Goal: Task Accomplishment & Management: Manage account settings

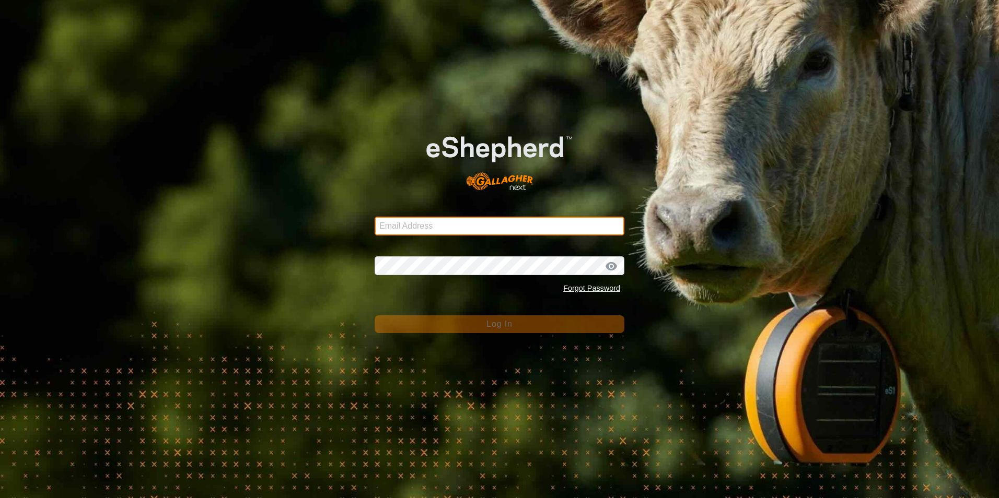
type input "mjs5230@psu.edu"
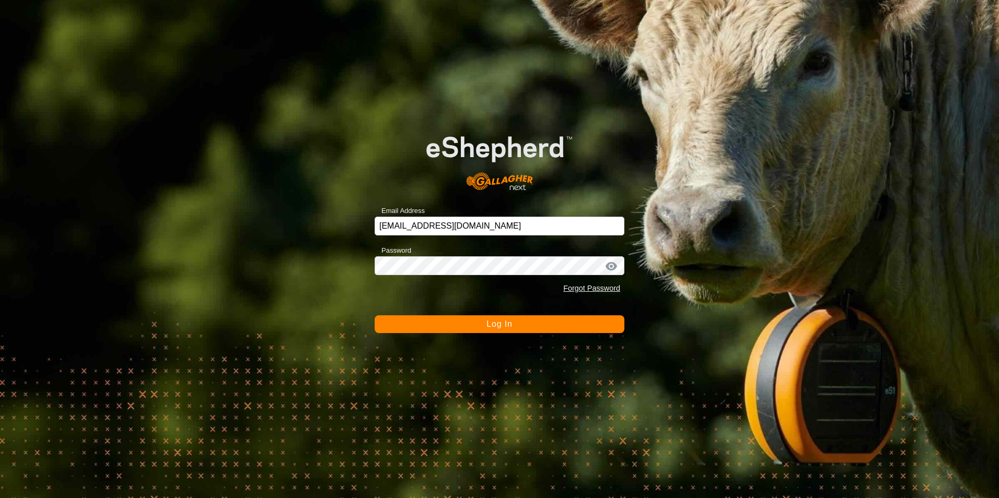
click at [547, 325] on button "Log In" at bounding box center [500, 325] width 250 height 18
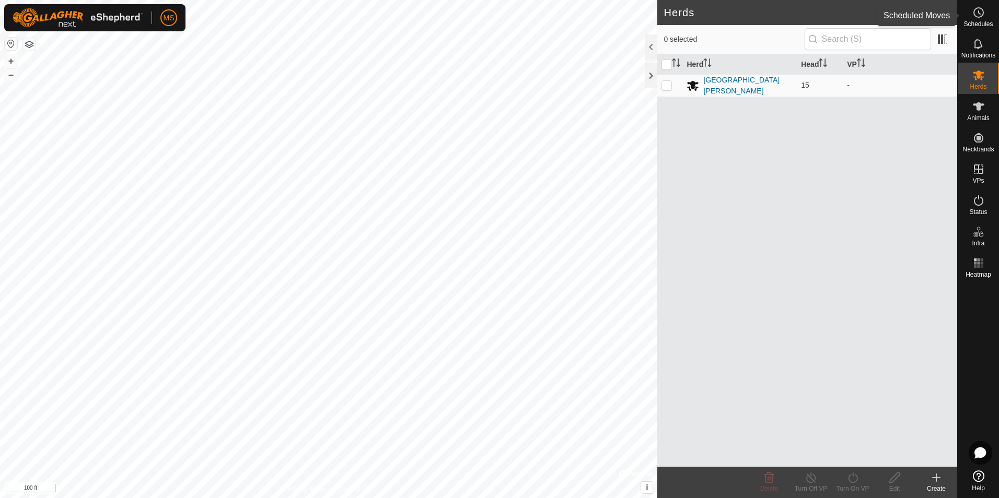
click at [968, 13] on div "Schedules" at bounding box center [978, 15] width 41 height 31
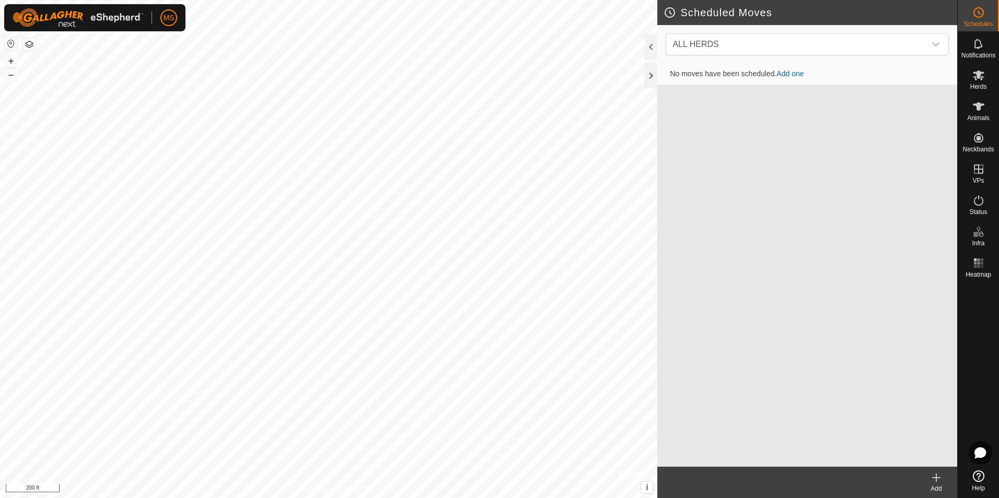
click at [980, 484] on link "Help" at bounding box center [978, 480] width 41 height 29
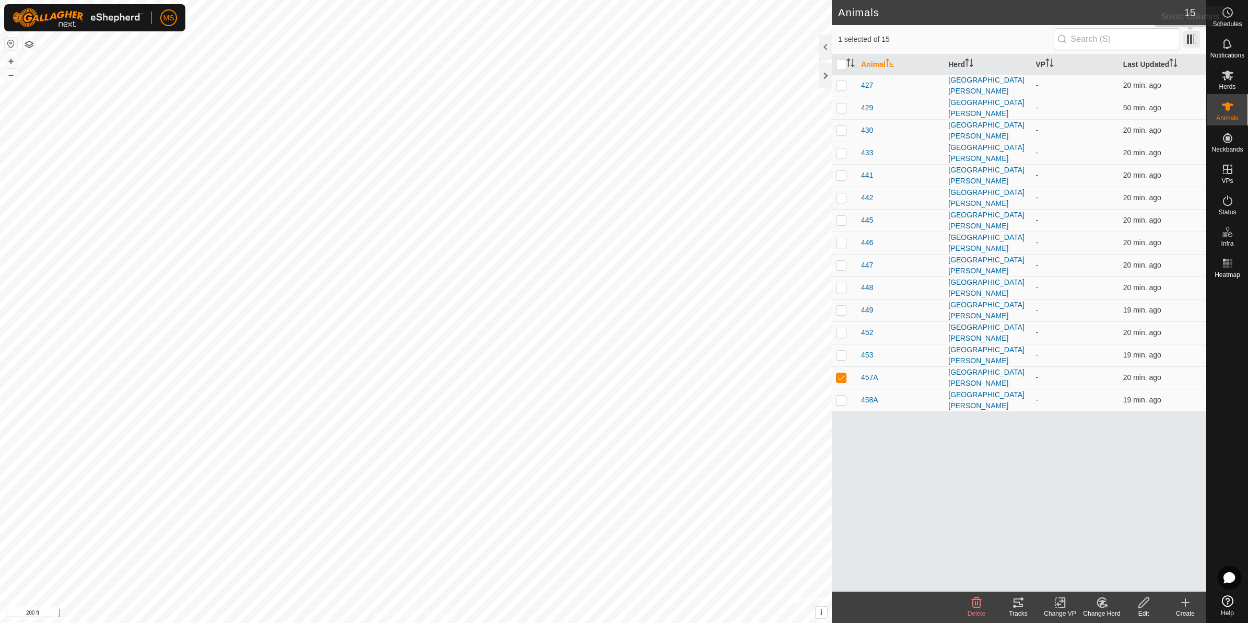
click at [998, 42] on span at bounding box center [1192, 39] width 17 height 17
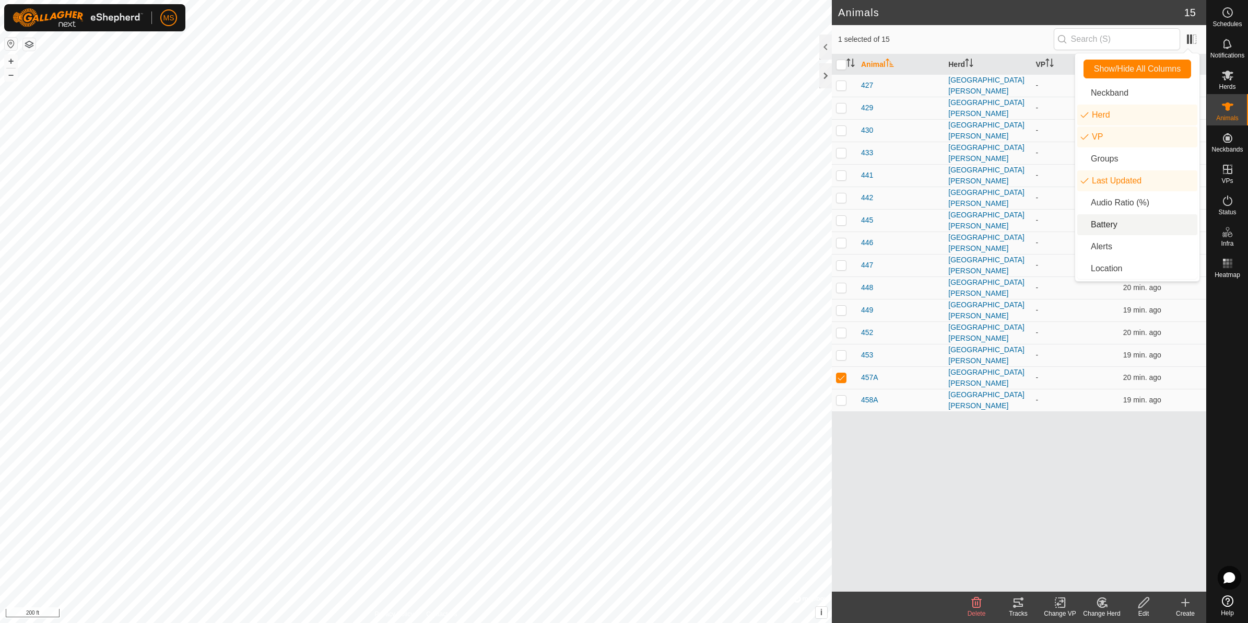
click at [998, 226] on li "Battery" at bounding box center [1138, 224] width 120 height 21
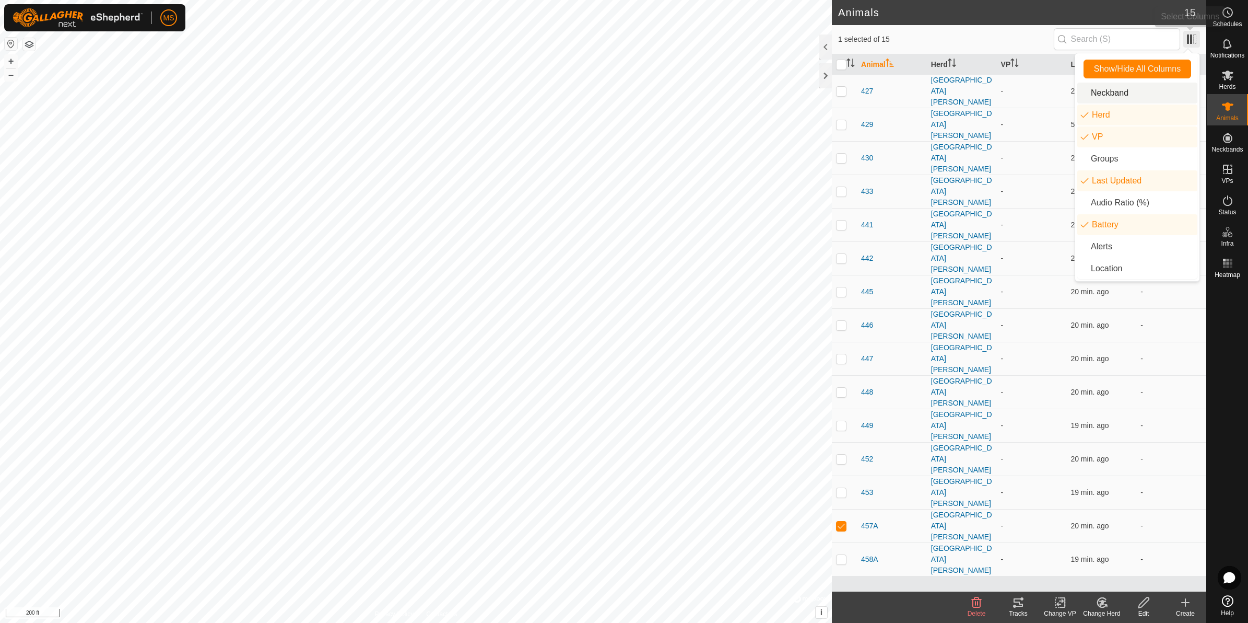
click at [998, 38] on span at bounding box center [1192, 39] width 17 height 17
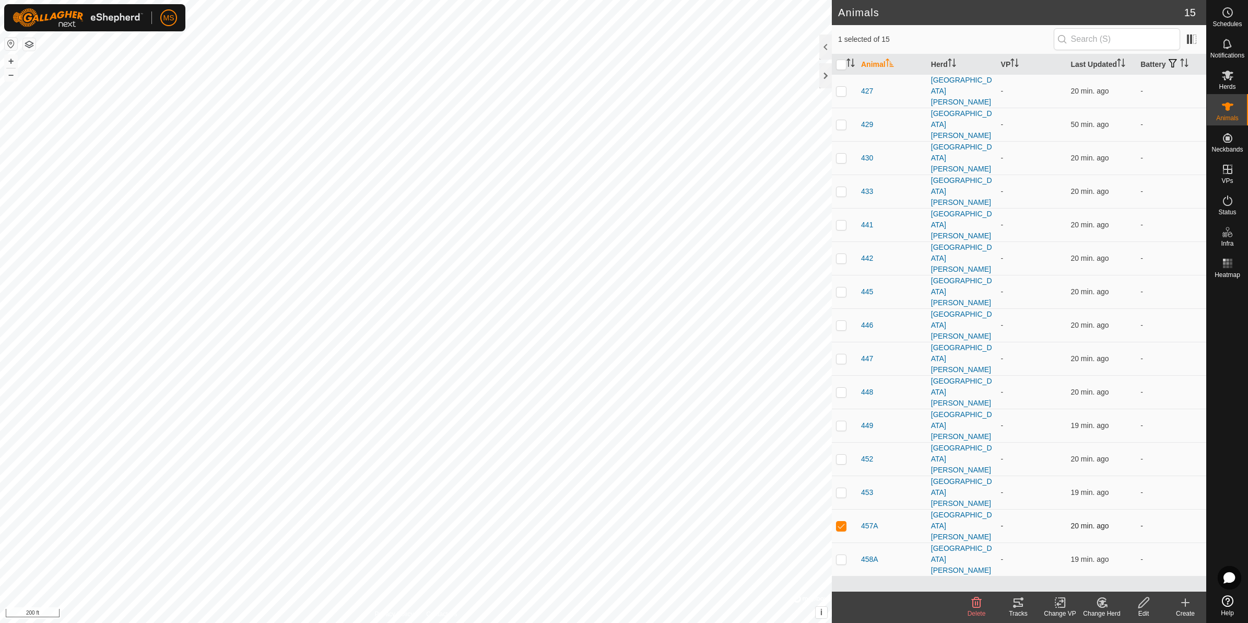
click at [836, 498] on td at bounding box center [844, 525] width 25 height 33
checkbox input "false"
click at [998, 37] on span at bounding box center [1192, 39] width 17 height 17
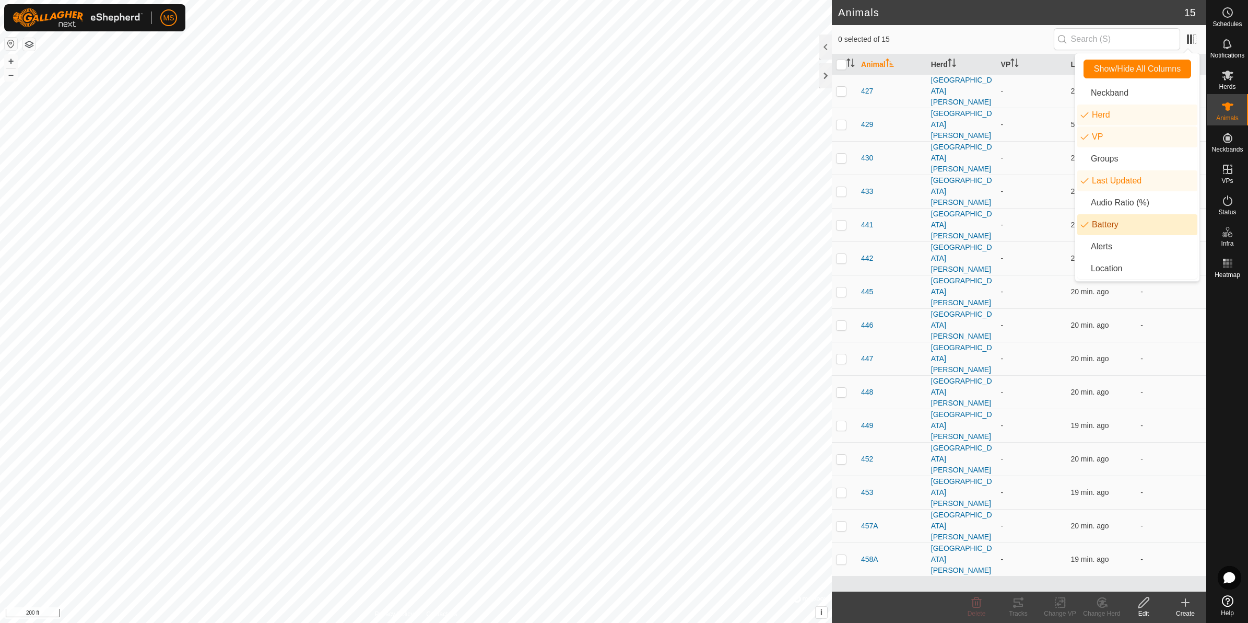
click at [998, 223] on li "Battery" at bounding box center [1138, 224] width 120 height 21
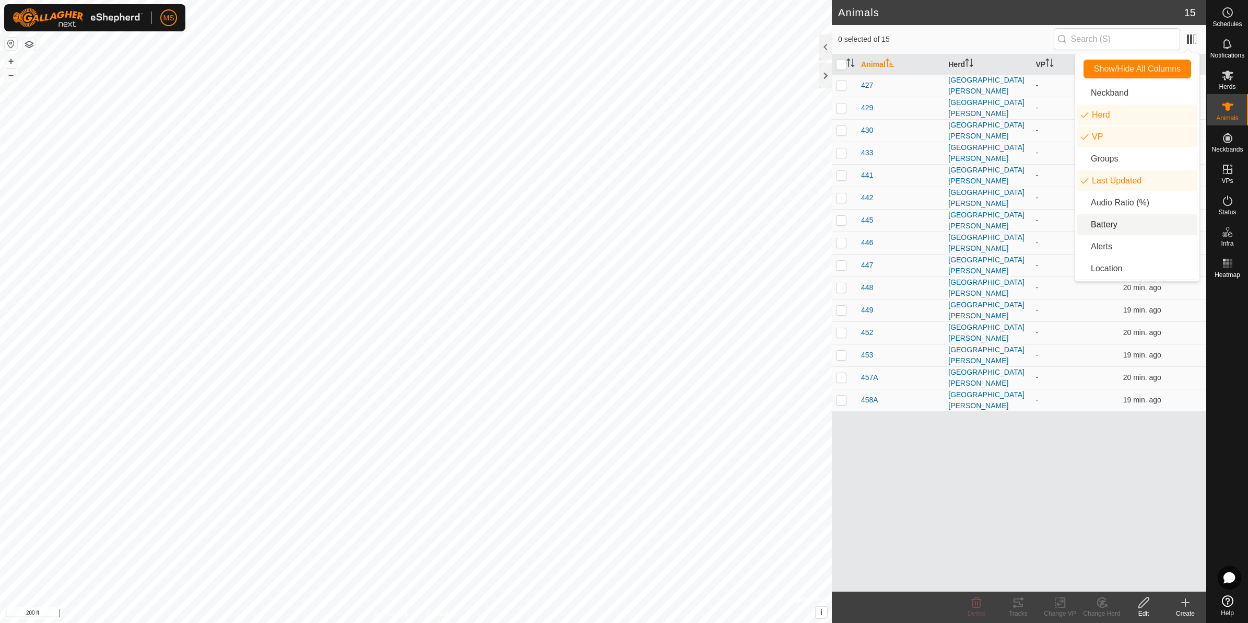
click at [998, 225] on li "Battery" at bounding box center [1138, 224] width 120 height 21
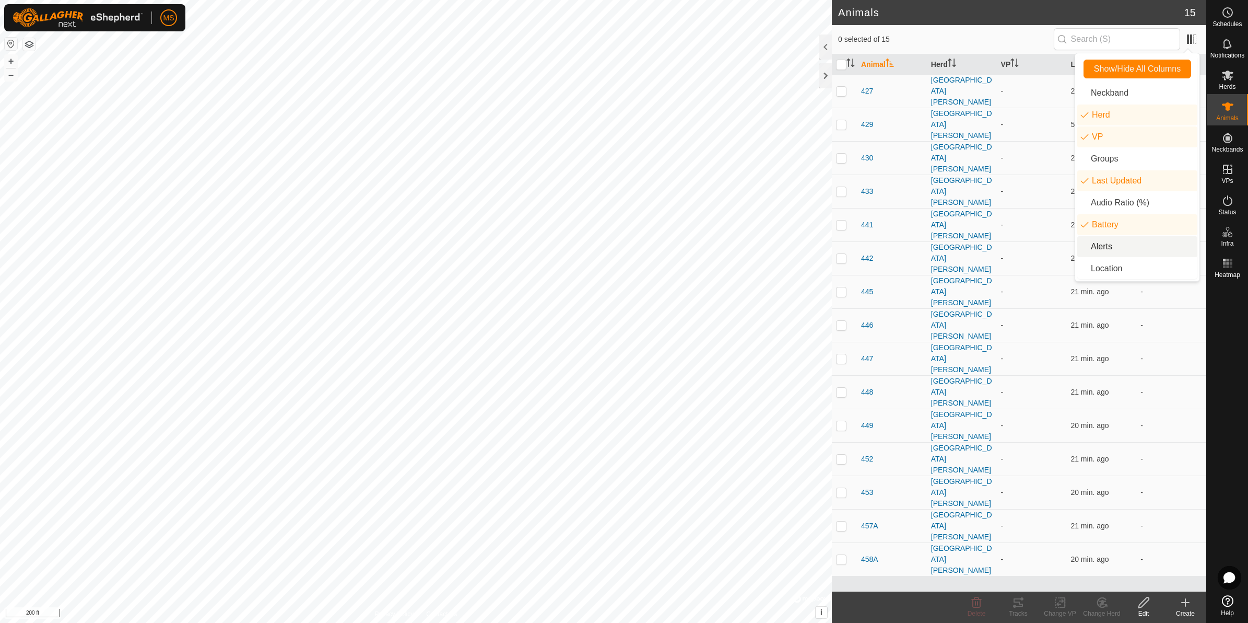
click at [998, 246] on li "Alerts" at bounding box center [1138, 246] width 120 height 21
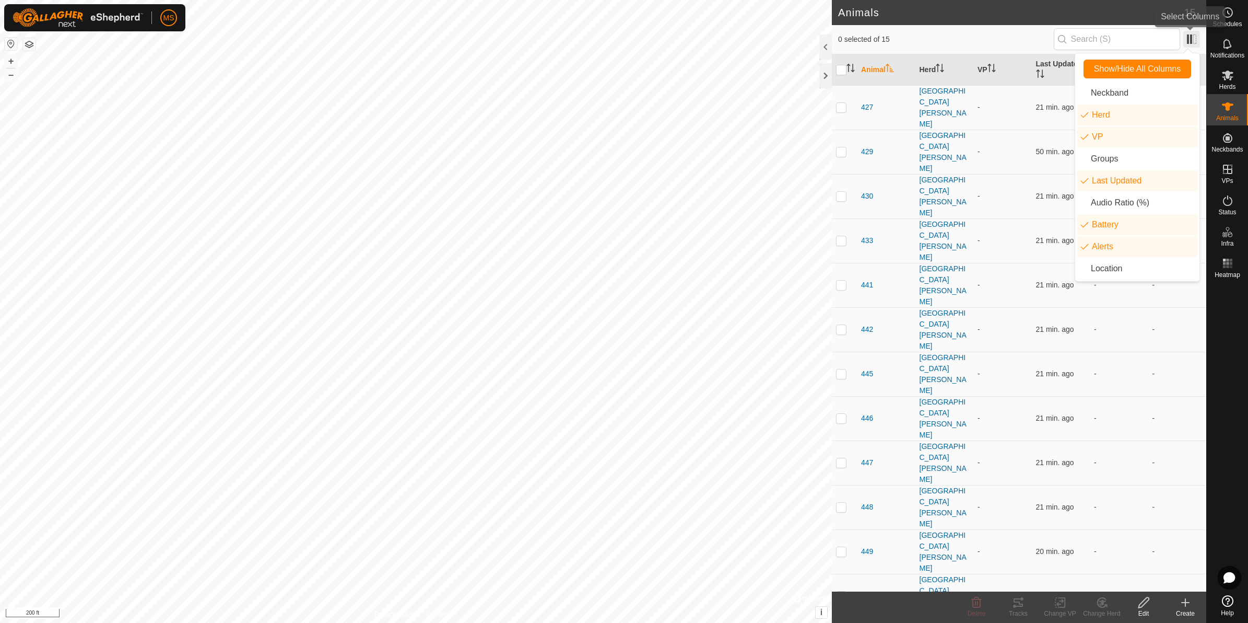
click at [998, 35] on span at bounding box center [1192, 39] width 17 height 17
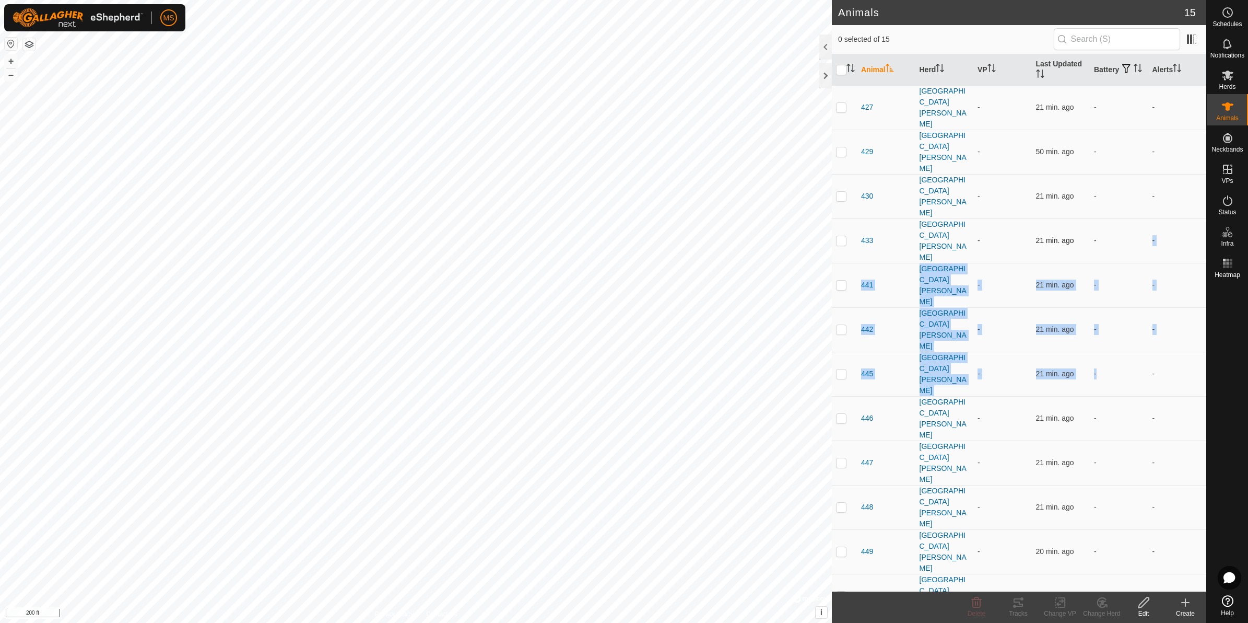
drag, startPoint x: 1134, startPoint y: 241, endPoint x: 1145, endPoint y: 169, distance: 73.4
click at [998, 169] on tbody "427 PSU Haller Farm - 21 min. ago - - 429 PSU Haller Farm - 50 min. ago - - 430…" at bounding box center [1019, 418] width 375 height 666
drag, startPoint x: 1145, startPoint y: 169, endPoint x: 1115, endPoint y: 176, distance: 30.0
click at [998, 263] on td "-" at bounding box center [1119, 285] width 59 height 44
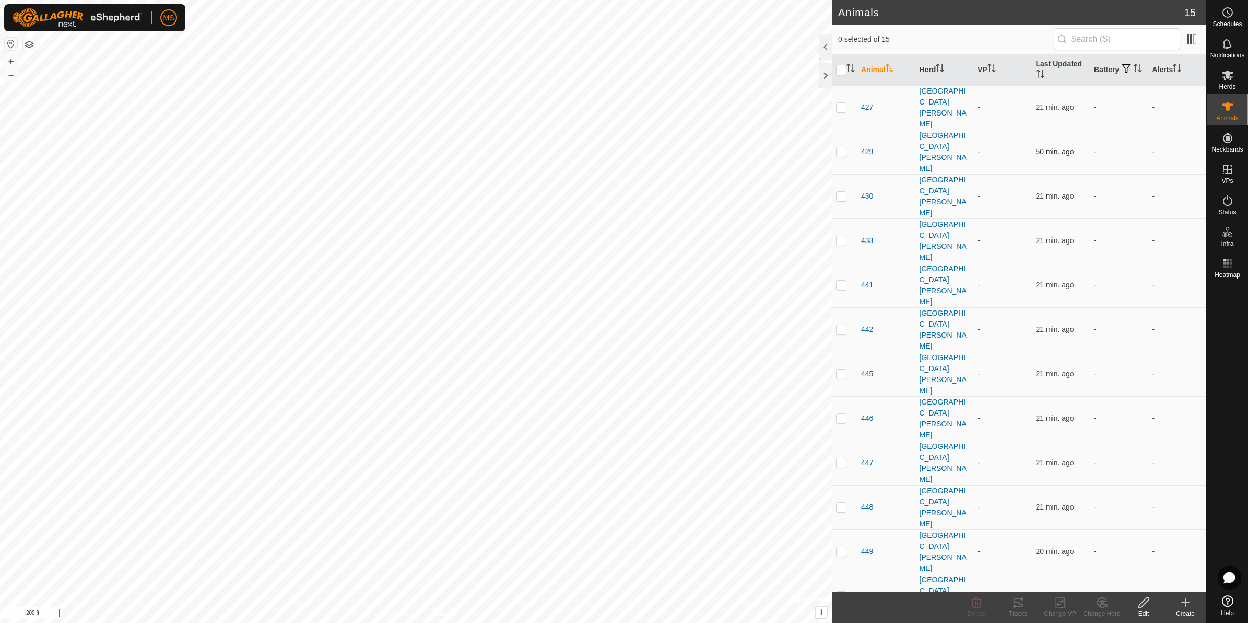
click at [998, 130] on td "-" at bounding box center [1119, 152] width 59 height 44
click at [998, 72] on p-sorticon "Activate to sort" at bounding box center [1177, 69] width 8 height 8
click at [998, 73] on th "Alerts" at bounding box center [1178, 69] width 59 height 31
click at [998, 45] on span at bounding box center [1192, 39] width 17 height 17
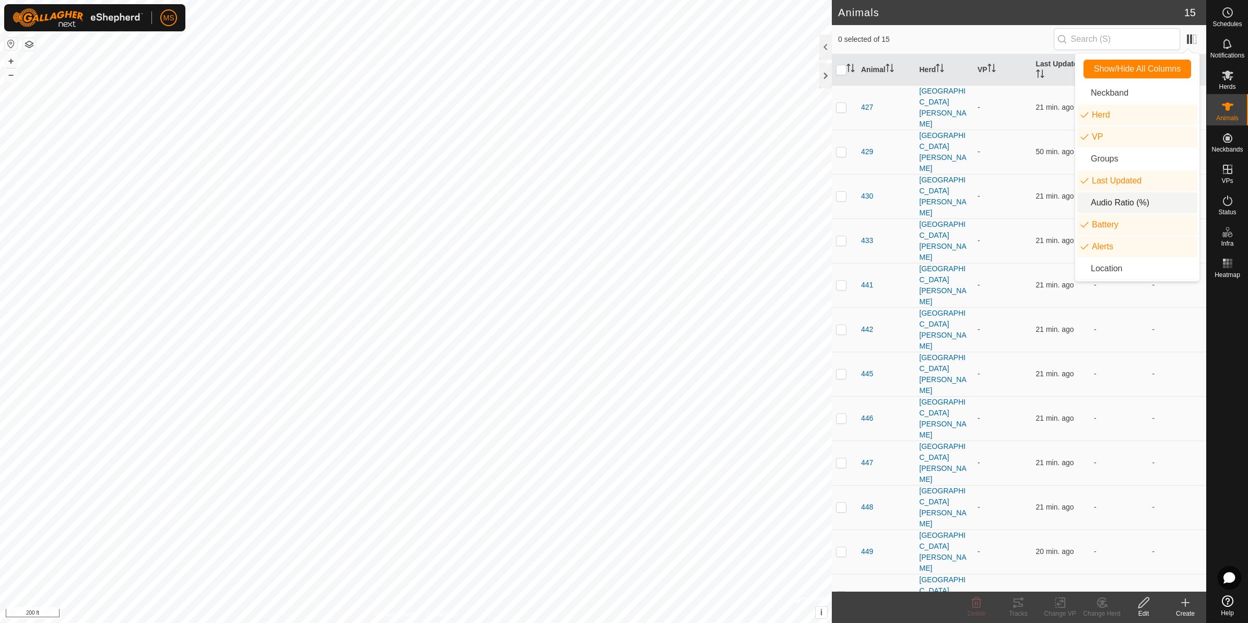
click at [998, 207] on li "Audio Ratio (%)" at bounding box center [1138, 202] width 120 height 21
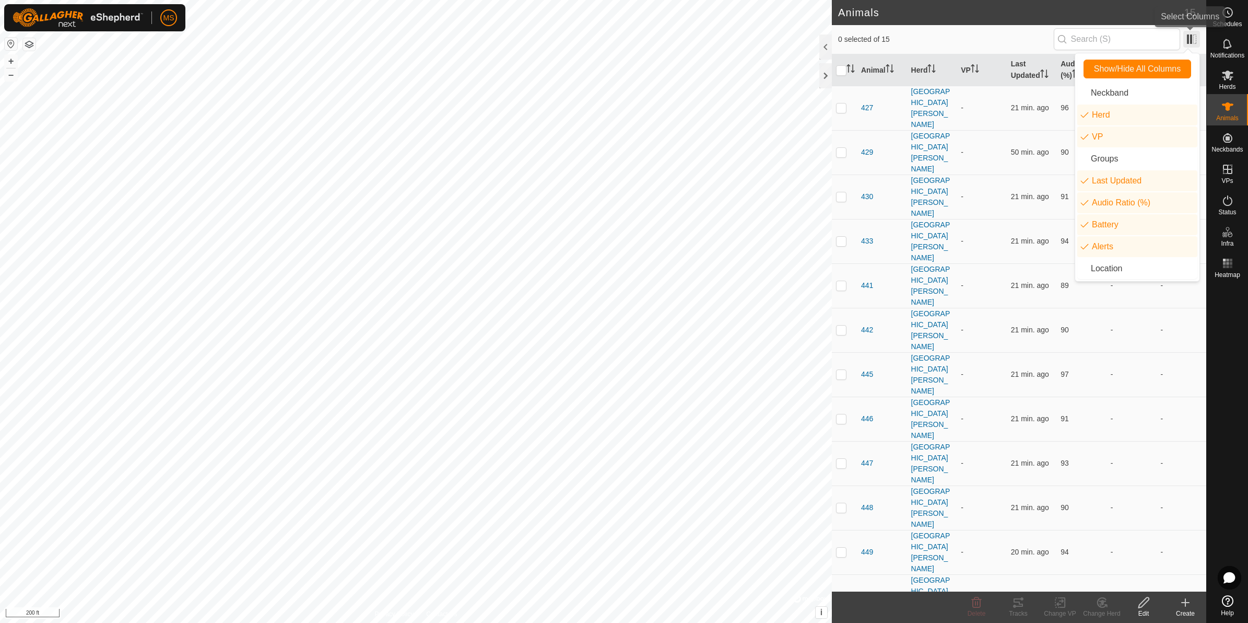
click at [998, 35] on span at bounding box center [1192, 39] width 17 height 17
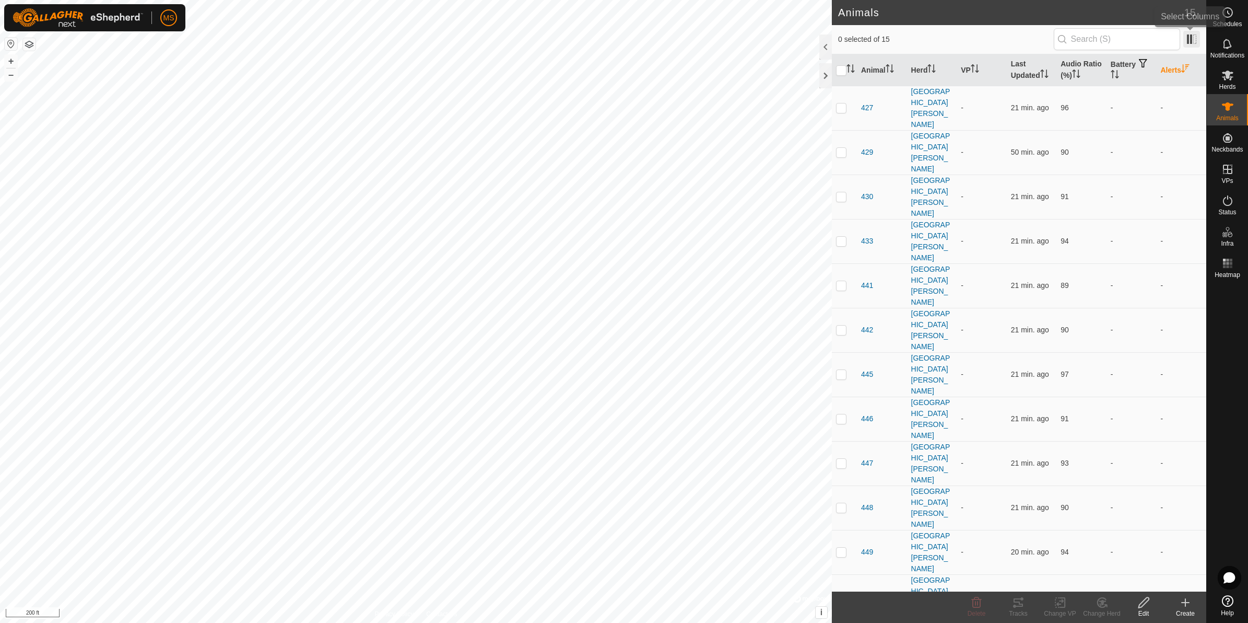
click at [998, 43] on span at bounding box center [1192, 39] width 17 height 17
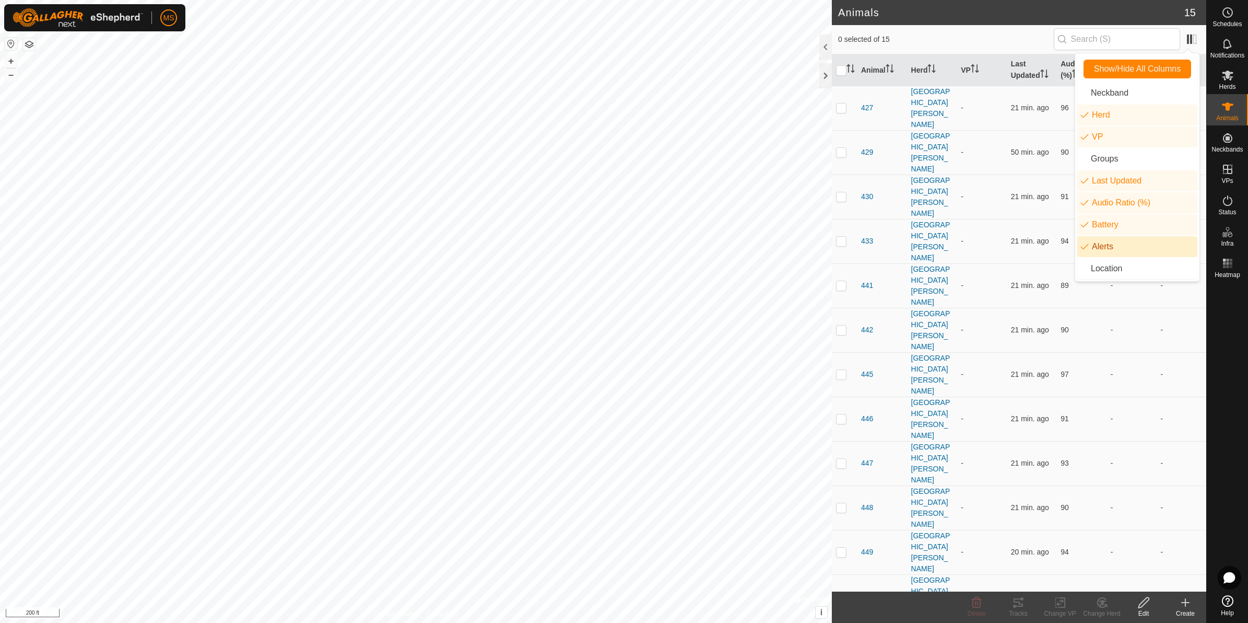
click at [998, 246] on li "Alerts" at bounding box center [1138, 246] width 120 height 21
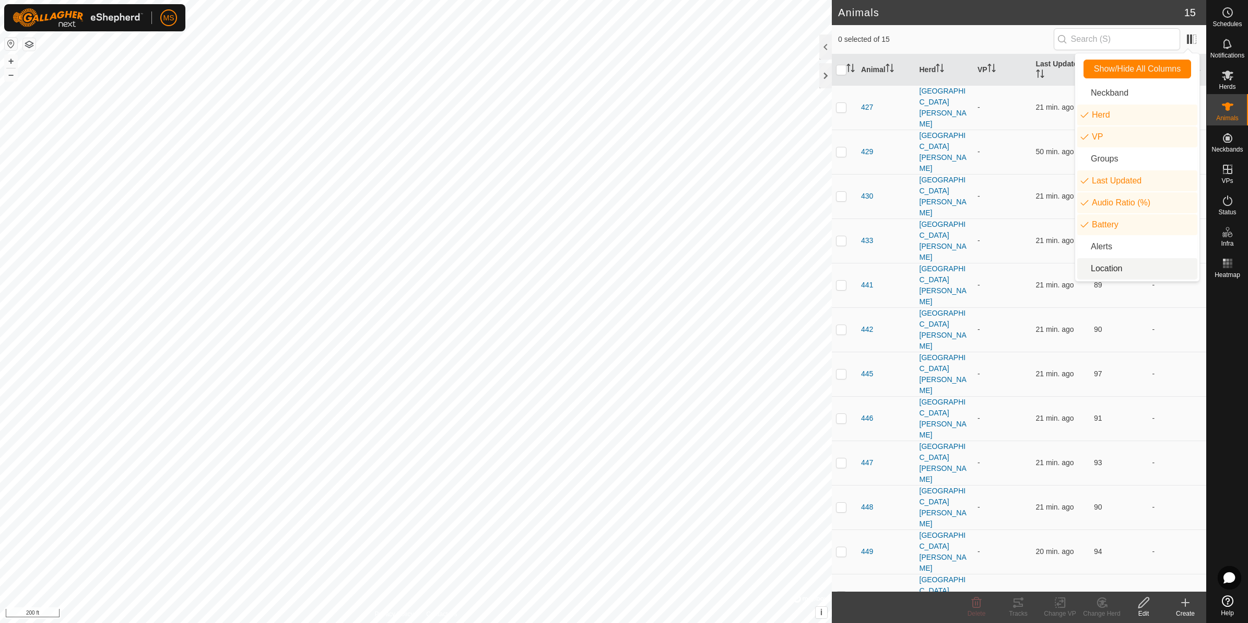
click at [998, 273] on li "Location" at bounding box center [1138, 268] width 120 height 21
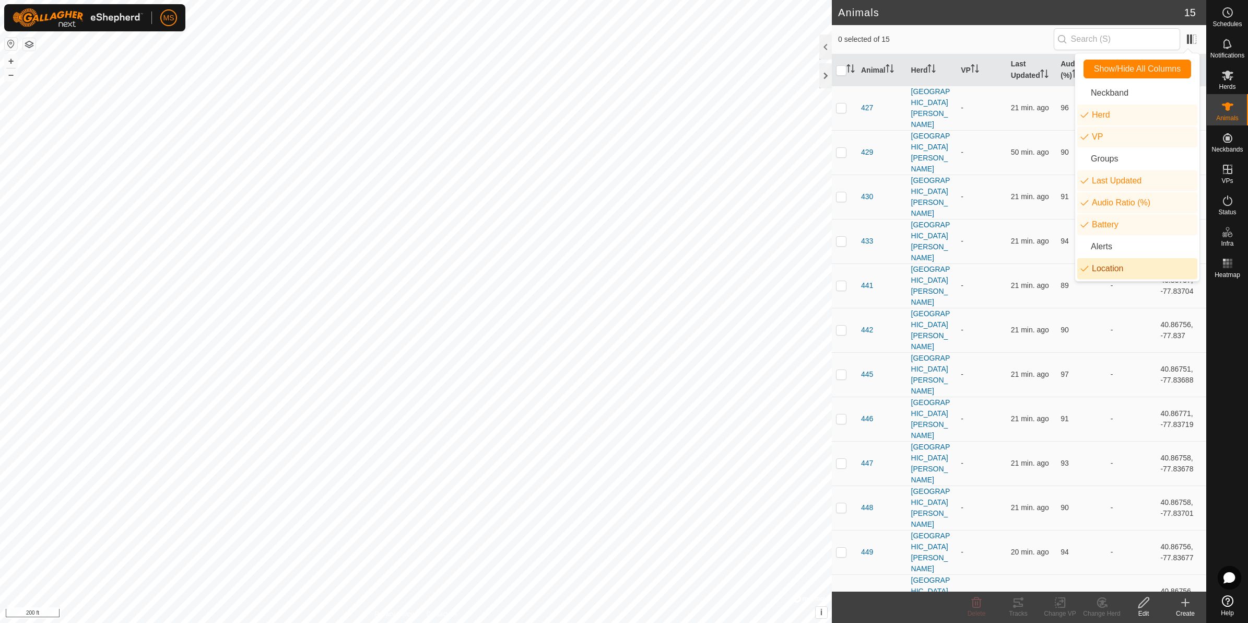
click at [998, 272] on li "Location" at bounding box center [1138, 268] width 120 height 21
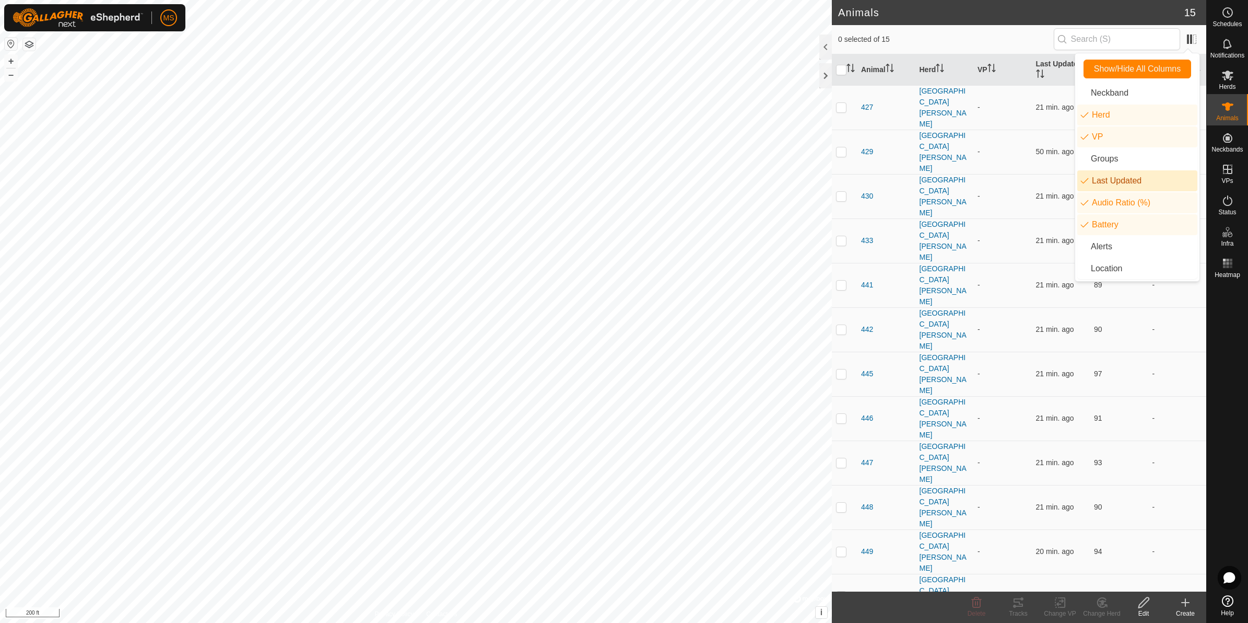
click at [998, 190] on li "Last Updated" at bounding box center [1138, 180] width 120 height 21
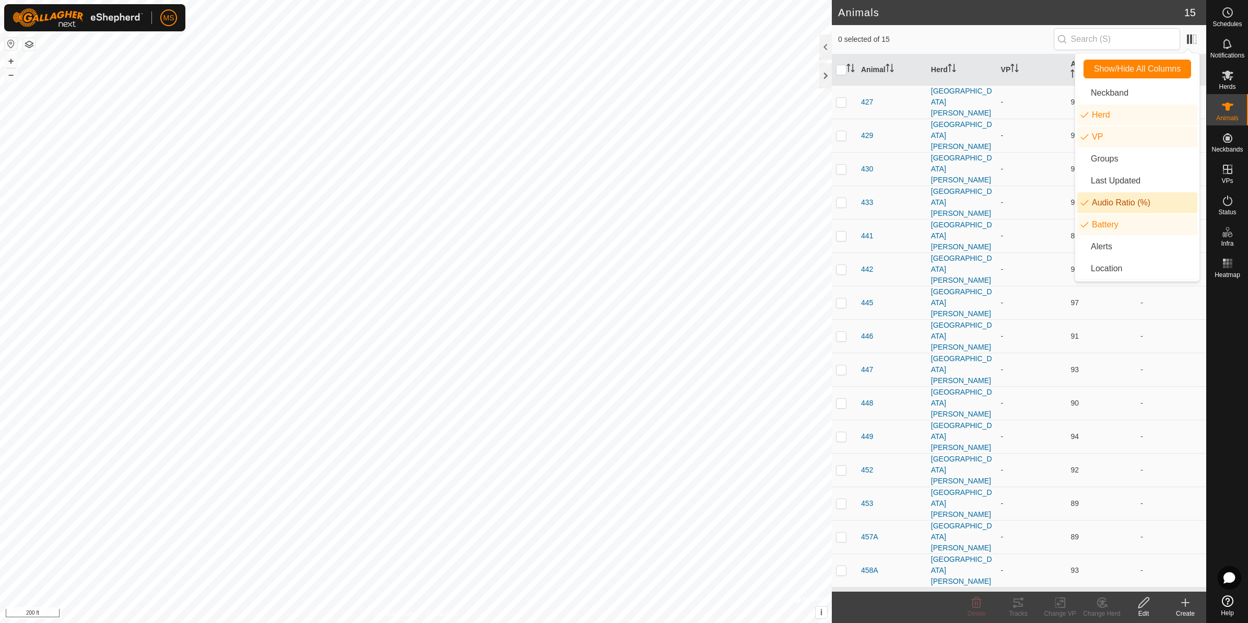
click at [998, 210] on li "Audio Ratio (%)" at bounding box center [1138, 202] width 120 height 21
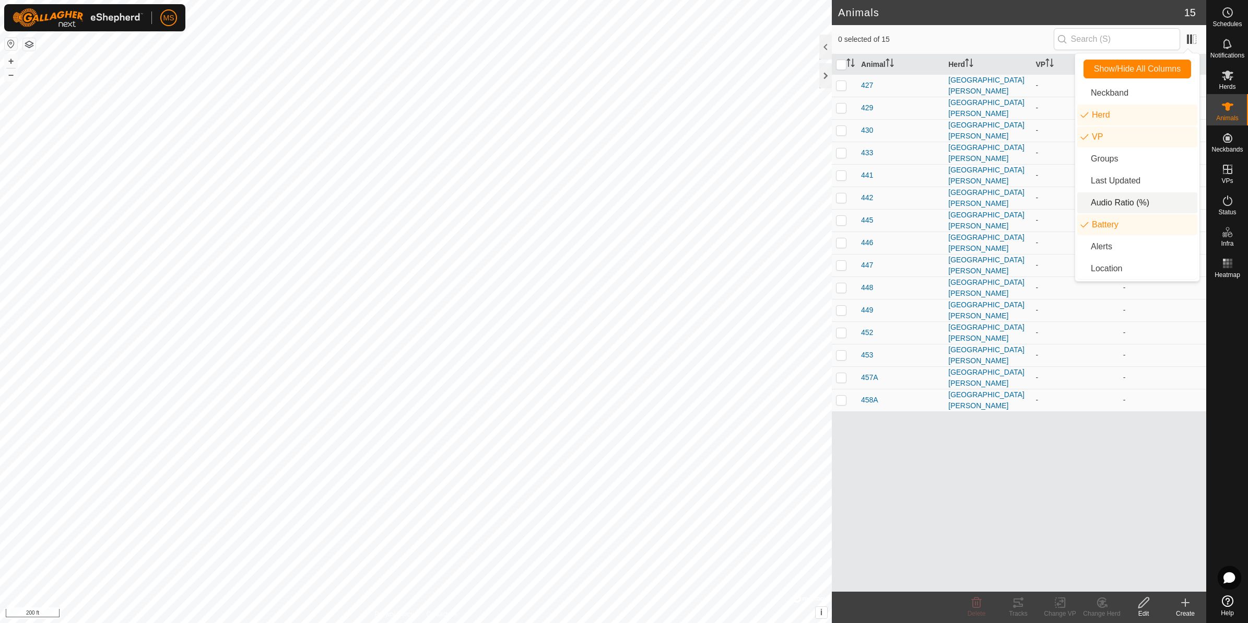
click at [998, 203] on li "Audio Ratio (%)" at bounding box center [1138, 202] width 120 height 21
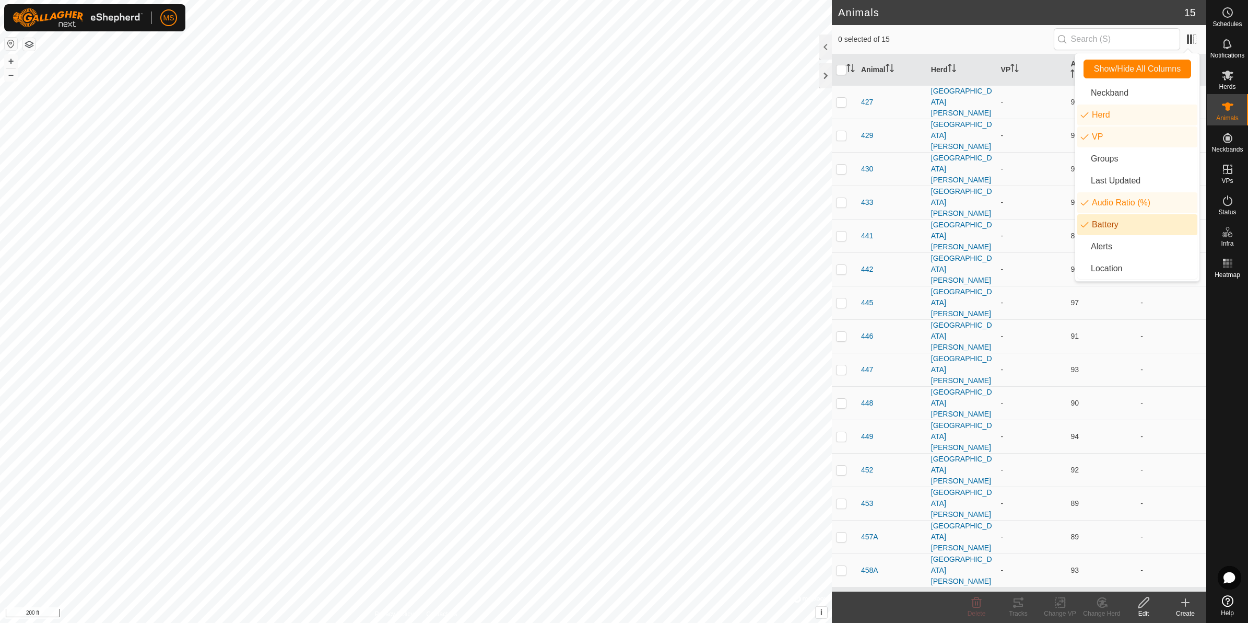
click at [998, 223] on li "Battery" at bounding box center [1138, 224] width 120 height 21
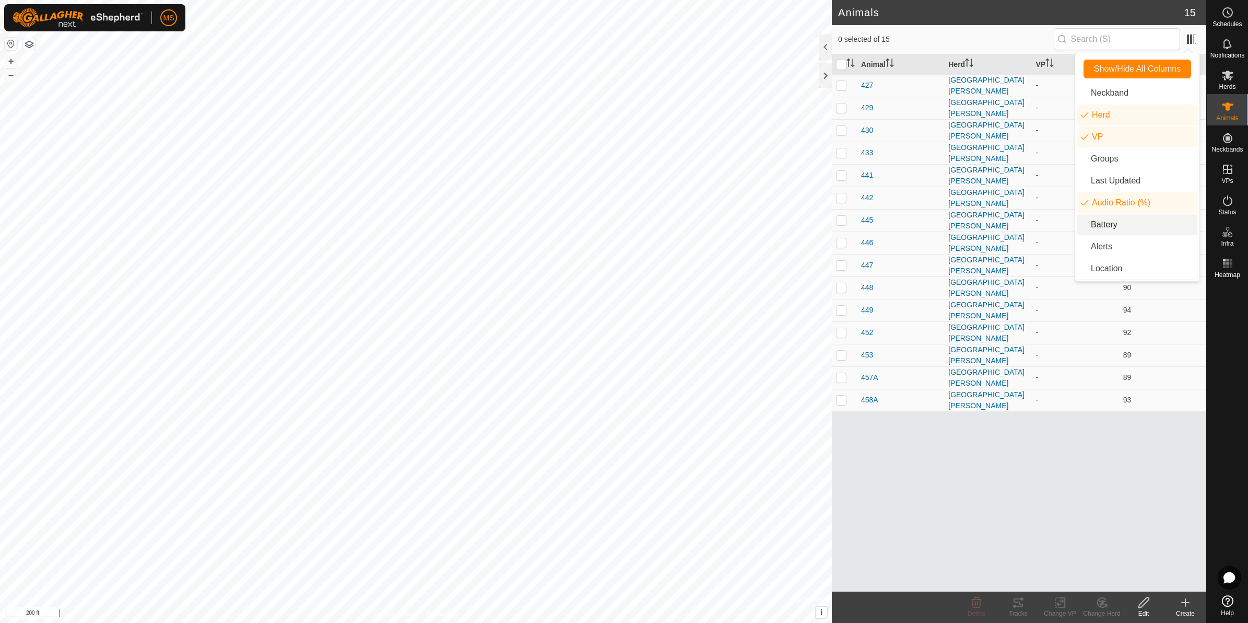
click at [998, 223] on li "Battery" at bounding box center [1138, 224] width 120 height 21
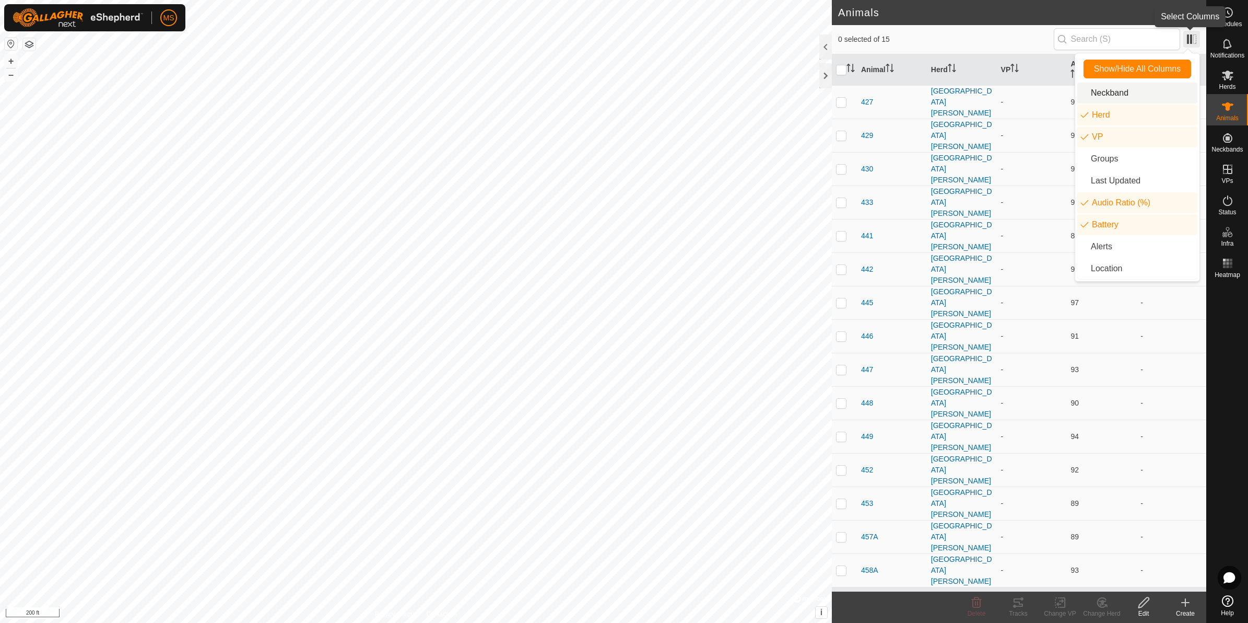
click at [998, 39] on span at bounding box center [1192, 39] width 17 height 17
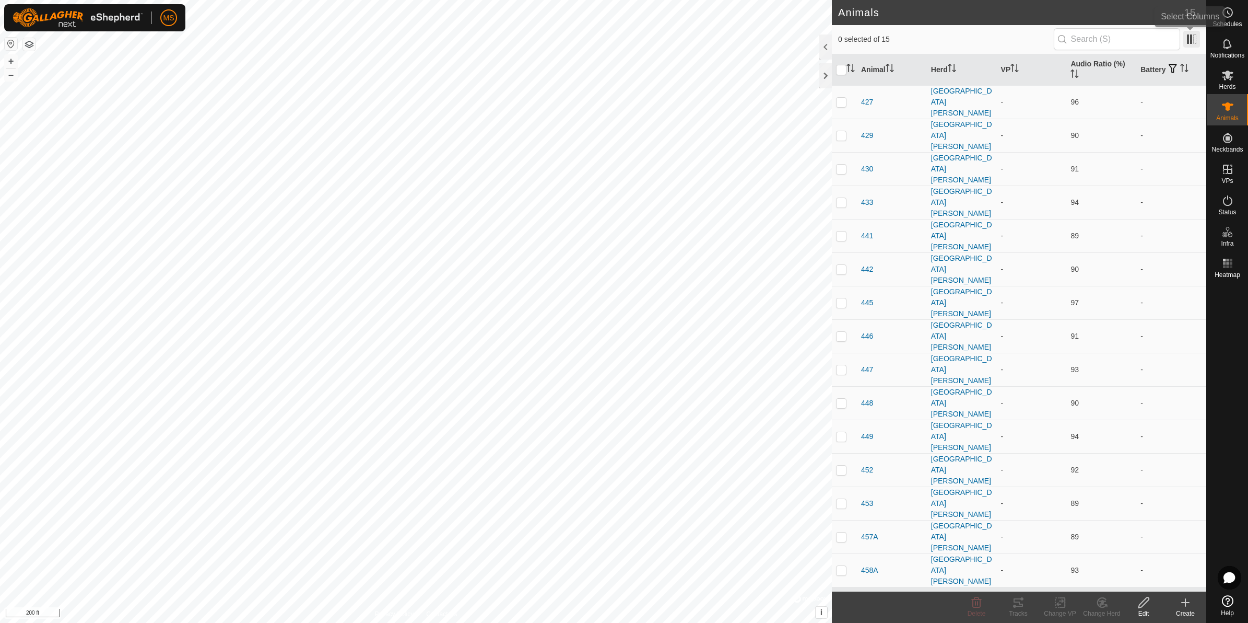
click at [998, 38] on span at bounding box center [1192, 39] width 17 height 17
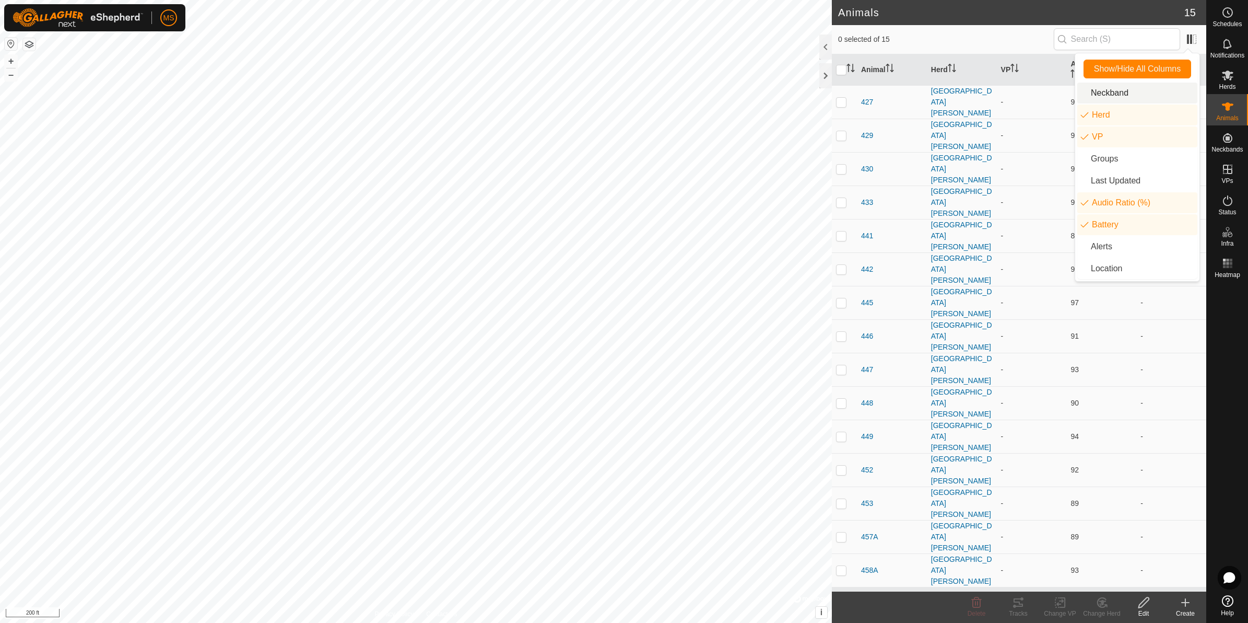
click at [998, 96] on li "Neckband" at bounding box center [1138, 93] width 120 height 21
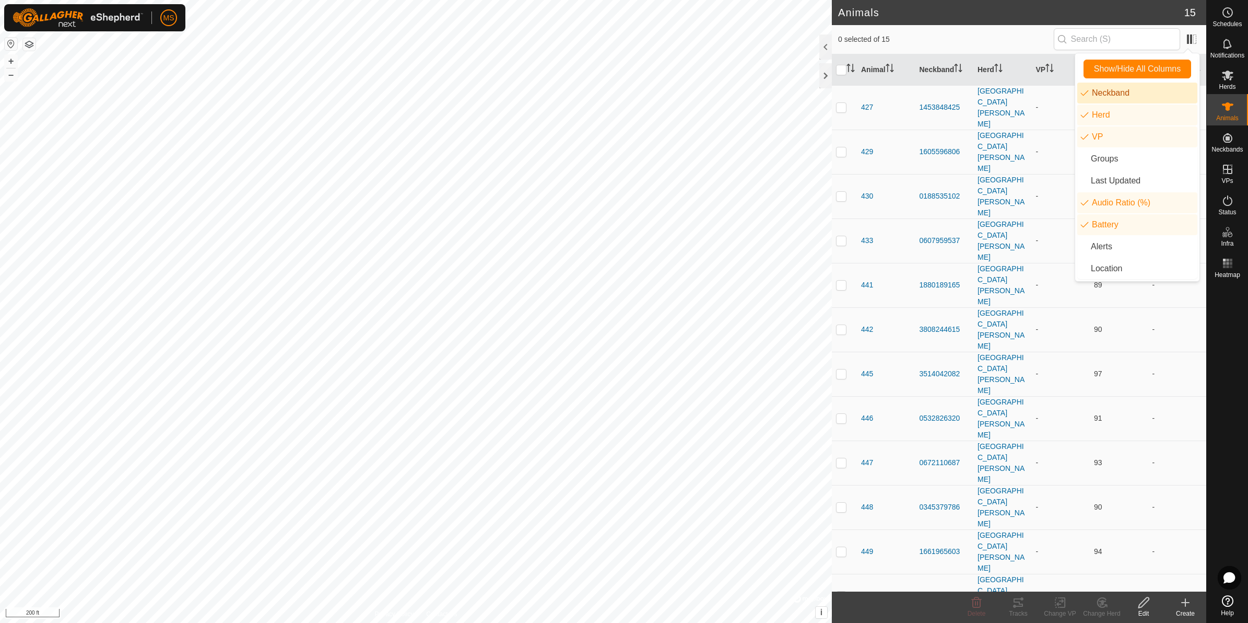
click at [998, 94] on li "Neckband" at bounding box center [1138, 93] width 120 height 21
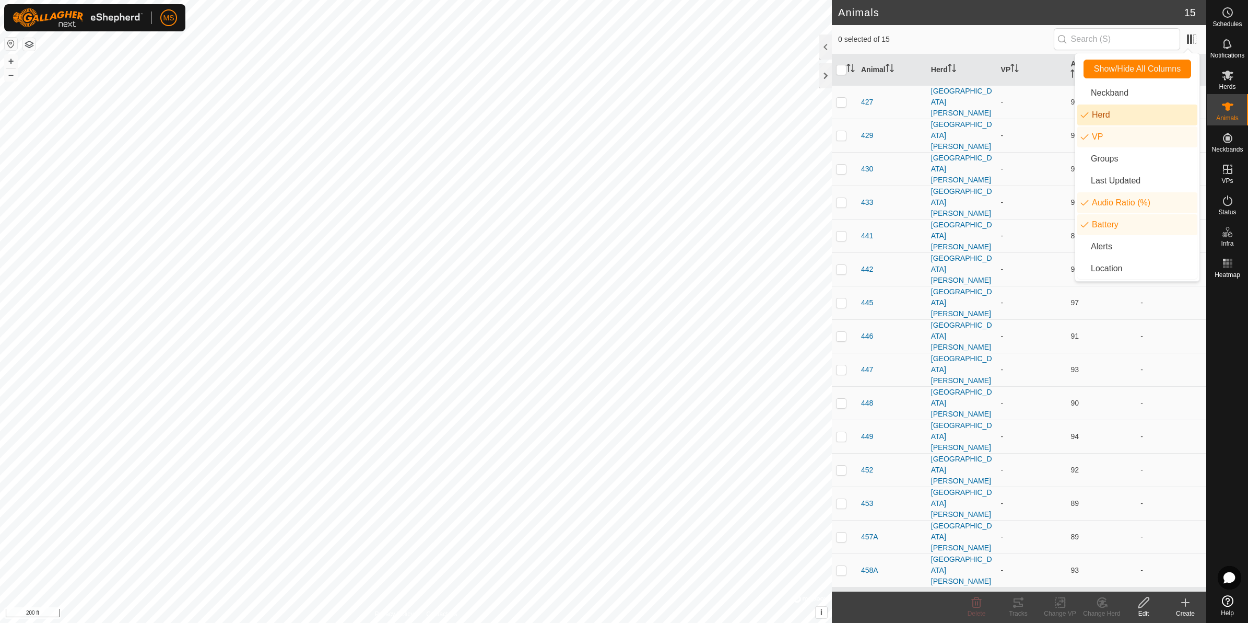
click at [998, 118] on li "Herd" at bounding box center [1138, 114] width 120 height 21
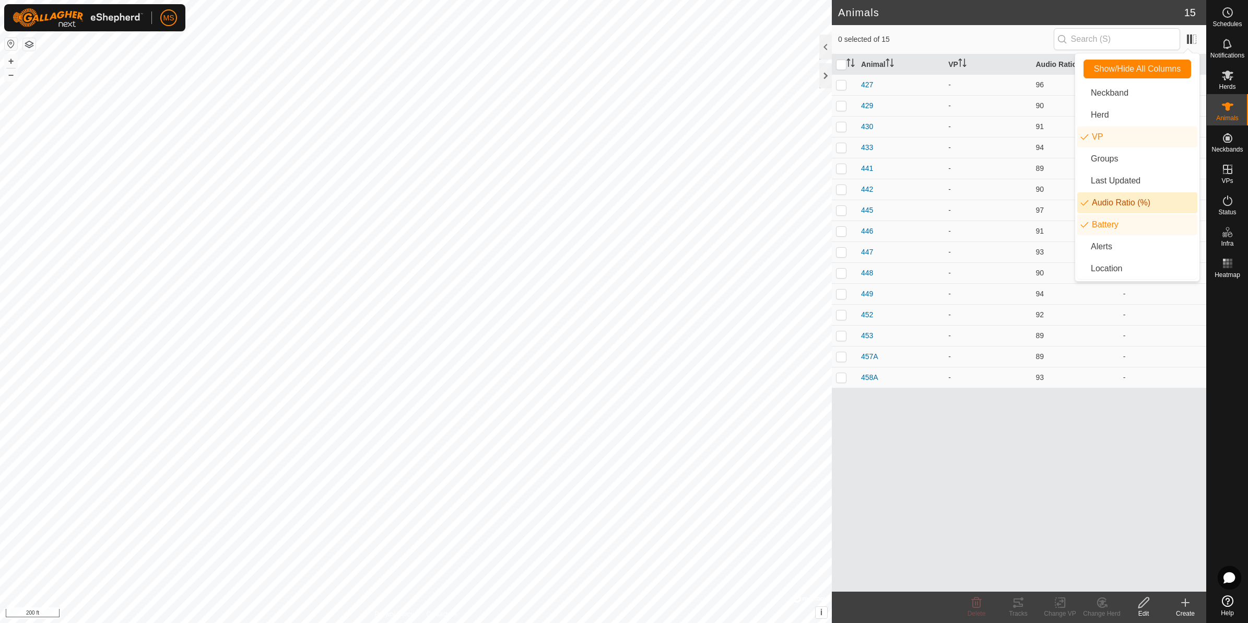
click at [998, 206] on li "Audio Ratio (%)" at bounding box center [1138, 202] width 120 height 21
click at [998, 184] on li "Last Updated" at bounding box center [1138, 180] width 120 height 21
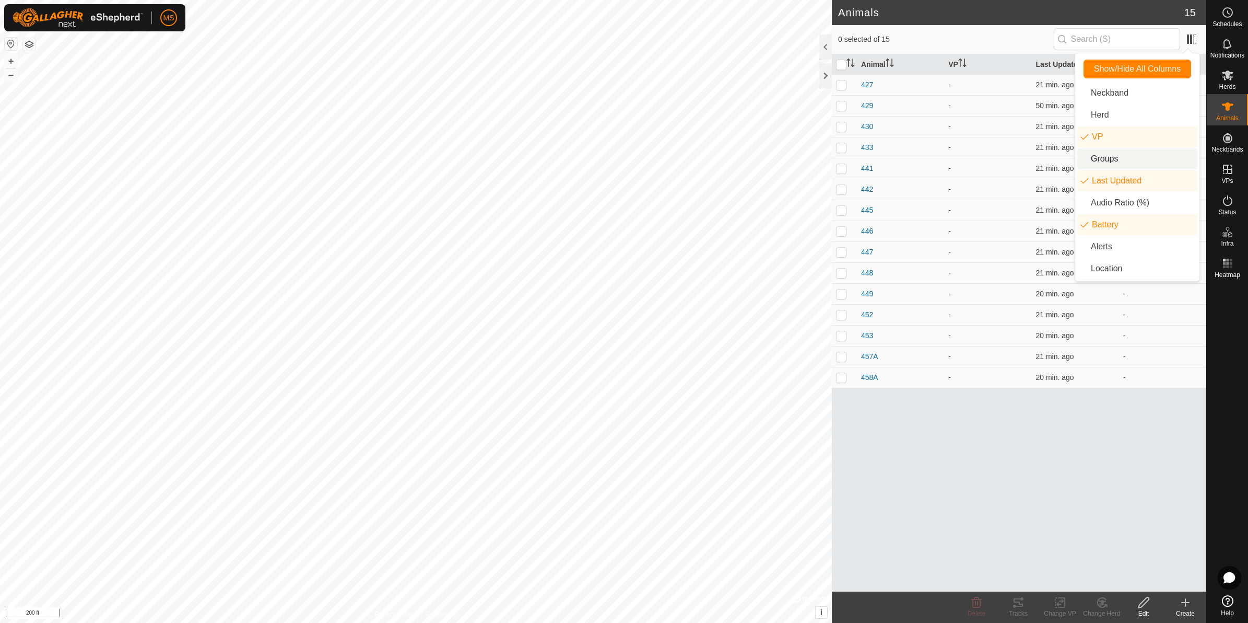
click at [998, 163] on li "Groups" at bounding box center [1138, 158] width 120 height 21
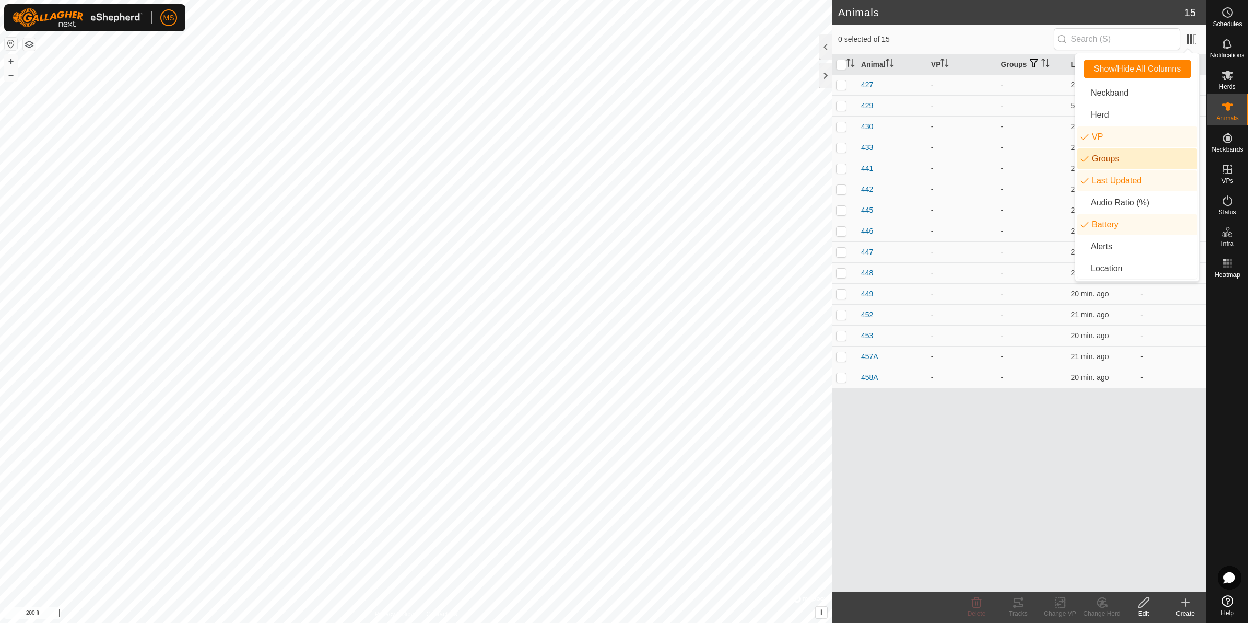
click at [998, 158] on li "Groups" at bounding box center [1138, 158] width 120 height 21
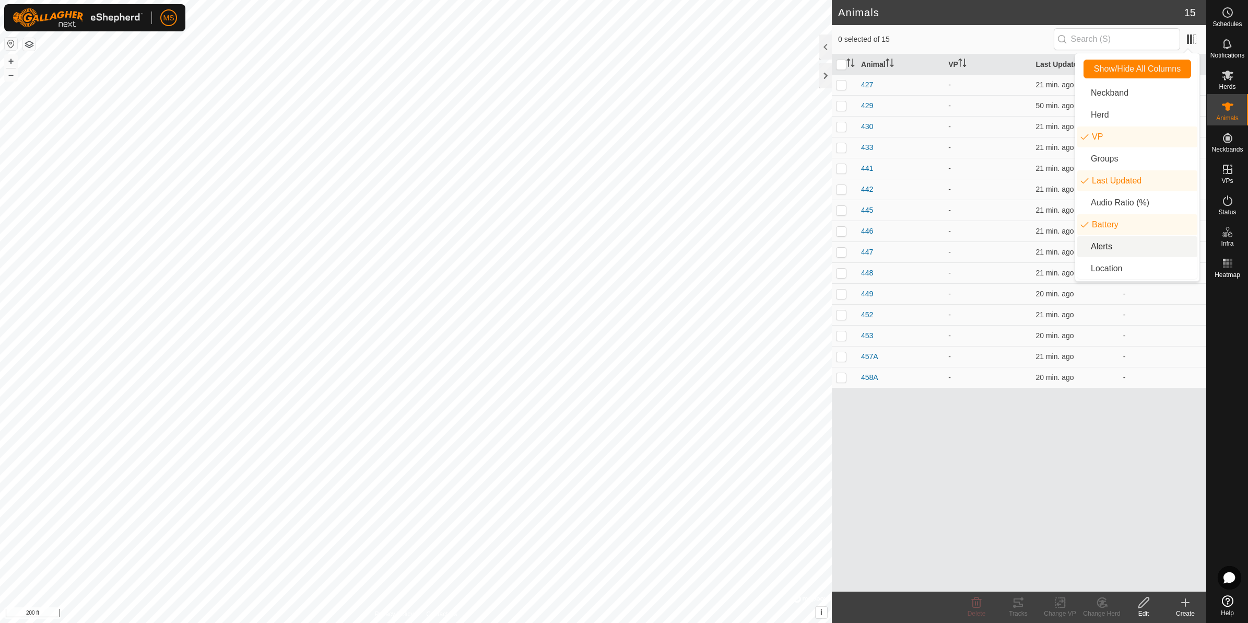
click at [998, 246] on li "Alerts" at bounding box center [1138, 246] width 120 height 21
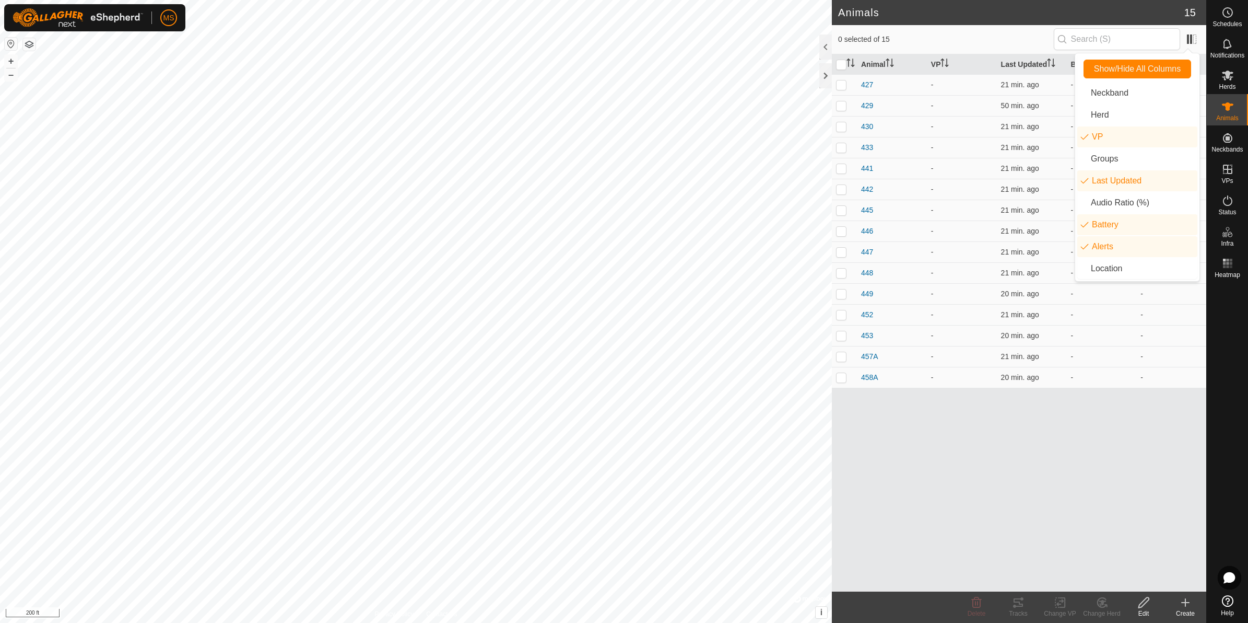
click at [998, 38] on div "0 selected of 15" at bounding box center [1019, 39] width 375 height 29
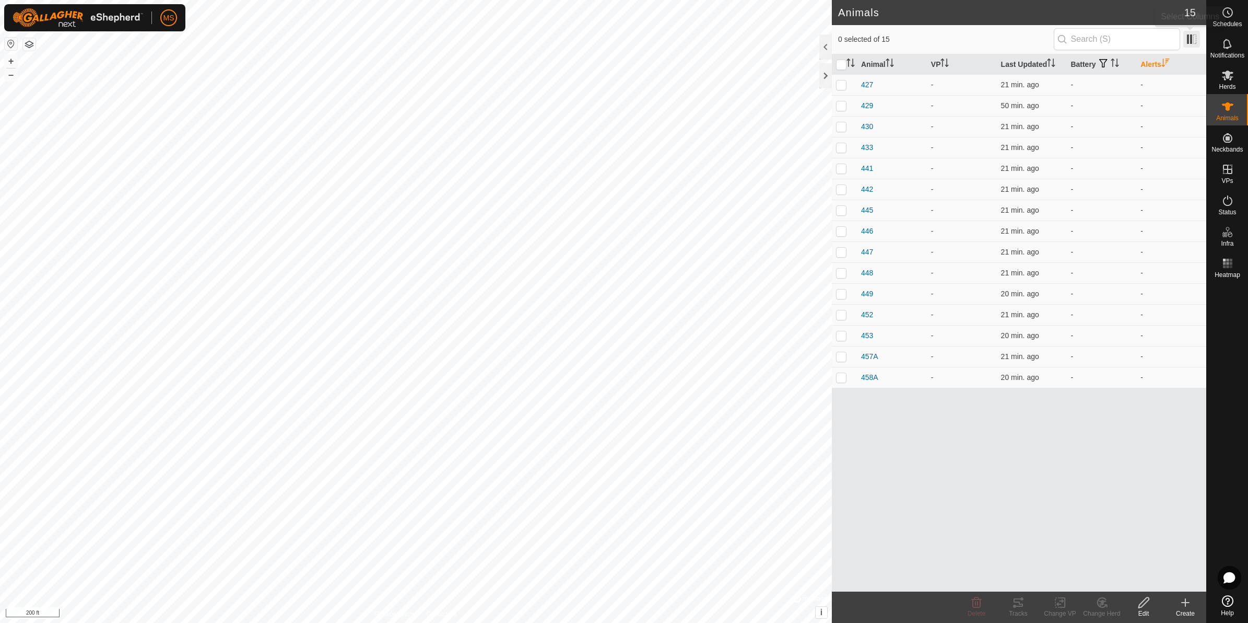
click at [998, 43] on span at bounding box center [1192, 39] width 17 height 17
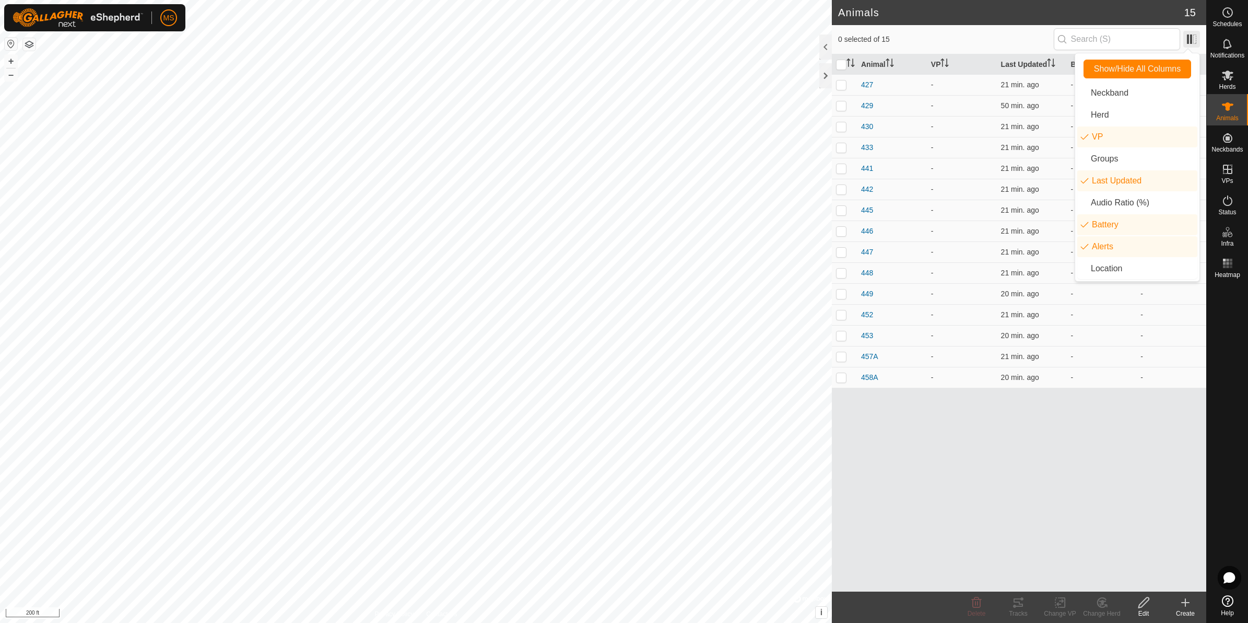
click at [998, 38] on span at bounding box center [1192, 39] width 17 height 17
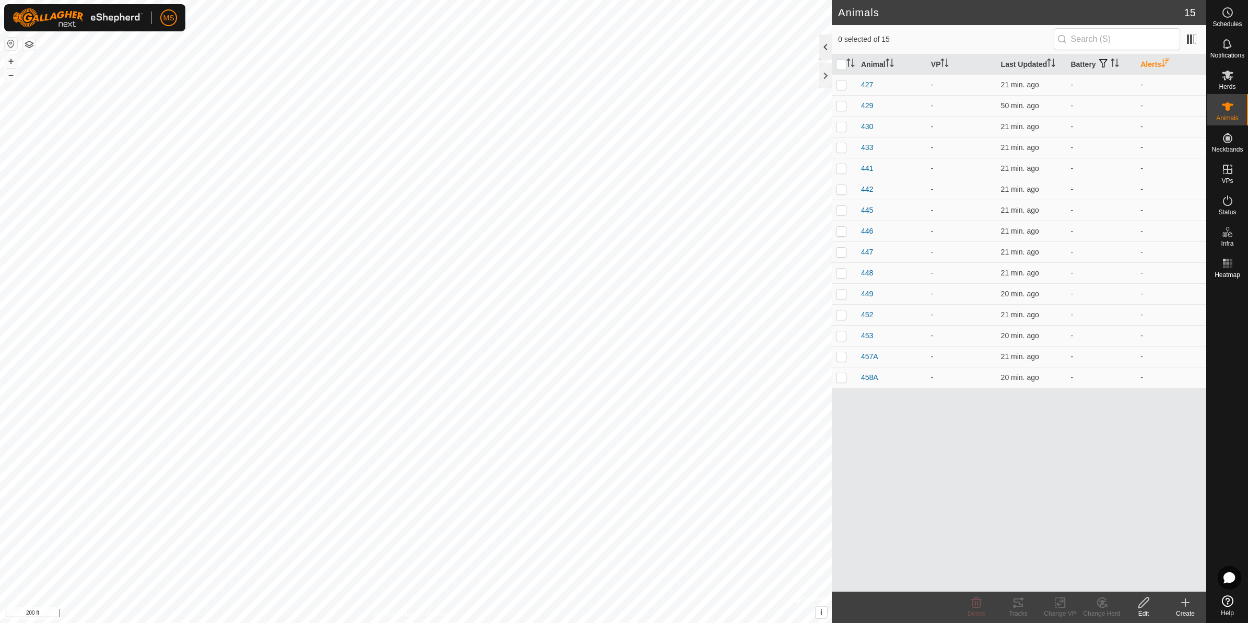
click at [826, 44] on div at bounding box center [826, 46] width 13 height 25
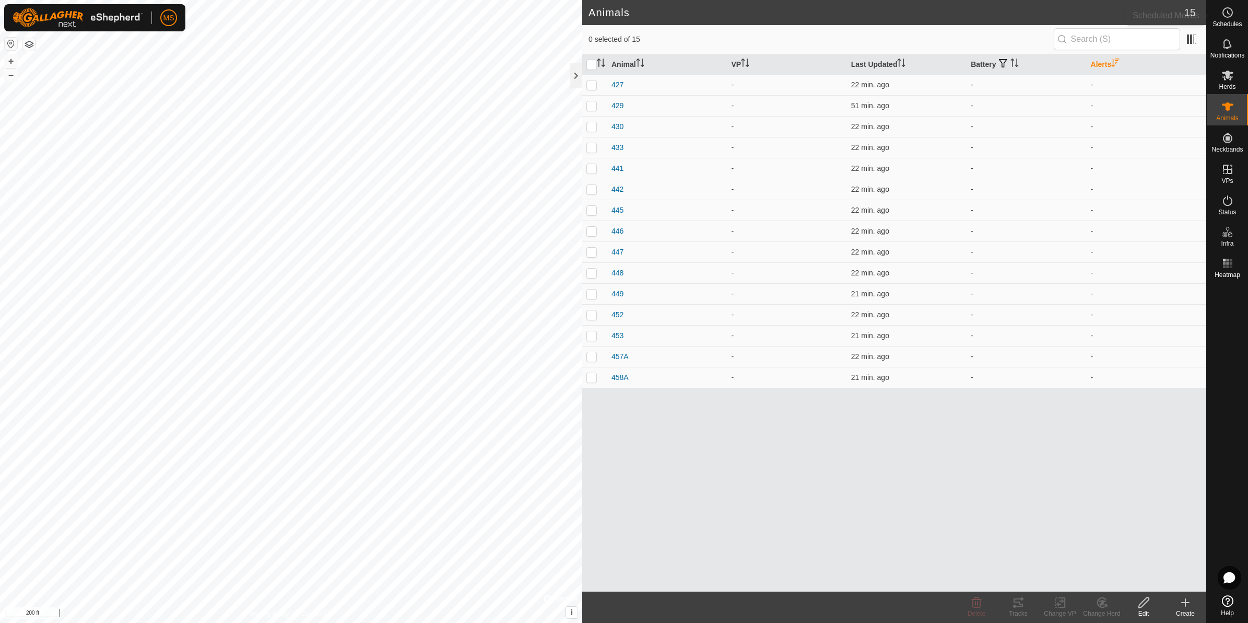
click at [998, 19] on div "Schedules" at bounding box center [1227, 15] width 41 height 31
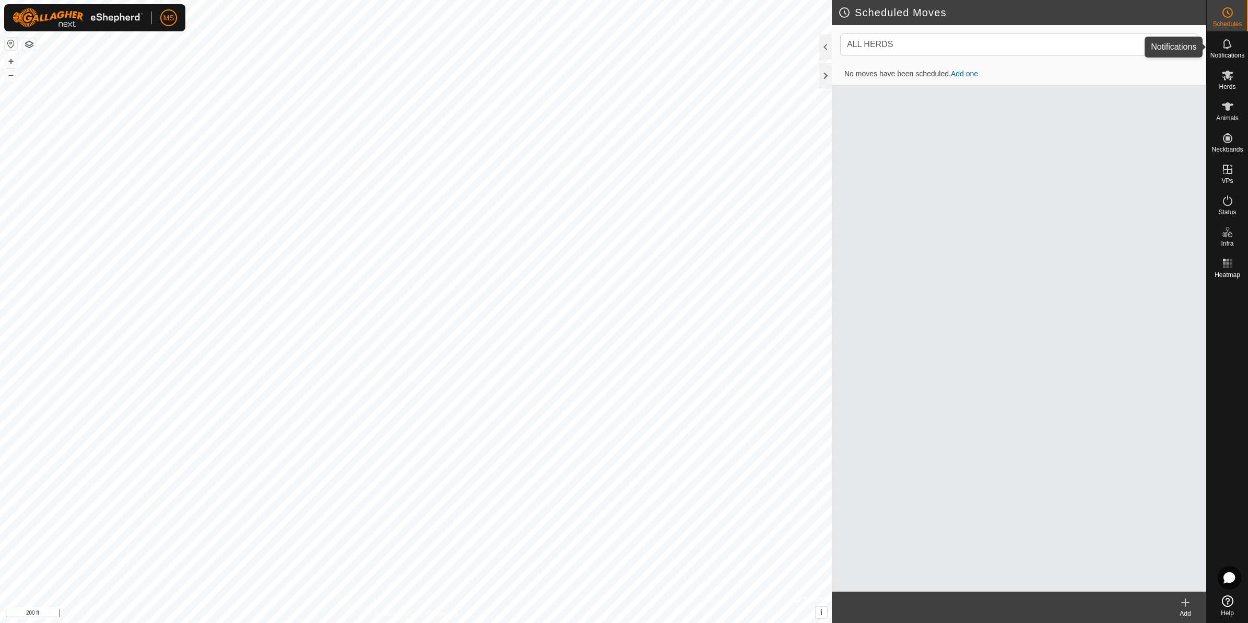
click at [998, 42] on icon at bounding box center [1227, 44] width 8 height 10
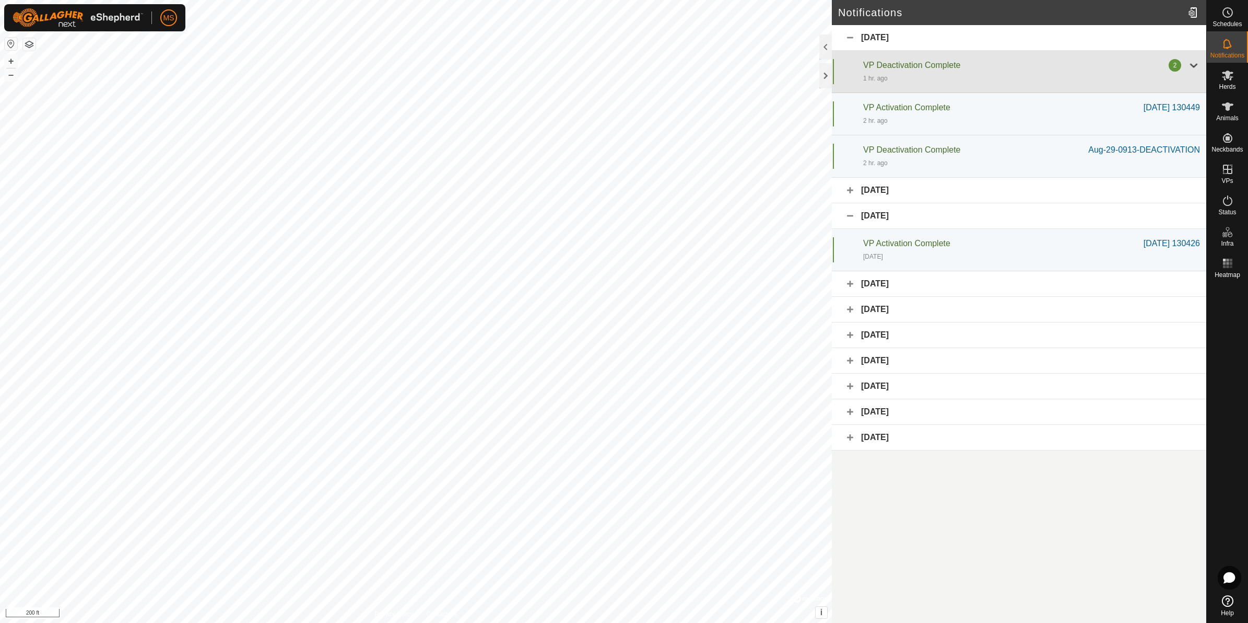
click at [998, 64] on div "2" at bounding box center [1175, 65] width 13 height 13
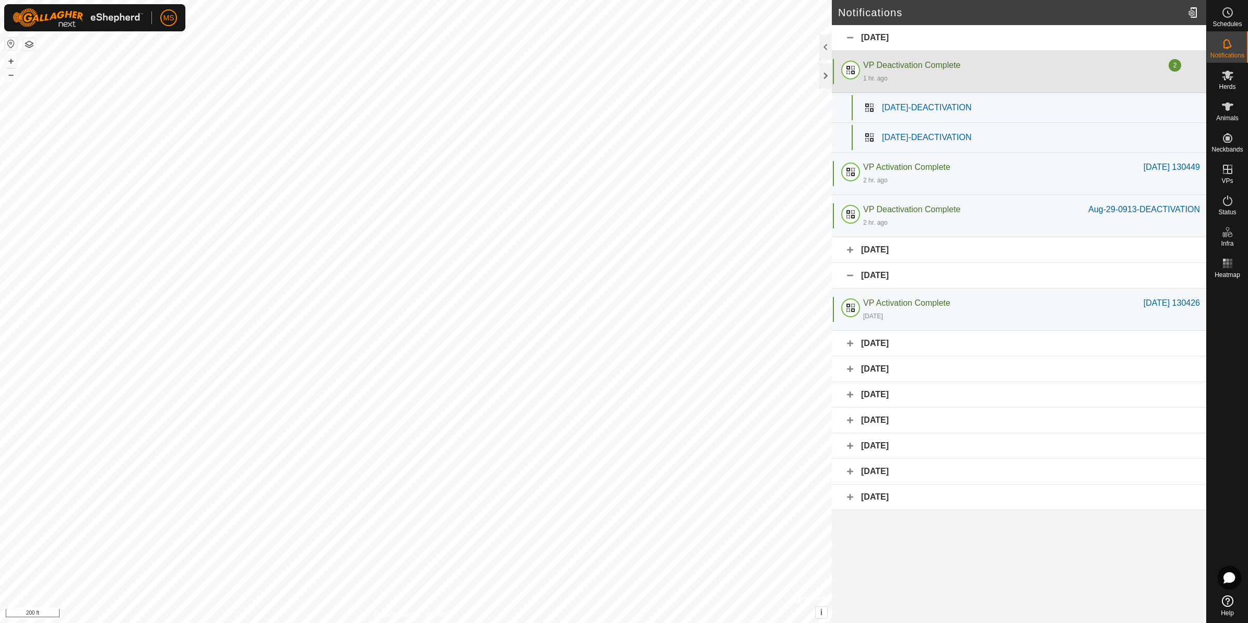
click at [998, 67] on div "VP Deactivation Complete" at bounding box center [1016, 65] width 306 height 13
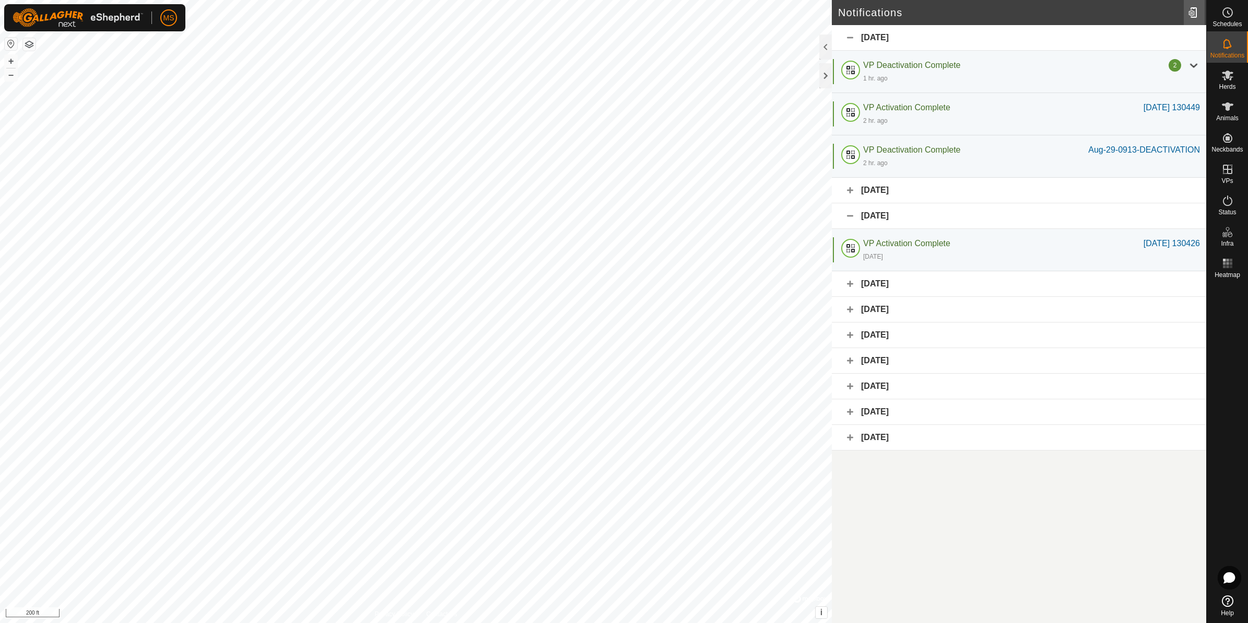
click at [998, 12] on div at bounding box center [1194, 12] width 21 height 29
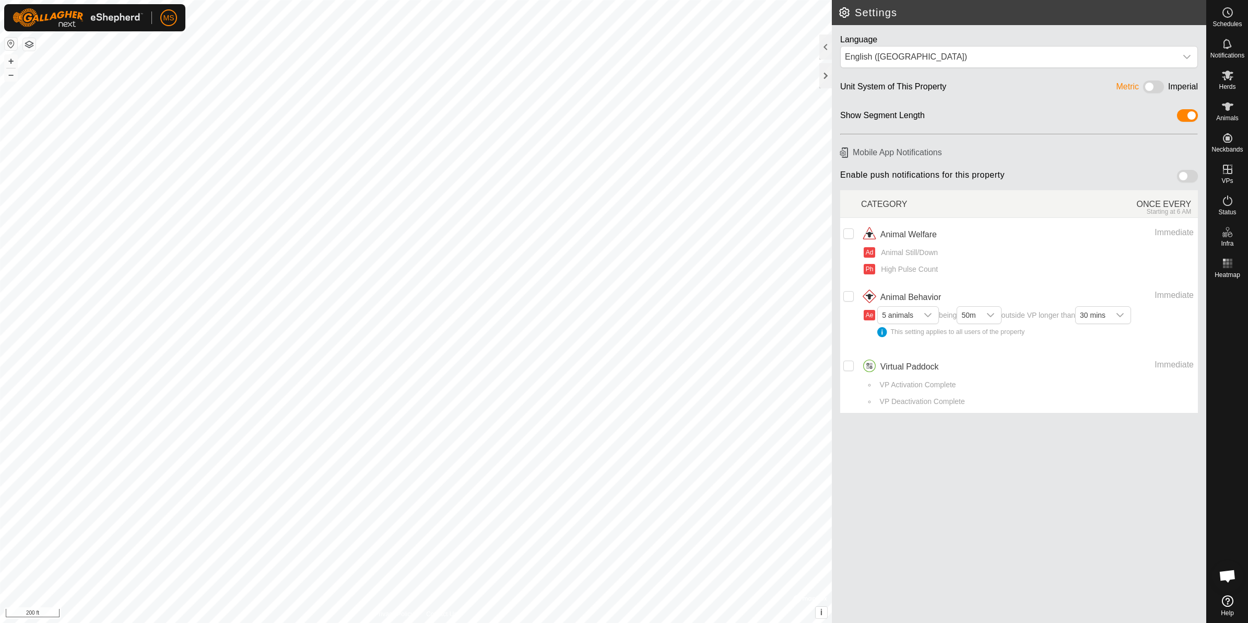
click at [1186, 178] on span at bounding box center [1187, 176] width 21 height 13
click at [849, 235] on input "Row Unselected" at bounding box center [849, 233] width 10 height 10
checkbox input "true"
click at [844, 367] on input "Row Unselected" at bounding box center [849, 365] width 10 height 10
checkbox input "true"
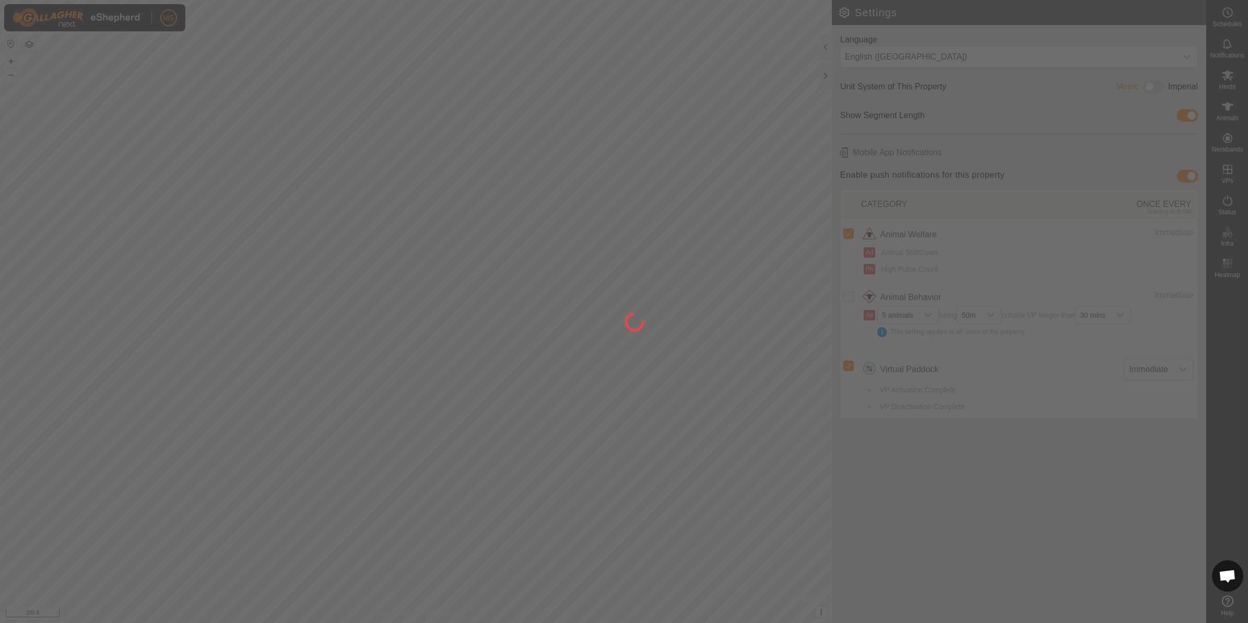
click at [850, 288] on div at bounding box center [624, 311] width 1248 height 623
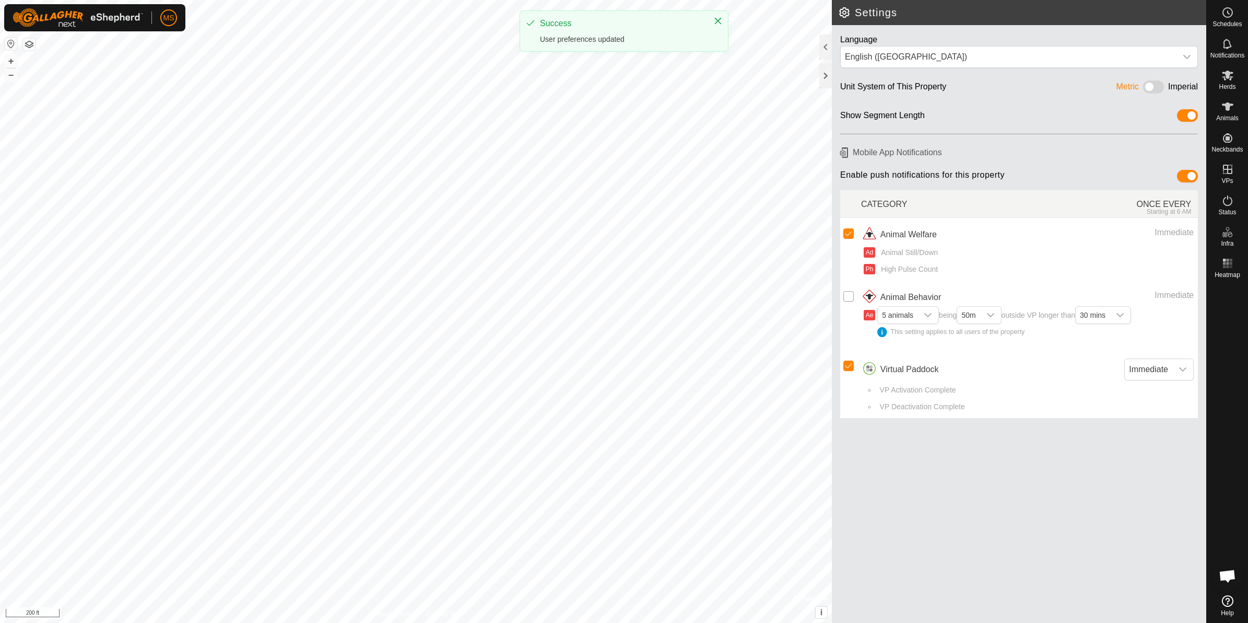
click at [852, 293] on input "Row Unselected" at bounding box center [849, 296] width 10 height 10
checkbox input "true"
click at [831, 47] on div at bounding box center [826, 46] width 13 height 25
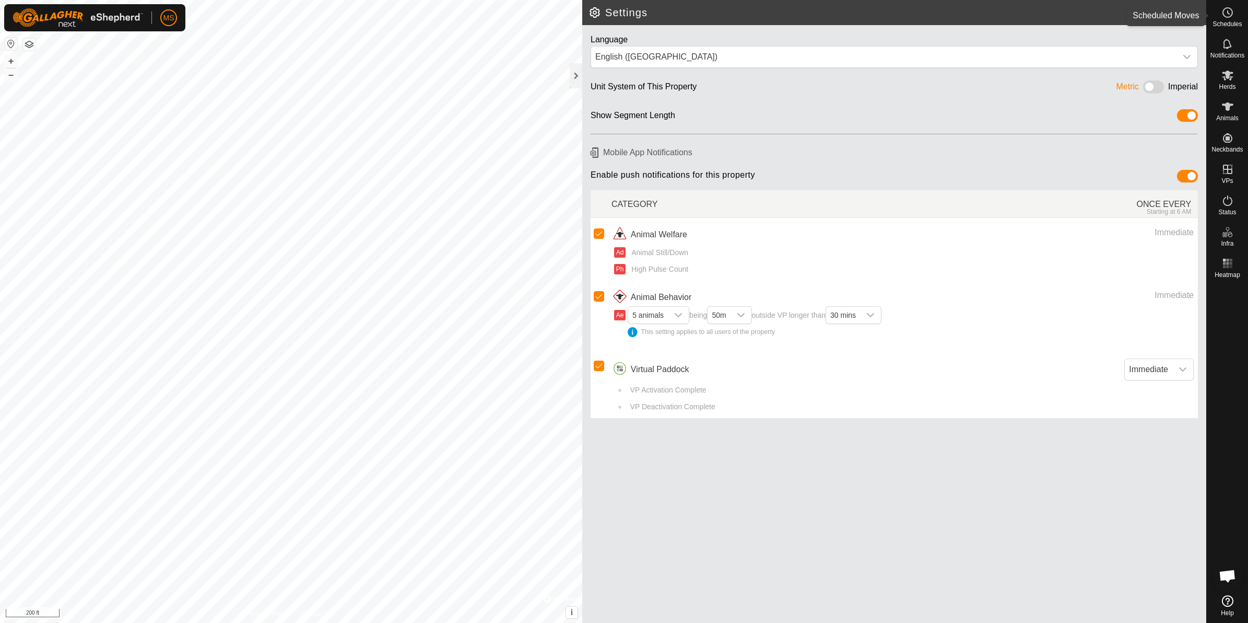
click at [1233, 19] on es-schedule-vp-svg-icon at bounding box center [1228, 12] width 19 height 17
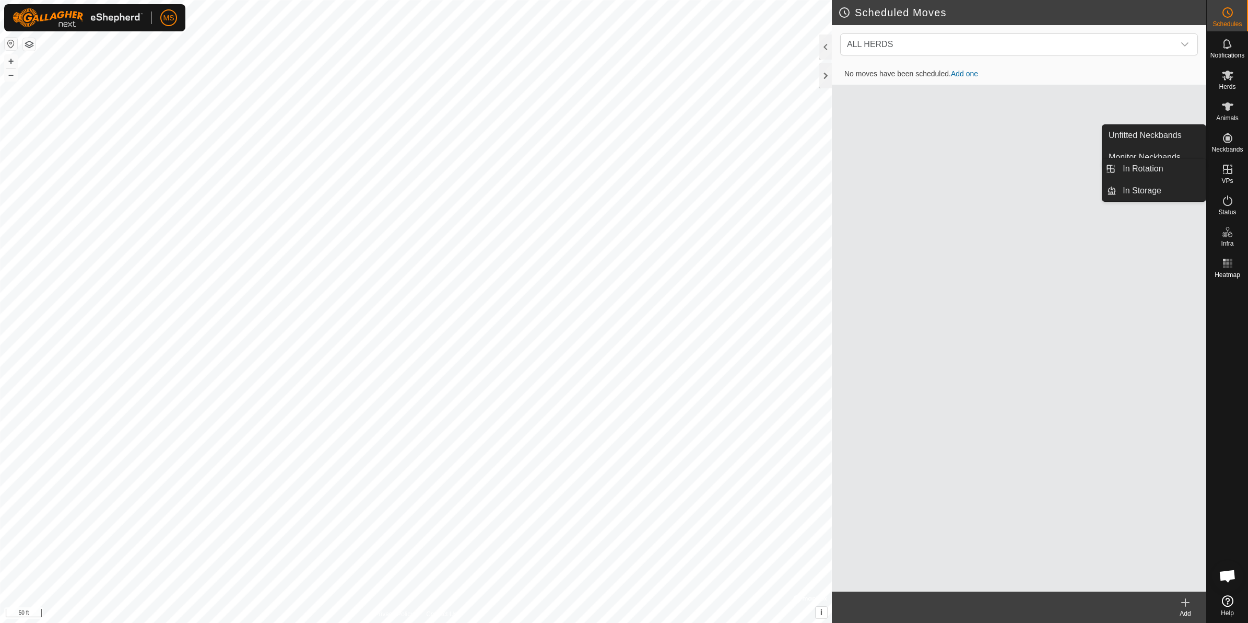
click at [1233, 171] on icon at bounding box center [1228, 169] width 13 height 13
click at [1228, 161] on es-virtualpaddocks-svg-icon at bounding box center [1228, 169] width 19 height 17
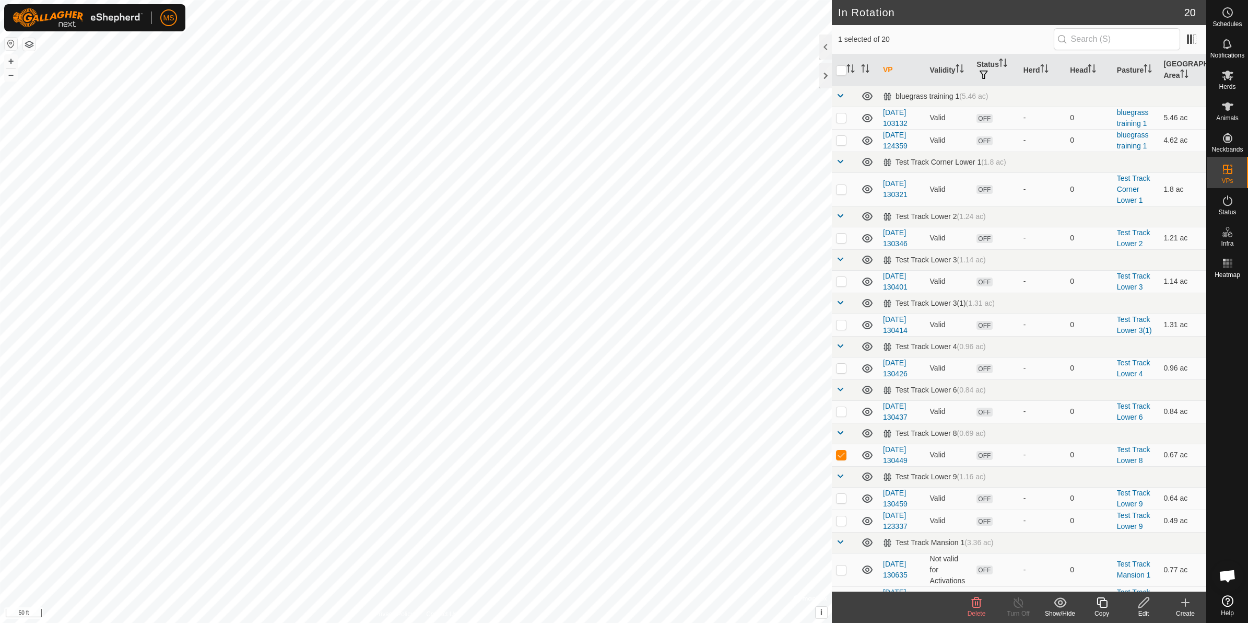
click at [1140, 604] on icon at bounding box center [1144, 602] width 10 height 10
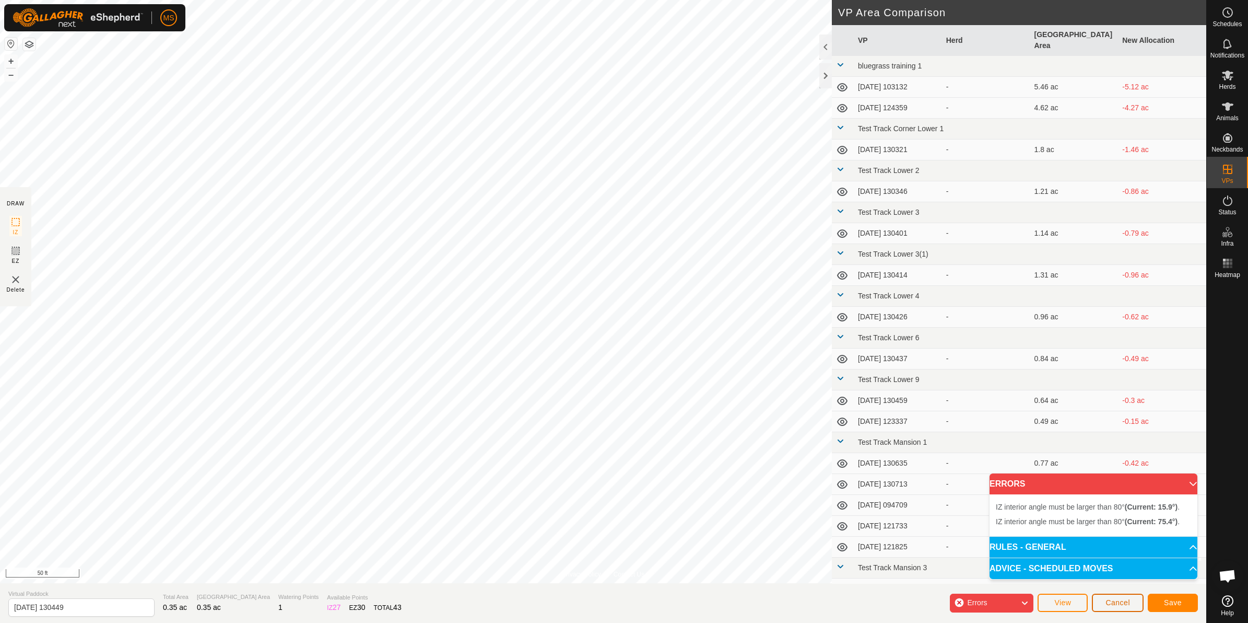
click at [1118, 604] on span "Cancel" at bounding box center [1118, 602] width 25 height 8
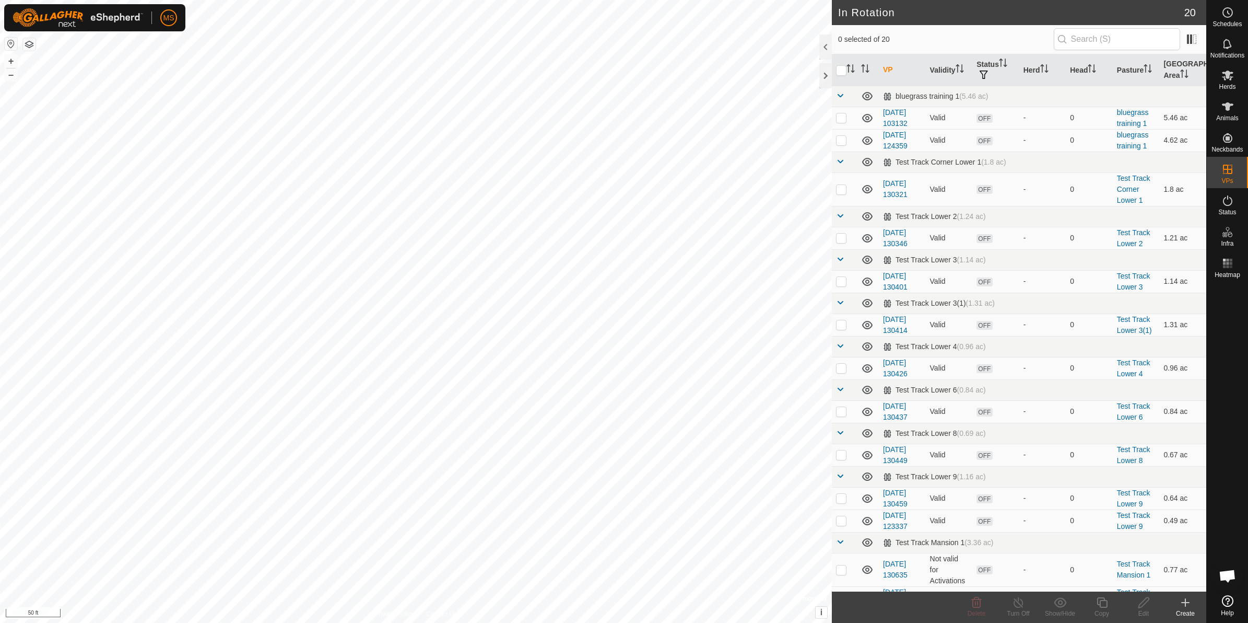
checkbox input "true"
checkbox input "false"
checkbox input "true"
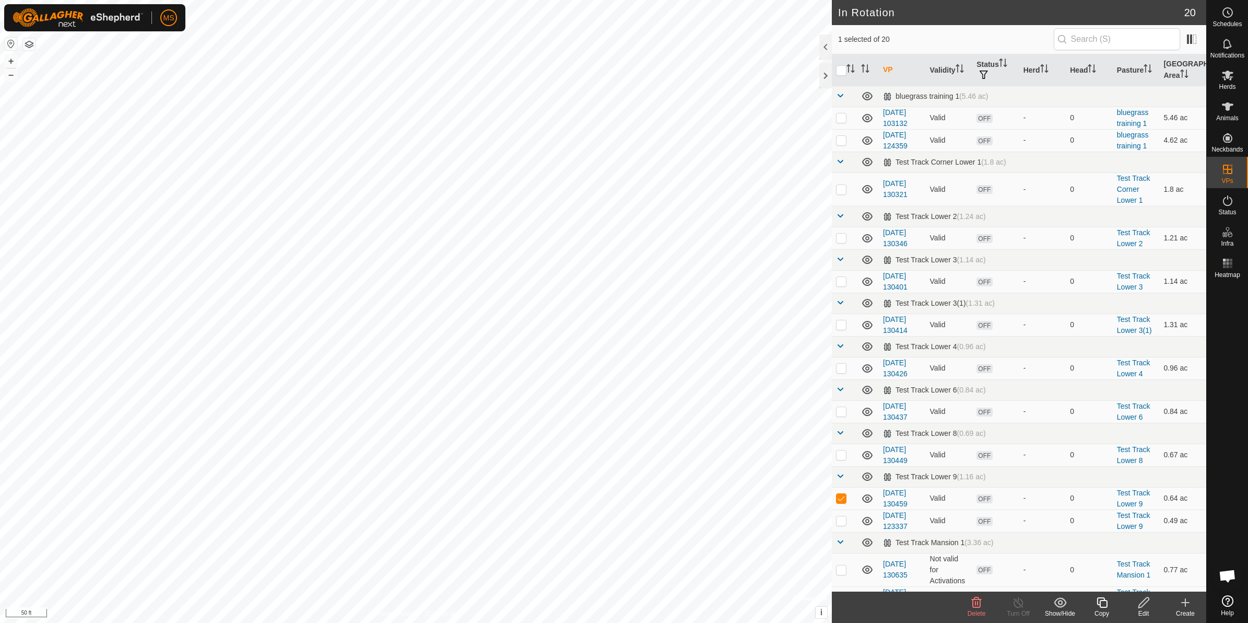
checkbox input "true"
checkbox input "false"
checkbox input "true"
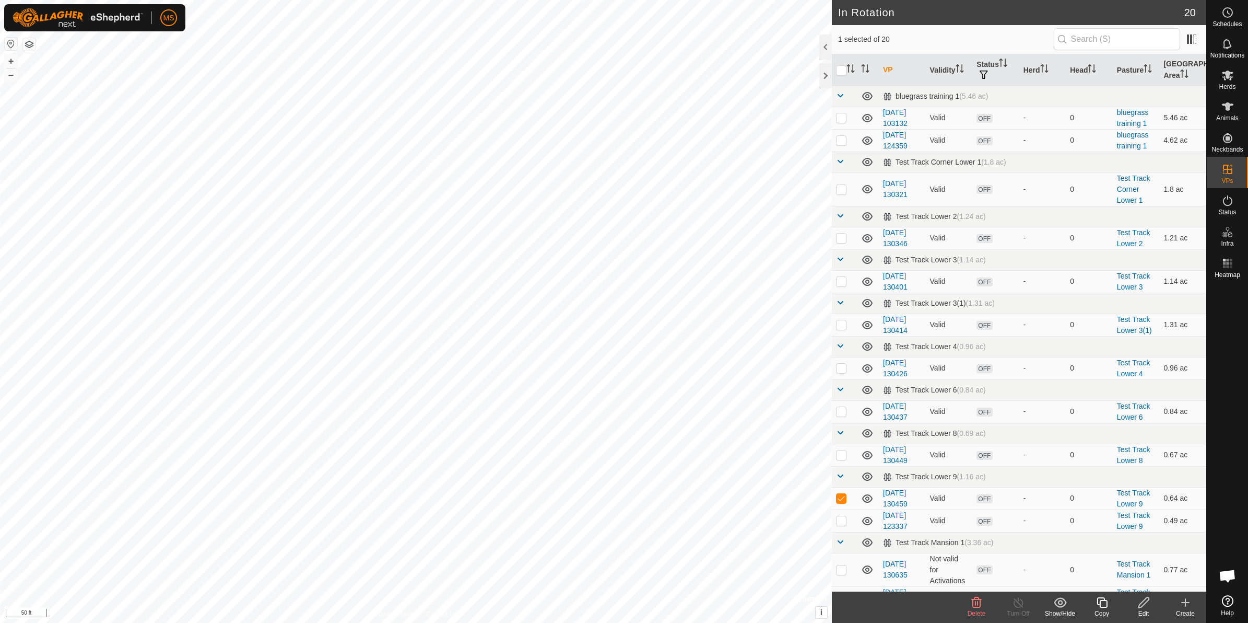
click at [1150, 610] on div "Edit" at bounding box center [1144, 613] width 42 height 9
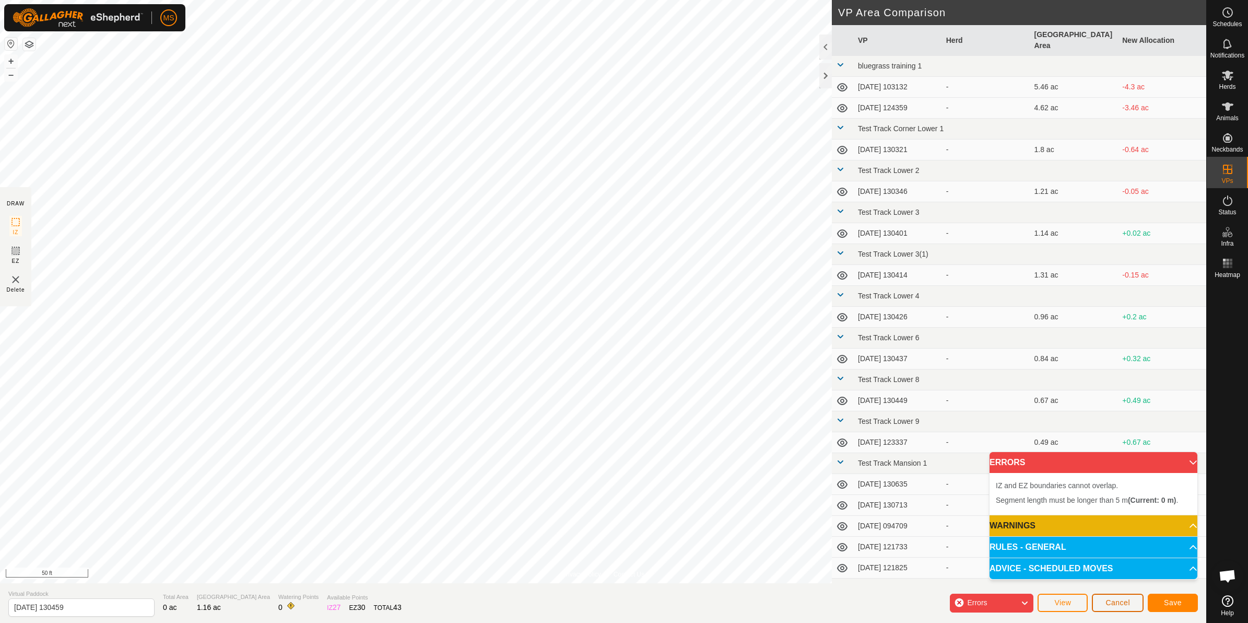
drag, startPoint x: 1127, startPoint y: 604, endPoint x: 1122, endPoint y: 602, distance: 6.1
click at [1122, 602] on span "Cancel" at bounding box center [1118, 602] width 25 height 8
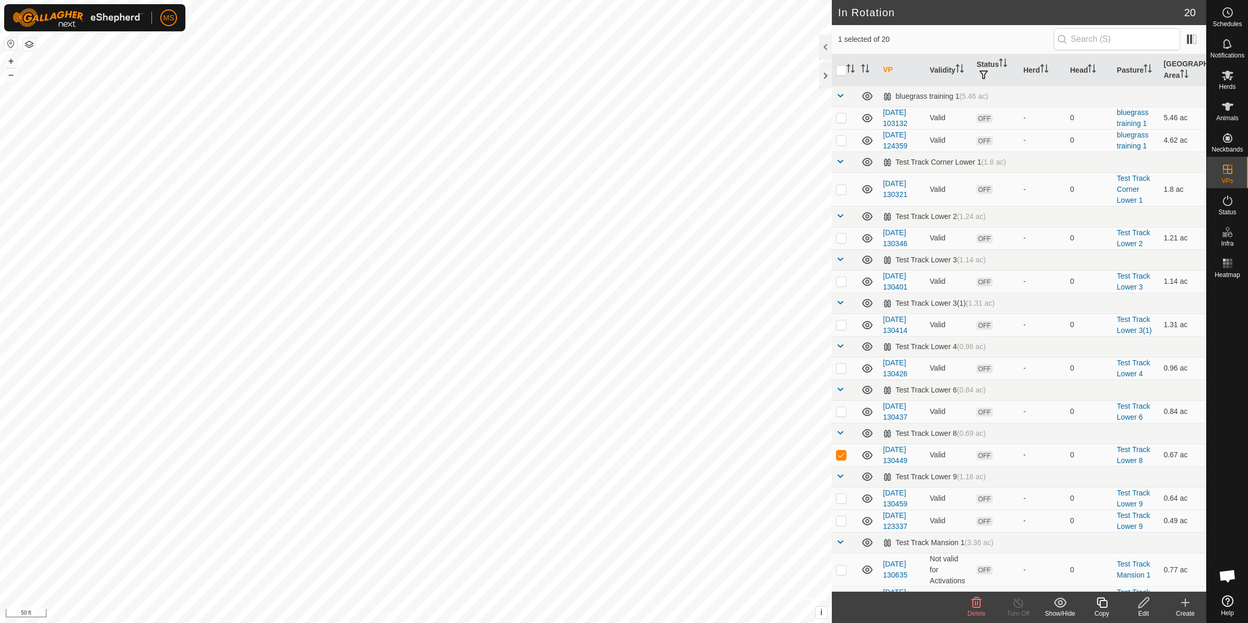
click at [982, 609] on div "Delete" at bounding box center [977, 613] width 42 height 9
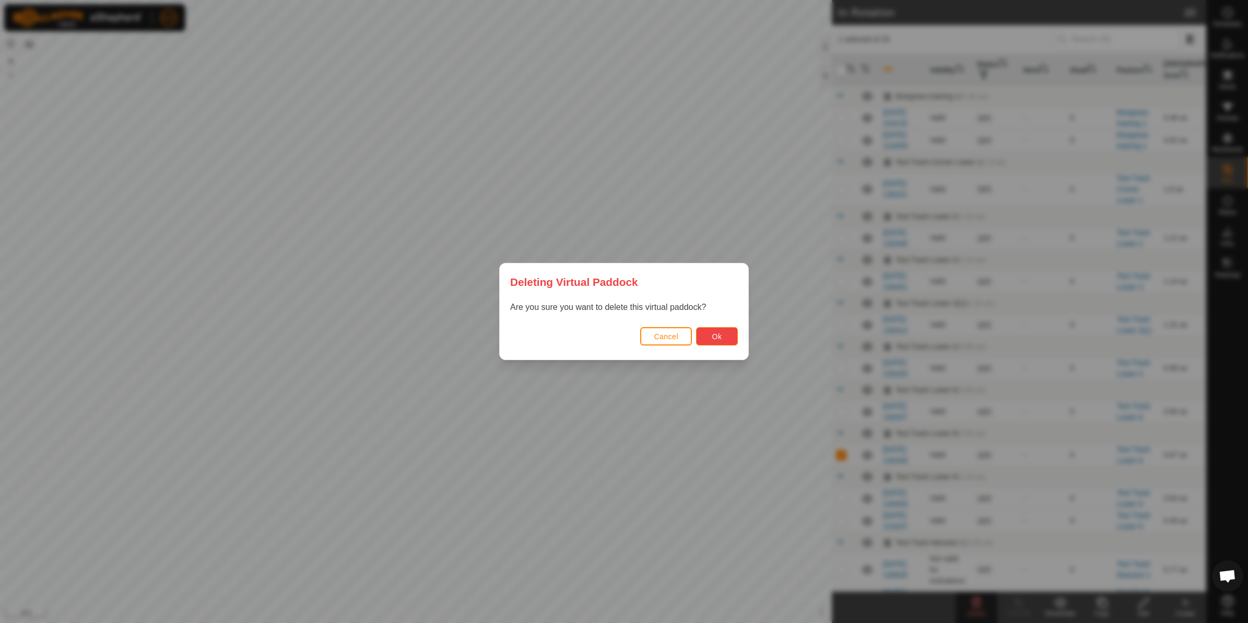
click at [714, 332] on span "Ok" at bounding box center [718, 336] width 10 height 8
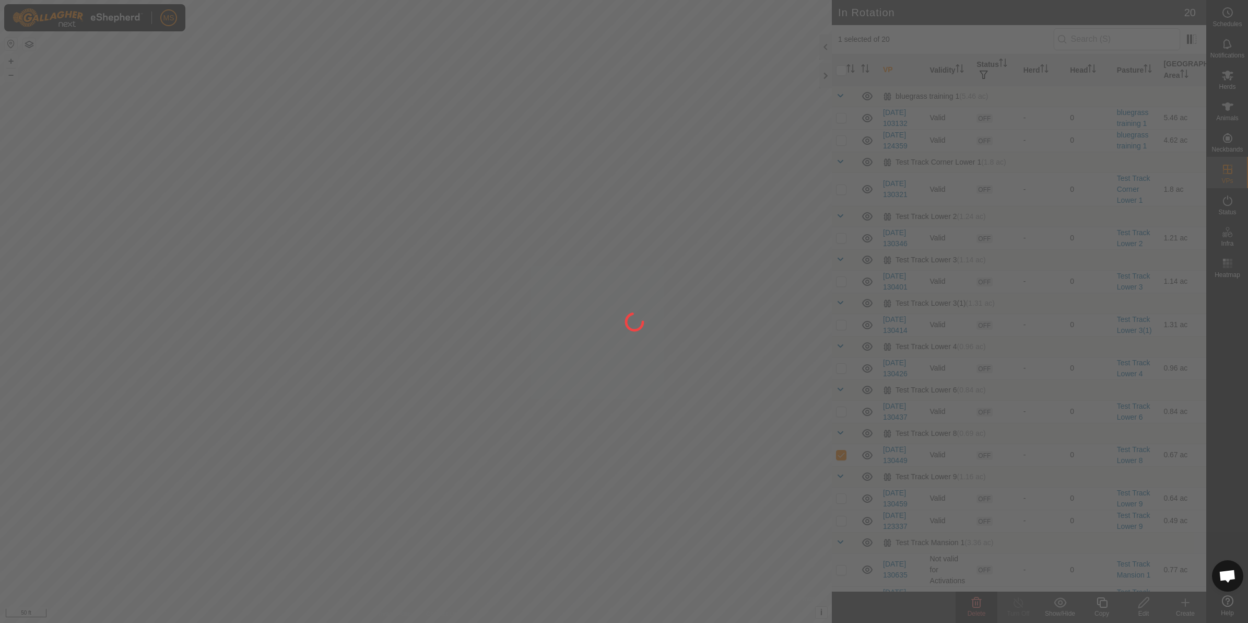
checkbox input "false"
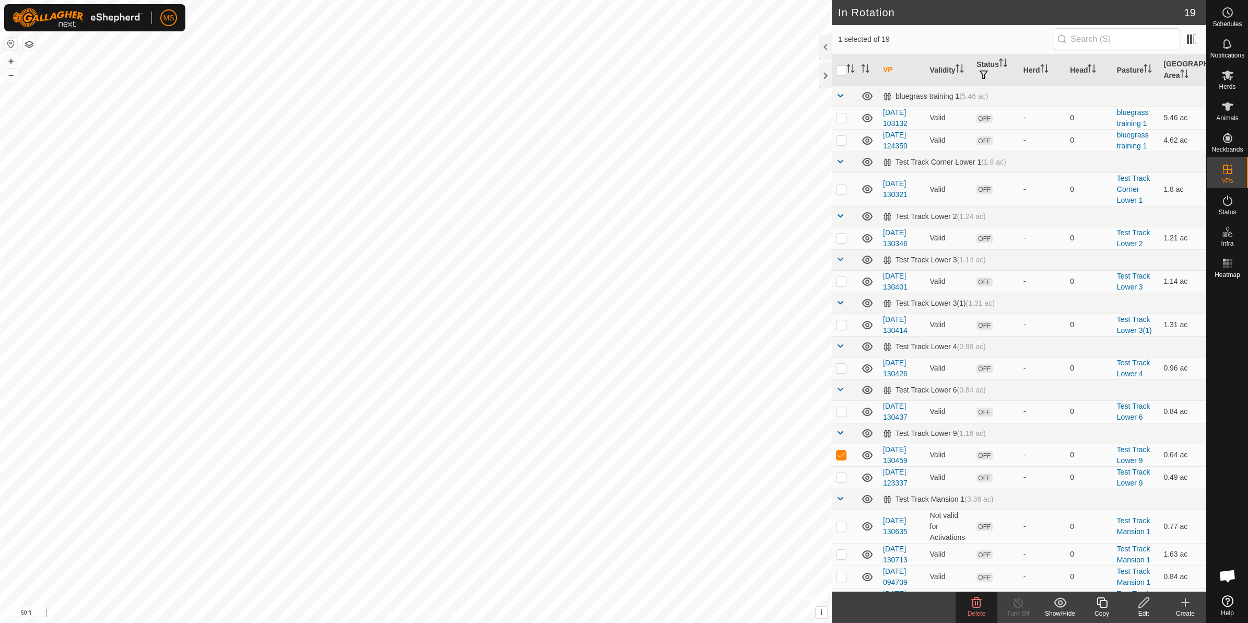
click at [985, 608] on delete-svg-icon at bounding box center [977, 602] width 42 height 13
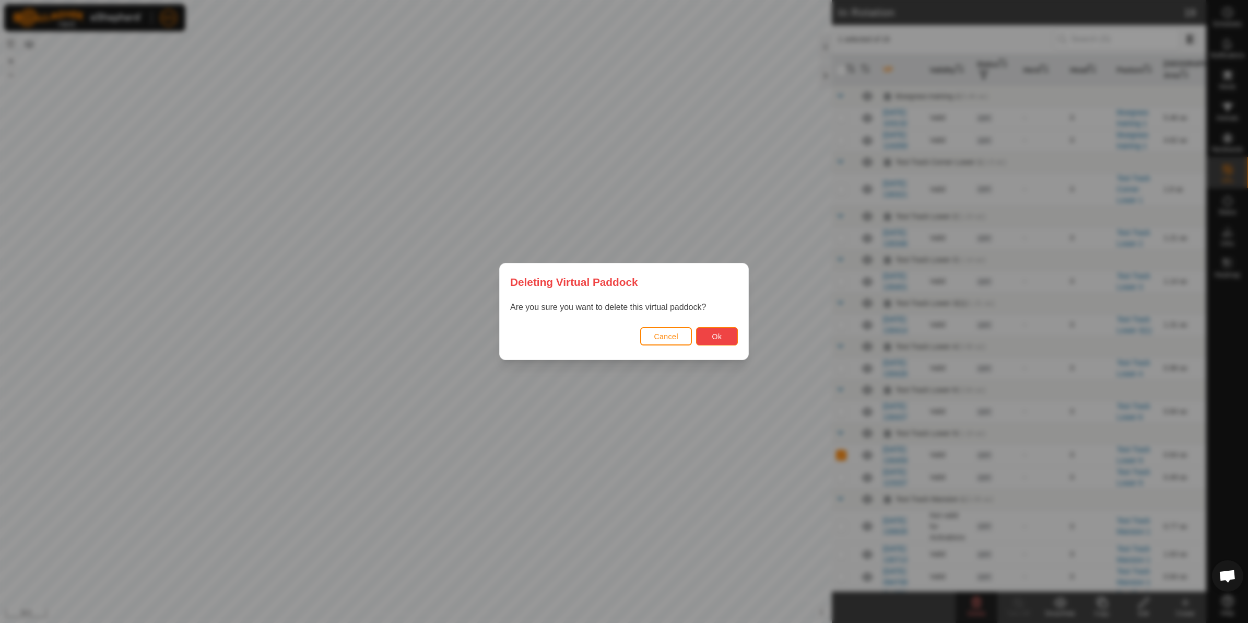
click at [706, 335] on button "Ok" at bounding box center [717, 336] width 42 height 18
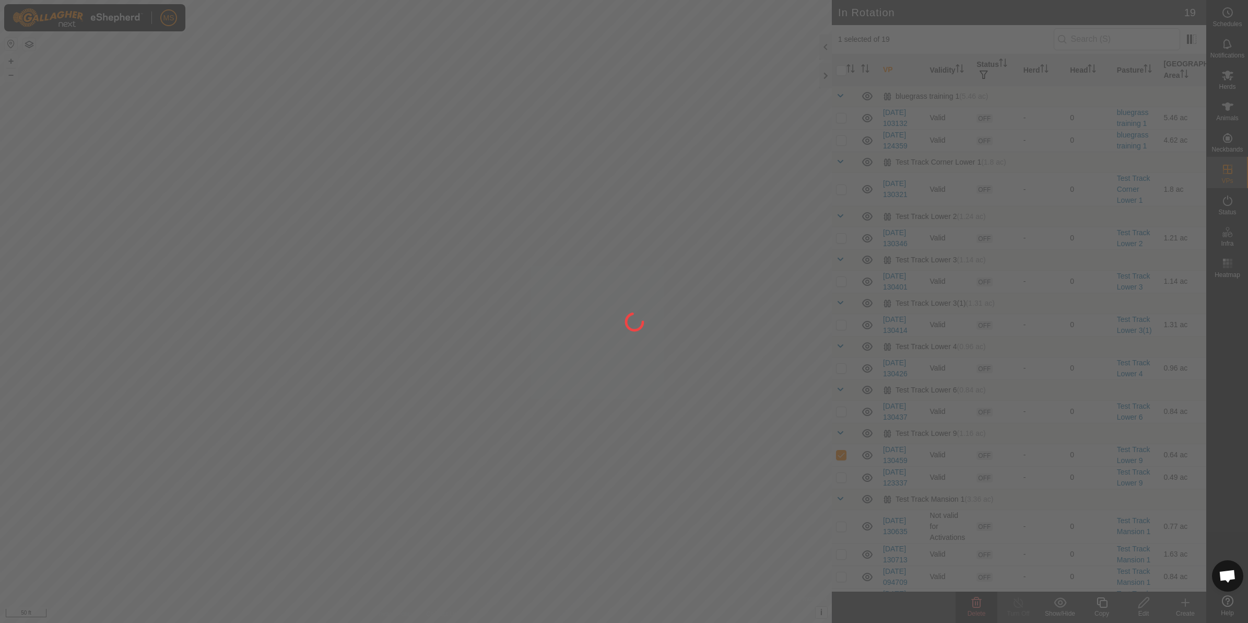
checkbox input "false"
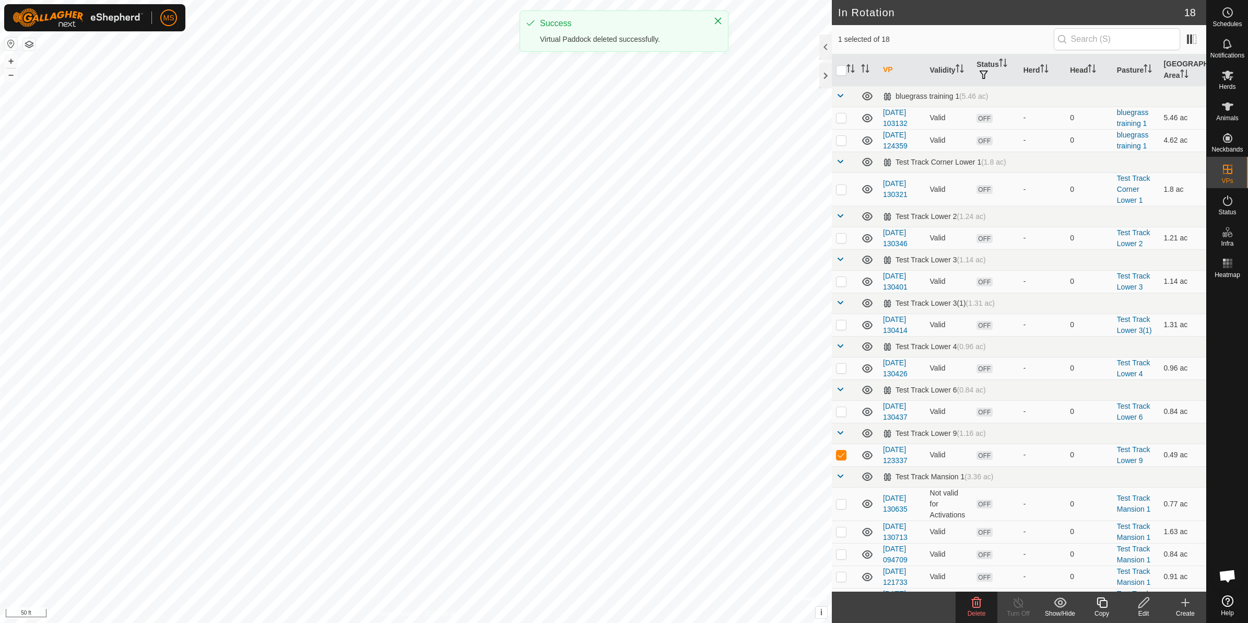
checkbox input "true"
click at [978, 604] on icon at bounding box center [977, 602] width 10 height 10
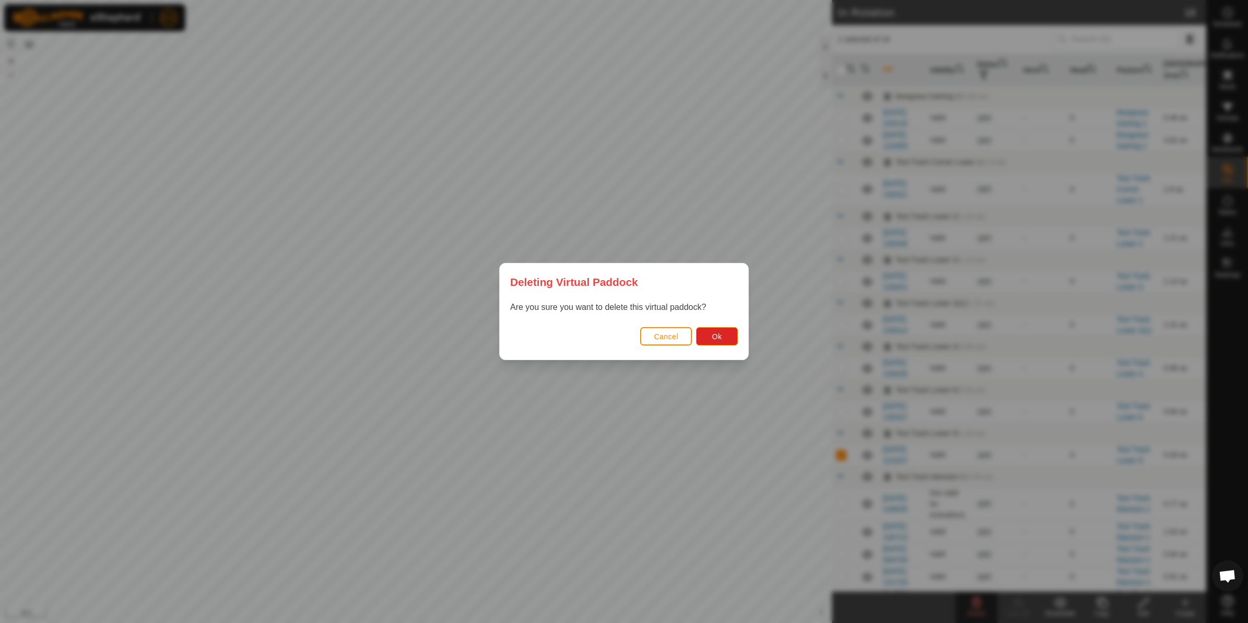
click at [702, 326] on div "Cancel Ok" at bounding box center [624, 342] width 249 height 36
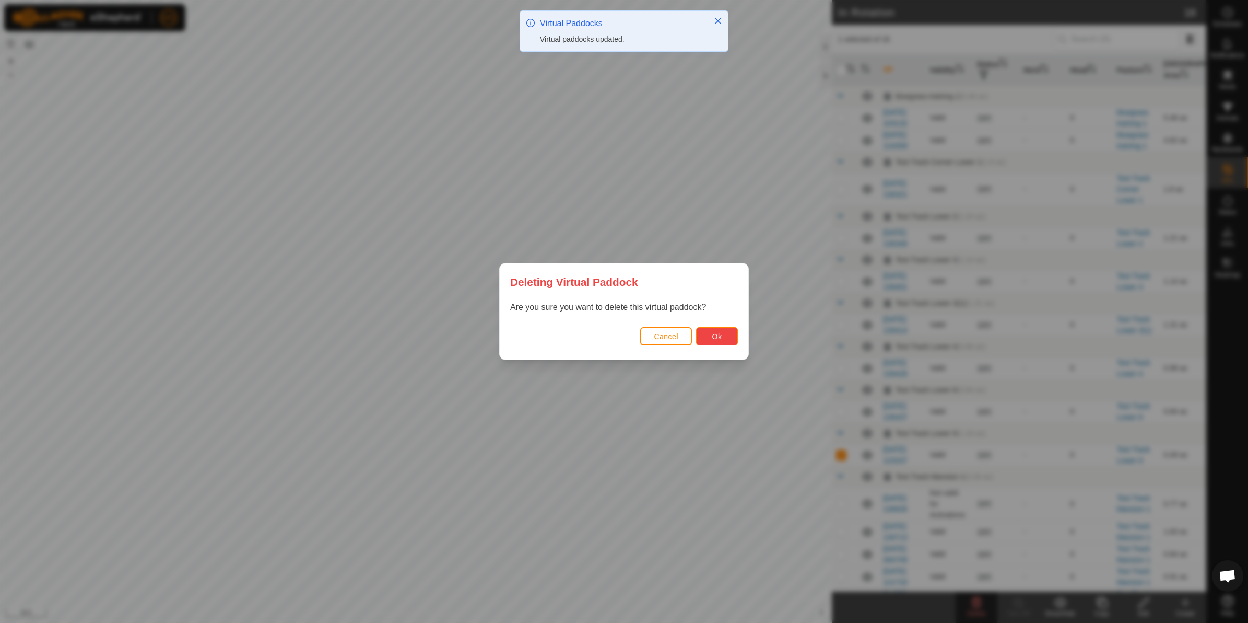
click at [707, 328] on button "Ok" at bounding box center [717, 336] width 42 height 18
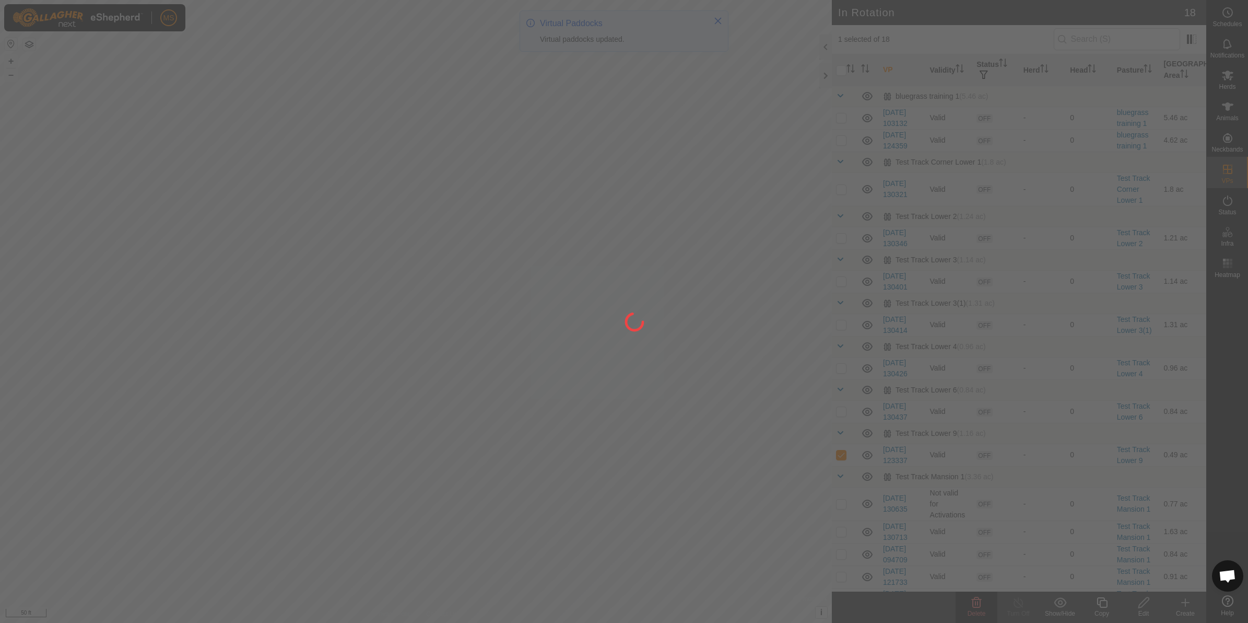
checkbox input "false"
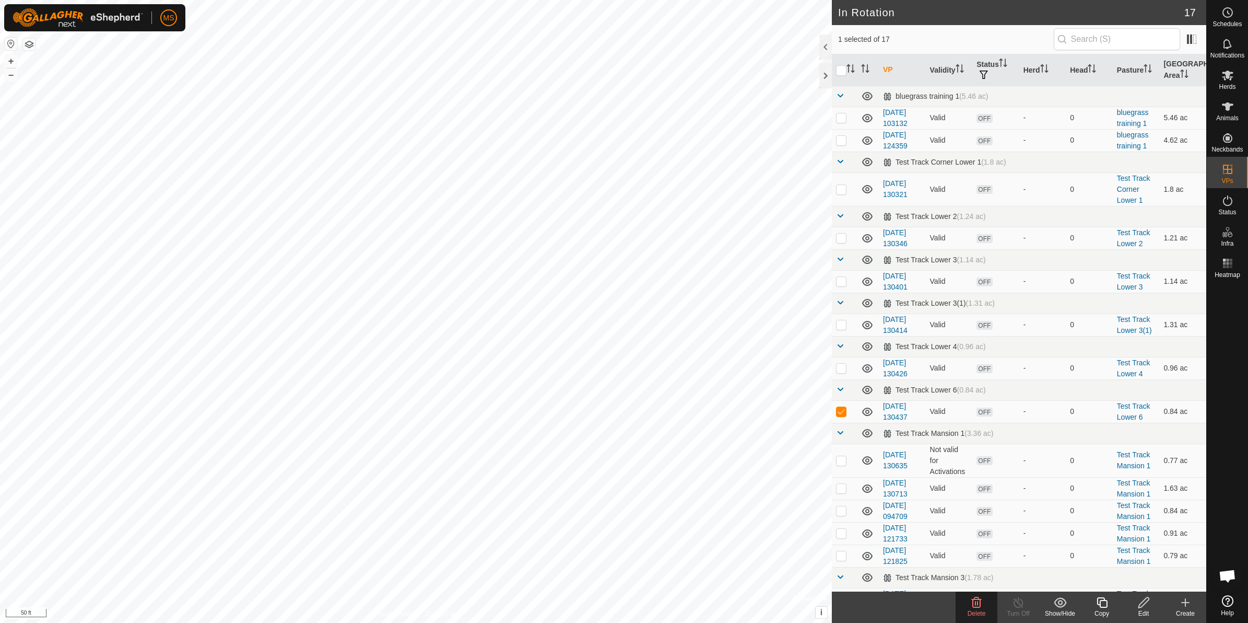
click at [978, 616] on span "Delete" at bounding box center [977, 613] width 18 height 7
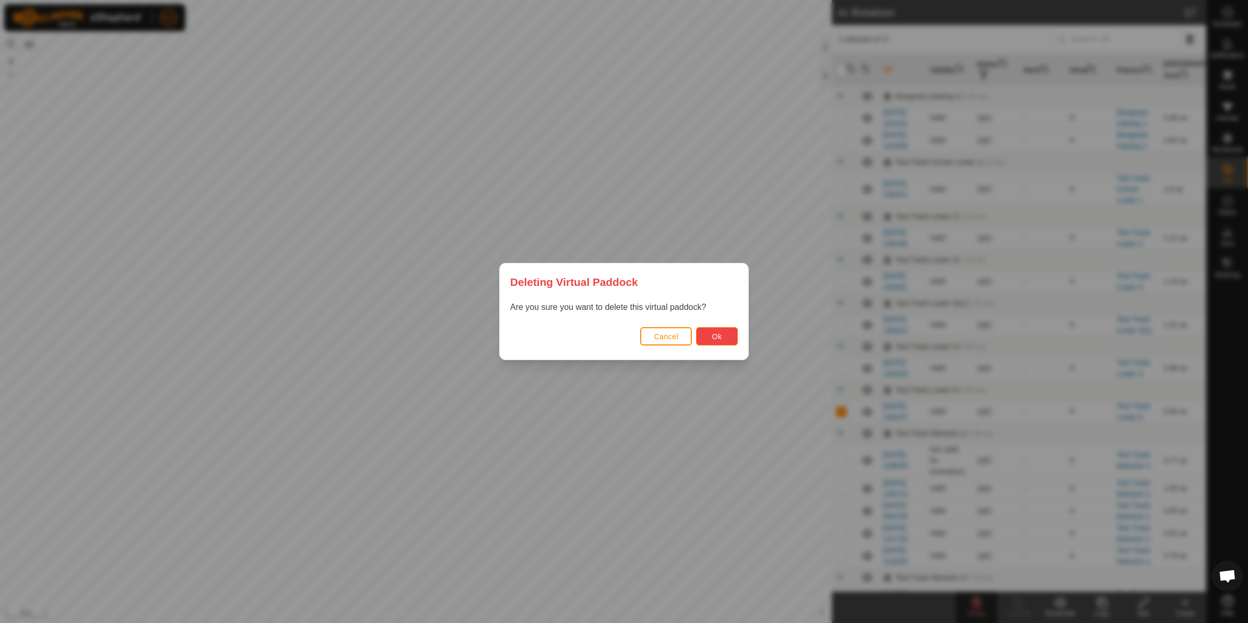
click at [719, 335] on span "Ok" at bounding box center [718, 336] width 10 height 8
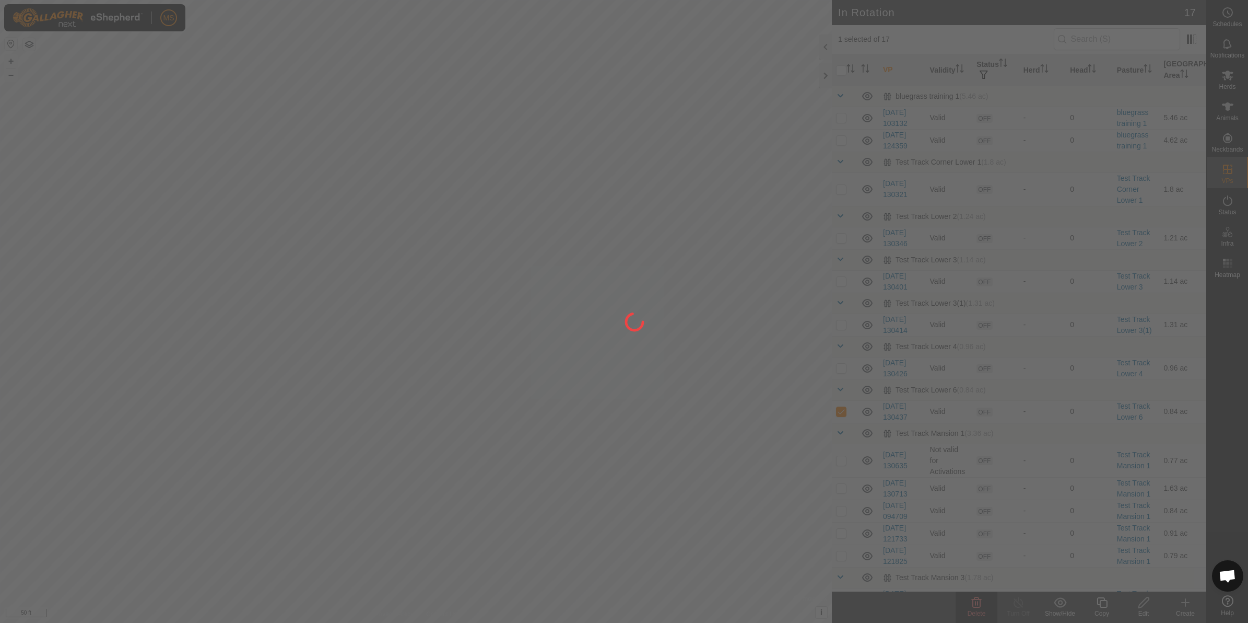
checkbox input "false"
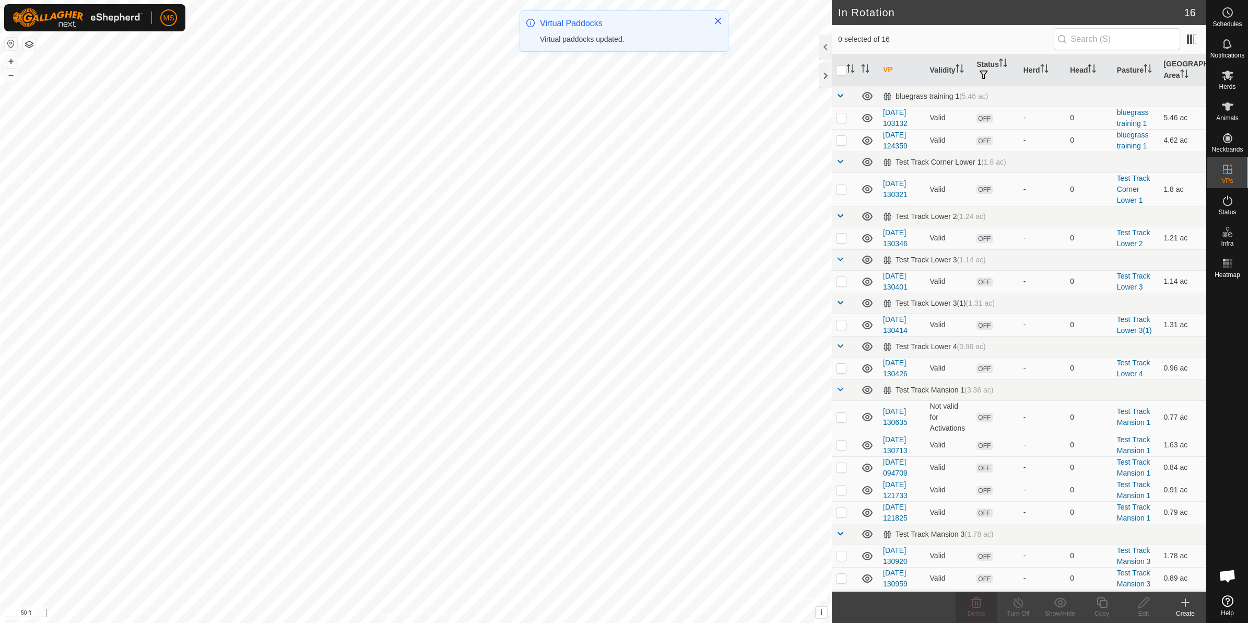
click at [1184, 608] on icon at bounding box center [1186, 602] width 13 height 13
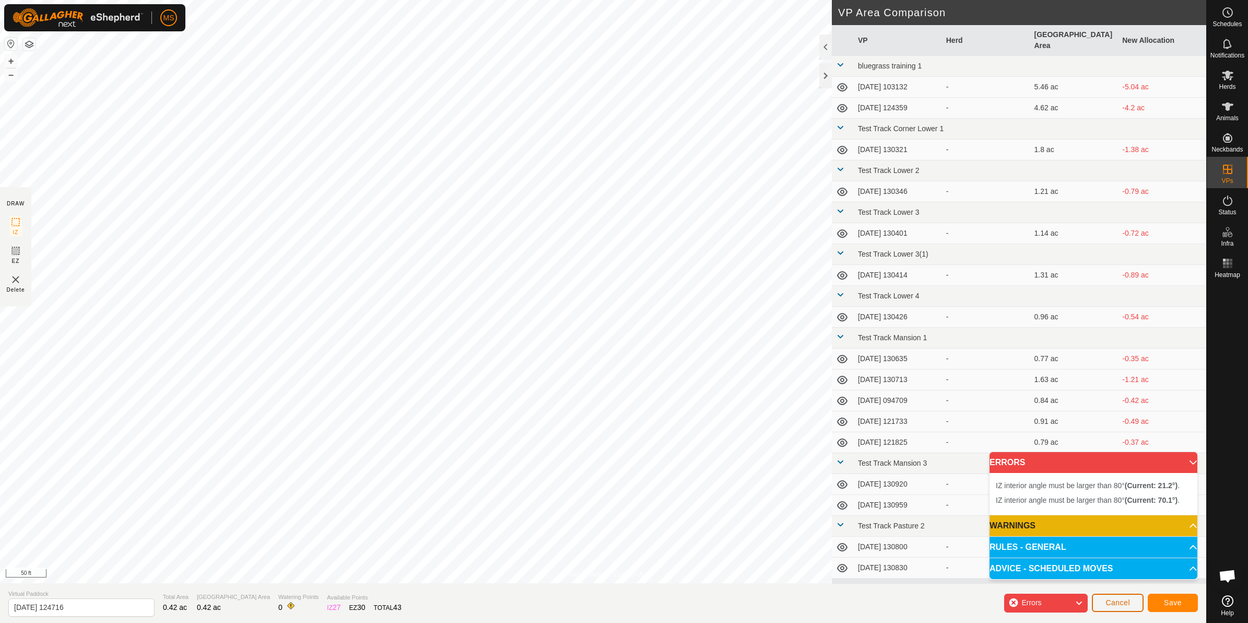
click at [1134, 600] on button "Cancel" at bounding box center [1118, 602] width 52 height 18
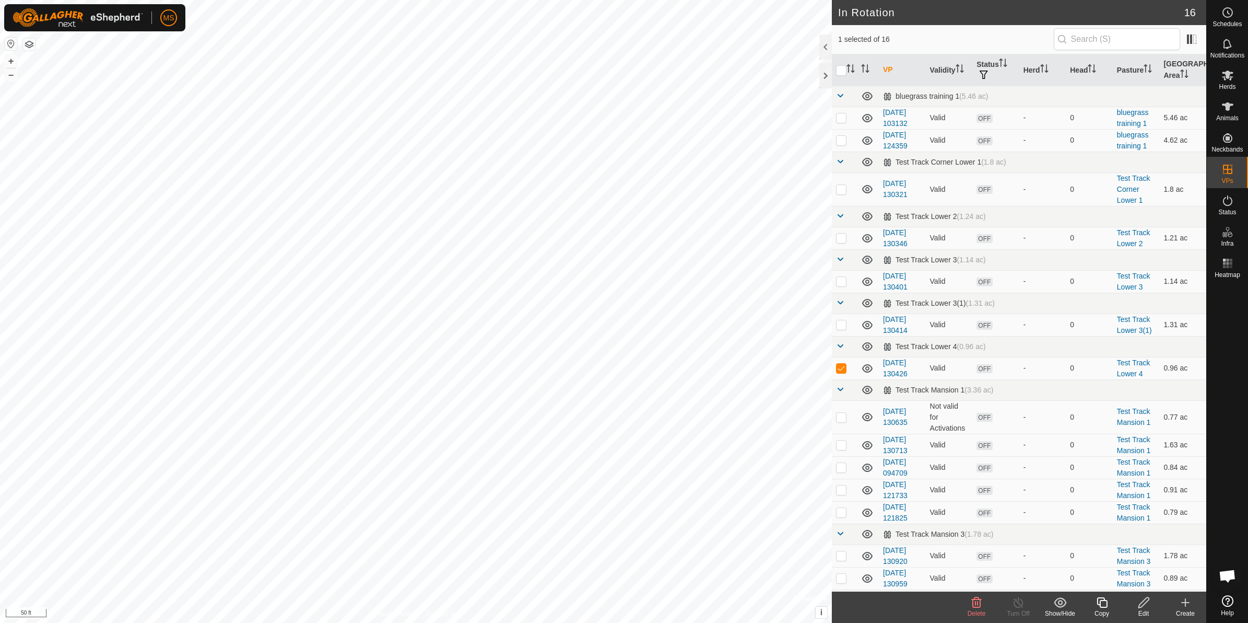
click at [980, 609] on div "Delete" at bounding box center [977, 613] width 42 height 9
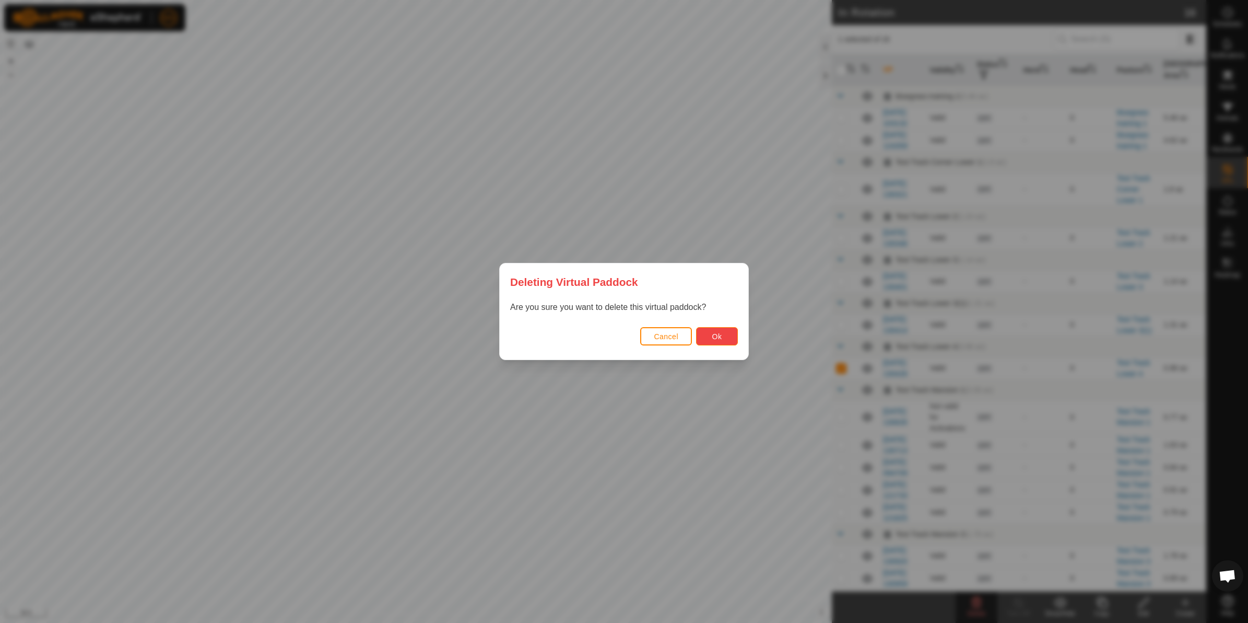
click at [715, 338] on span "Ok" at bounding box center [718, 336] width 10 height 8
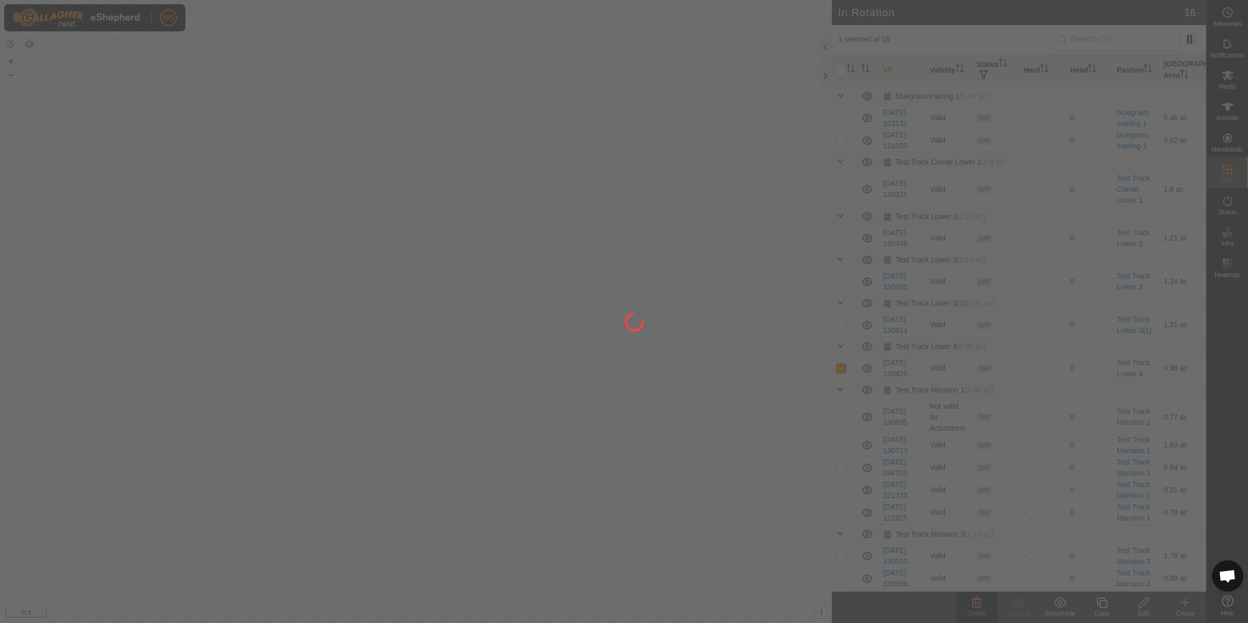
checkbox input "false"
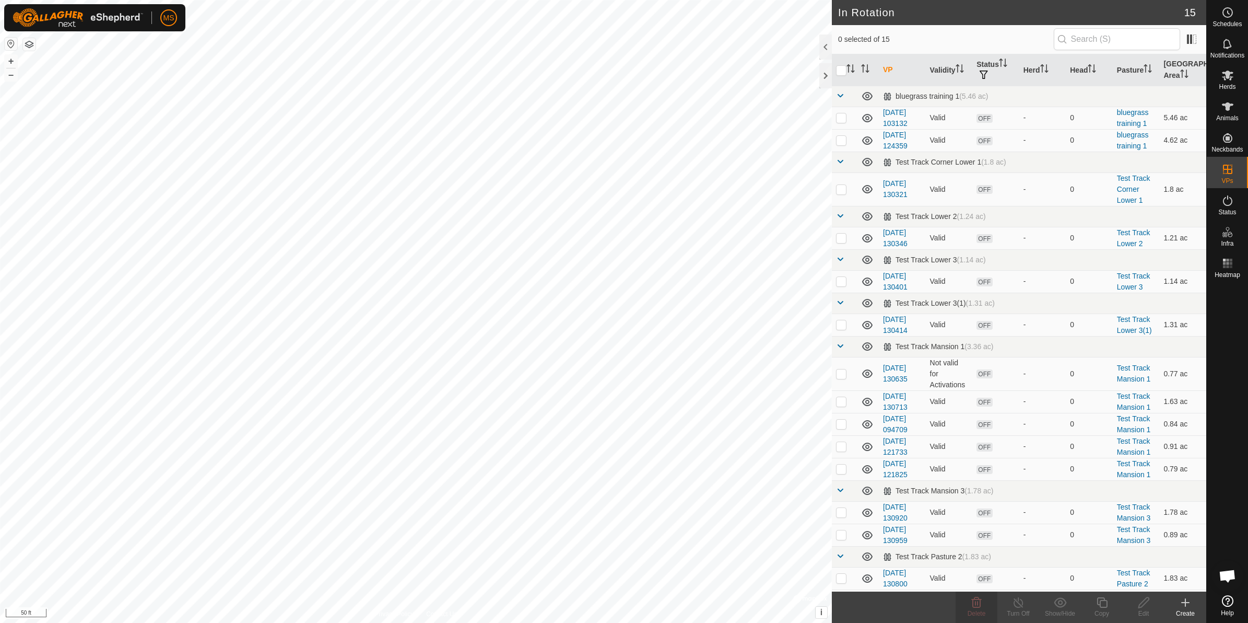
click at [1184, 608] on icon at bounding box center [1186, 602] width 13 height 13
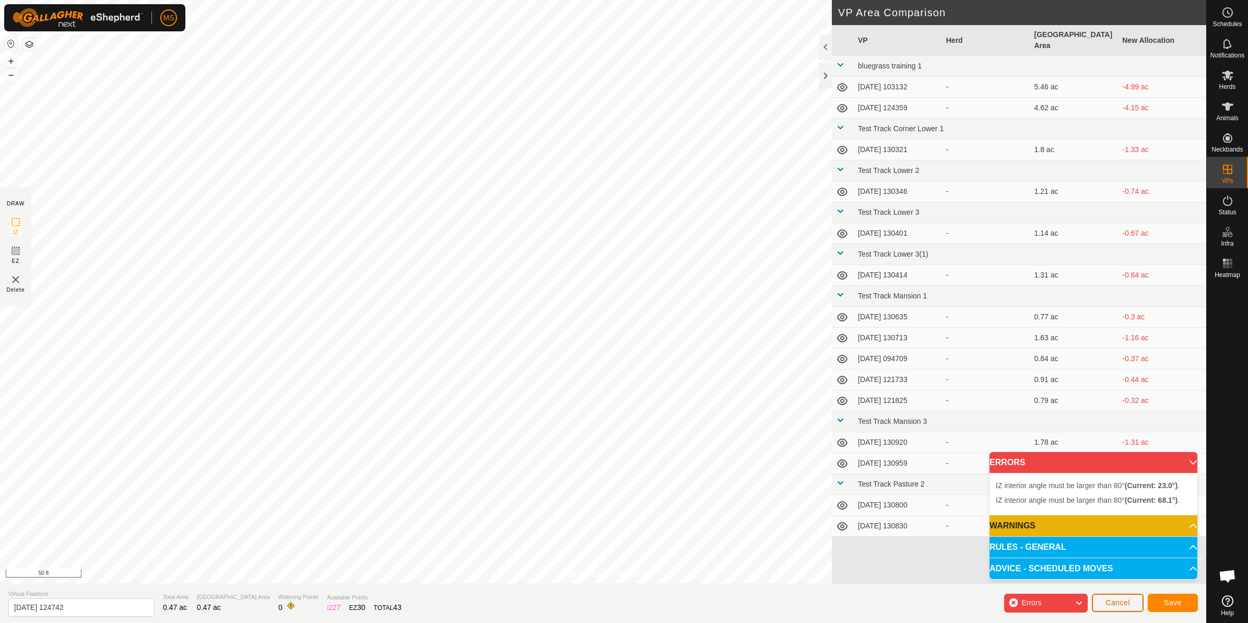
click at [1117, 597] on button "Cancel" at bounding box center [1118, 602] width 52 height 18
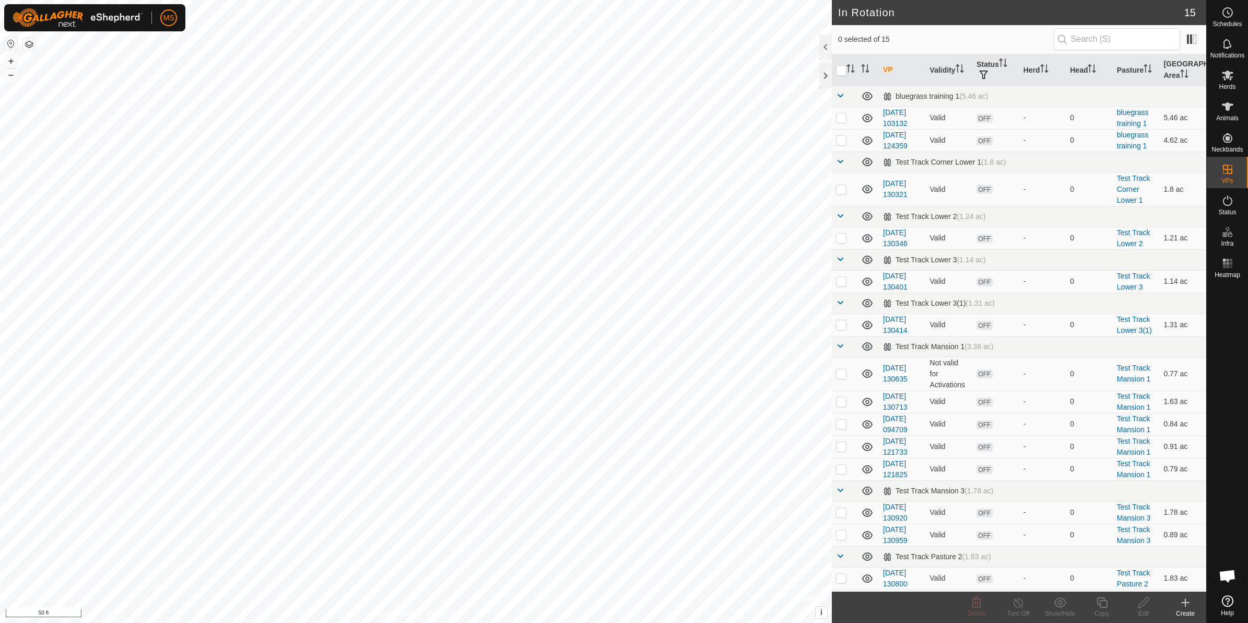
click at [1181, 609] on div "Create" at bounding box center [1186, 613] width 42 height 9
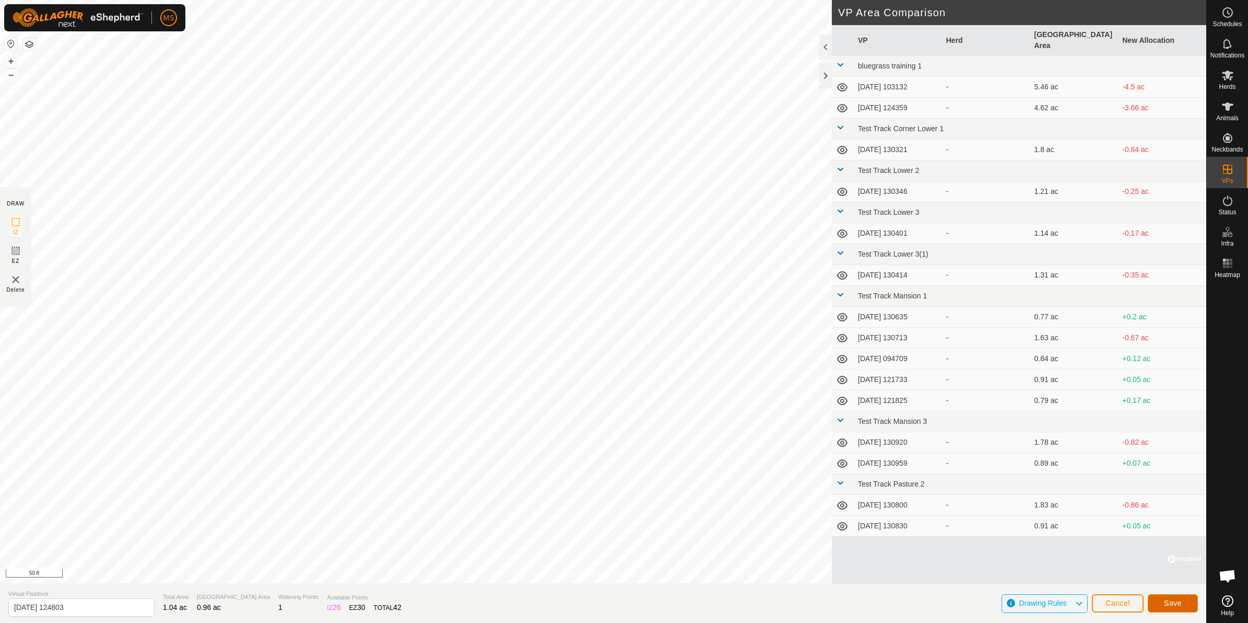
click at [1178, 606] on span "Save" at bounding box center [1173, 603] width 18 height 8
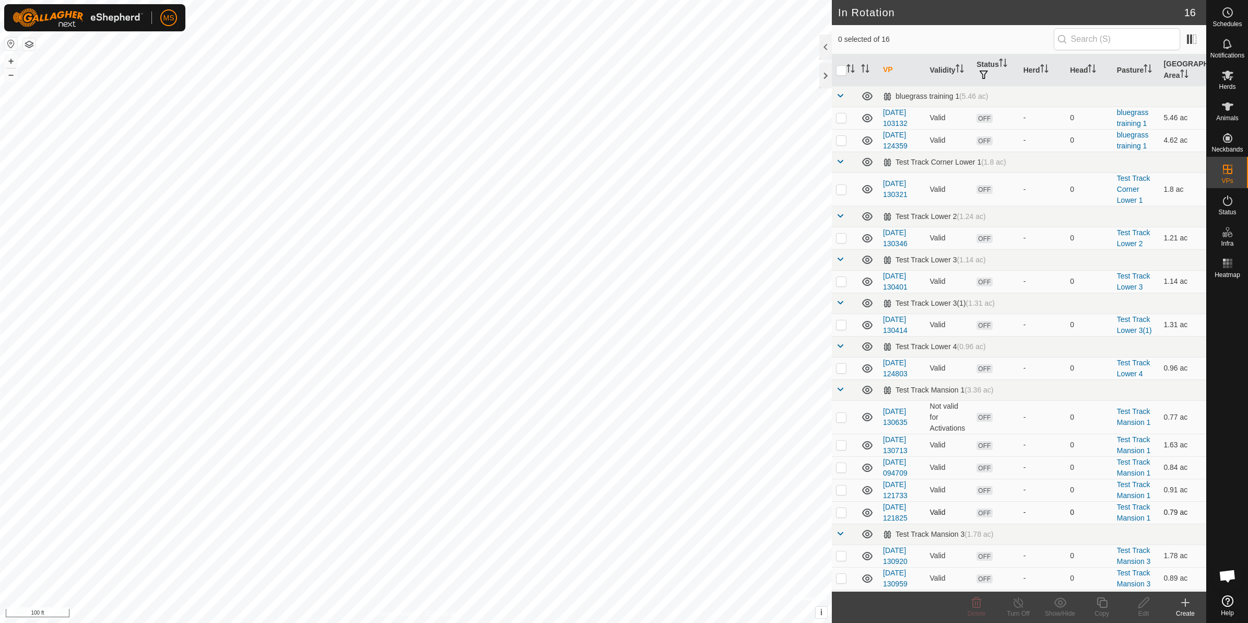
checkbox input "true"
click at [1112, 605] on copy-svg-icon at bounding box center [1102, 602] width 42 height 13
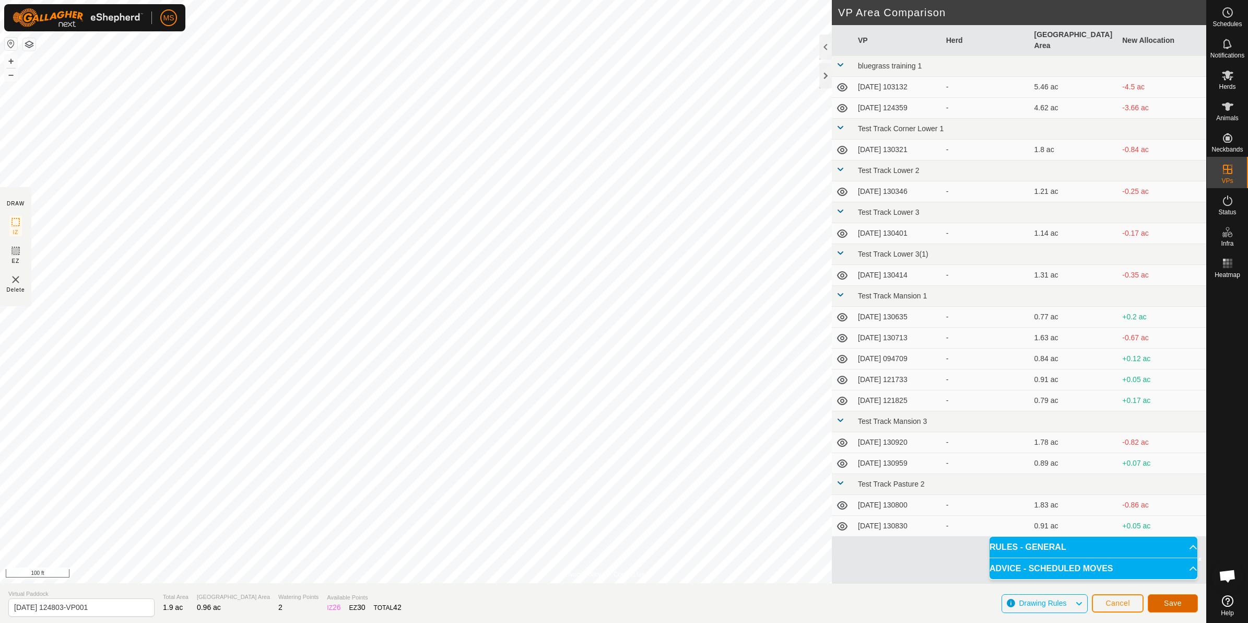
click at [1169, 596] on button "Save" at bounding box center [1173, 603] width 50 height 18
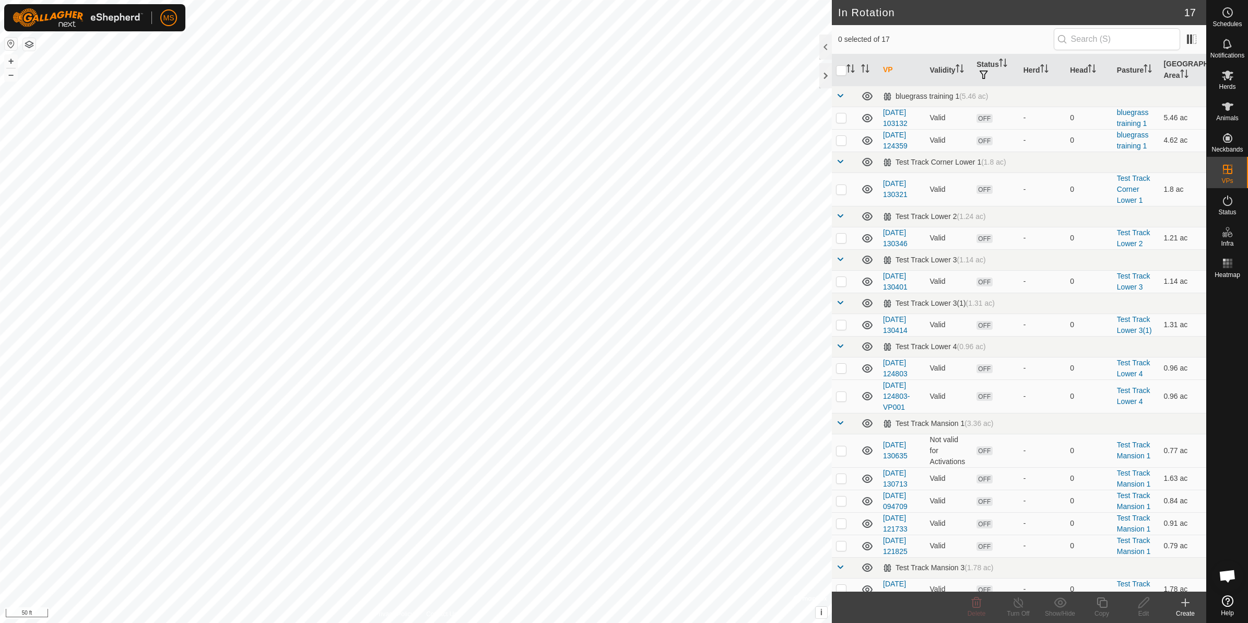
checkbox input "true"
click at [1097, 609] on div "Copy" at bounding box center [1102, 613] width 42 height 9
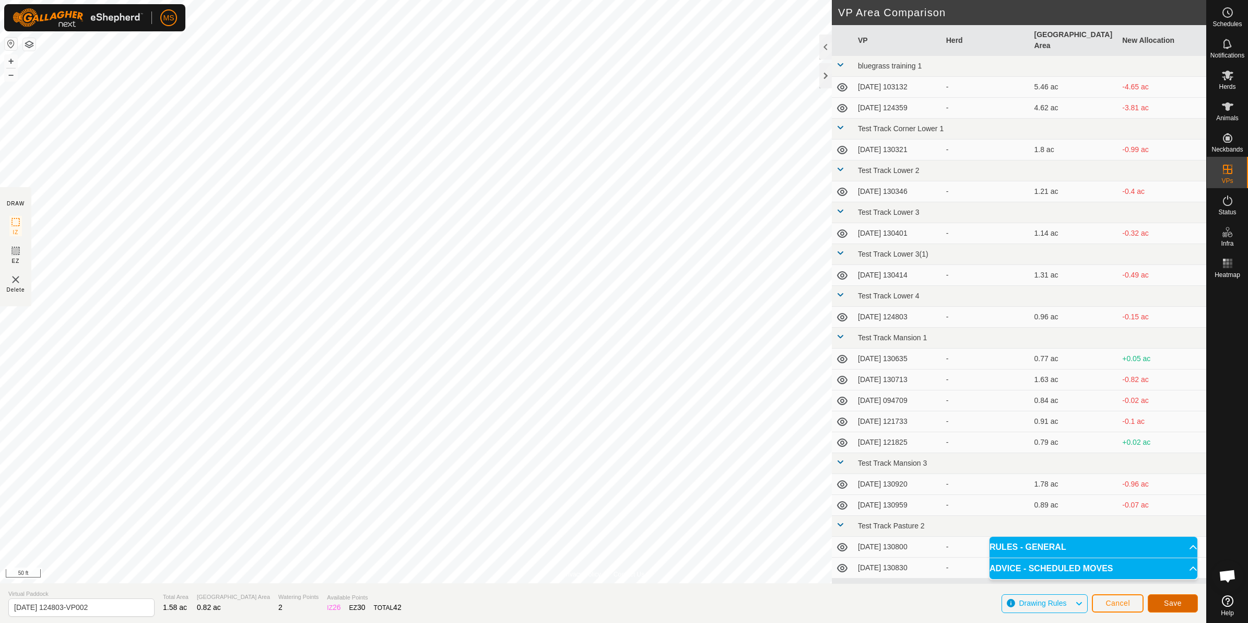
click at [1179, 604] on span "Save" at bounding box center [1173, 603] width 18 height 8
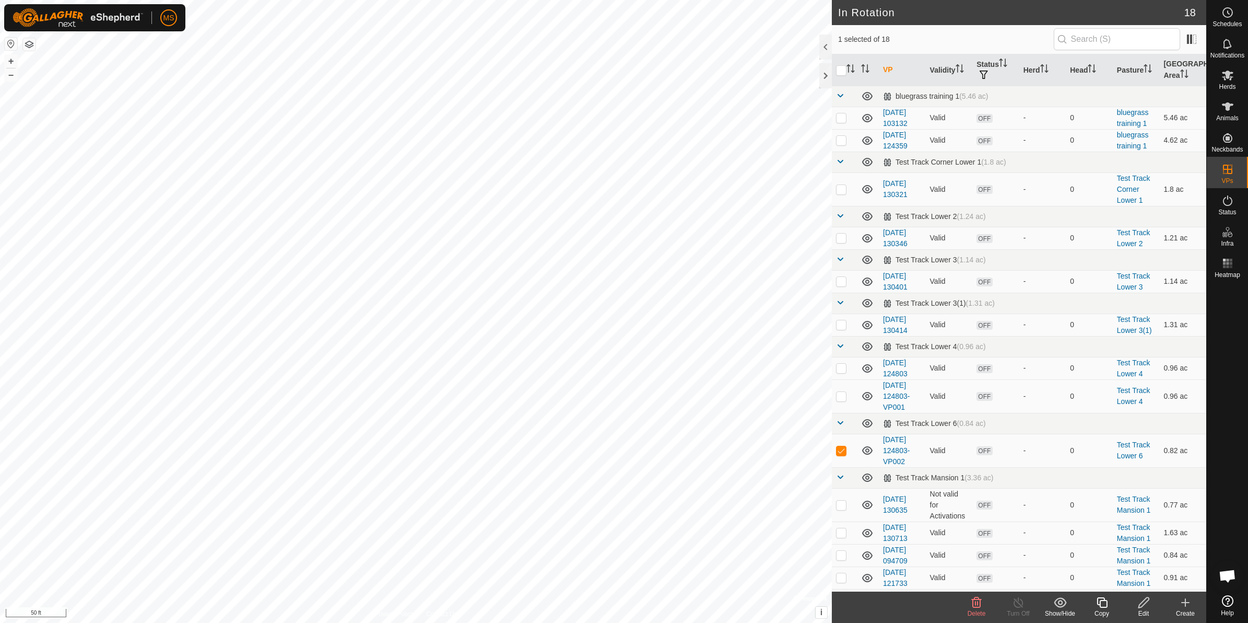
checkbox input "true"
click at [1105, 611] on div "Copy" at bounding box center [1102, 613] width 42 height 9
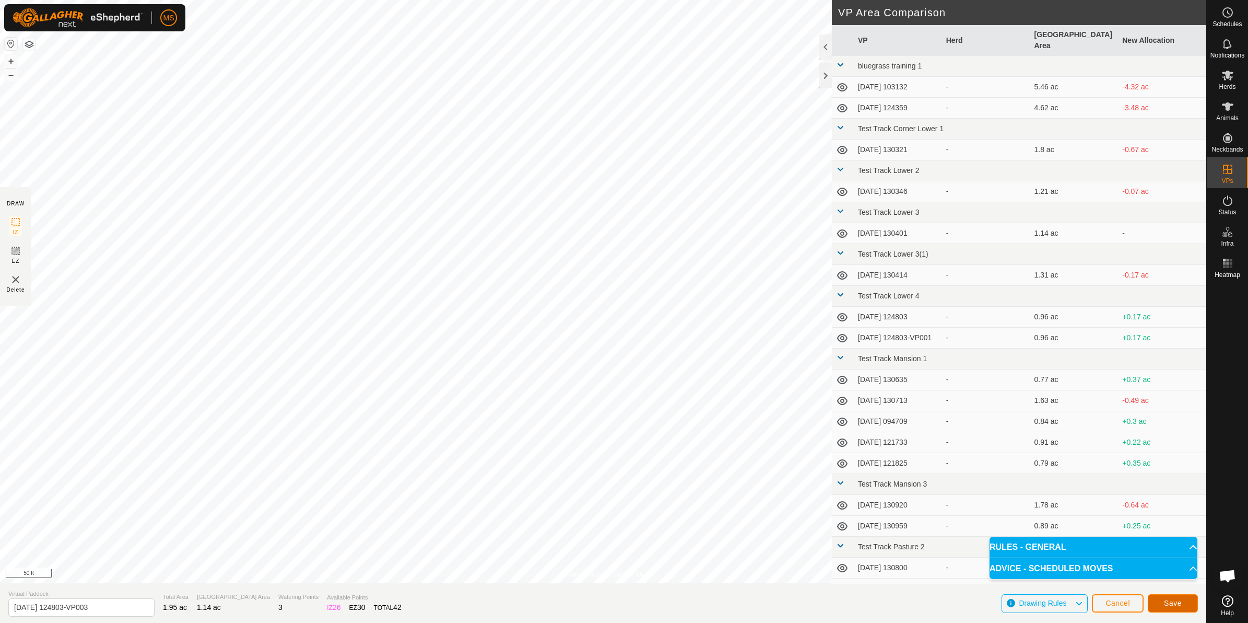
click at [1185, 604] on button "Save" at bounding box center [1173, 603] width 50 height 18
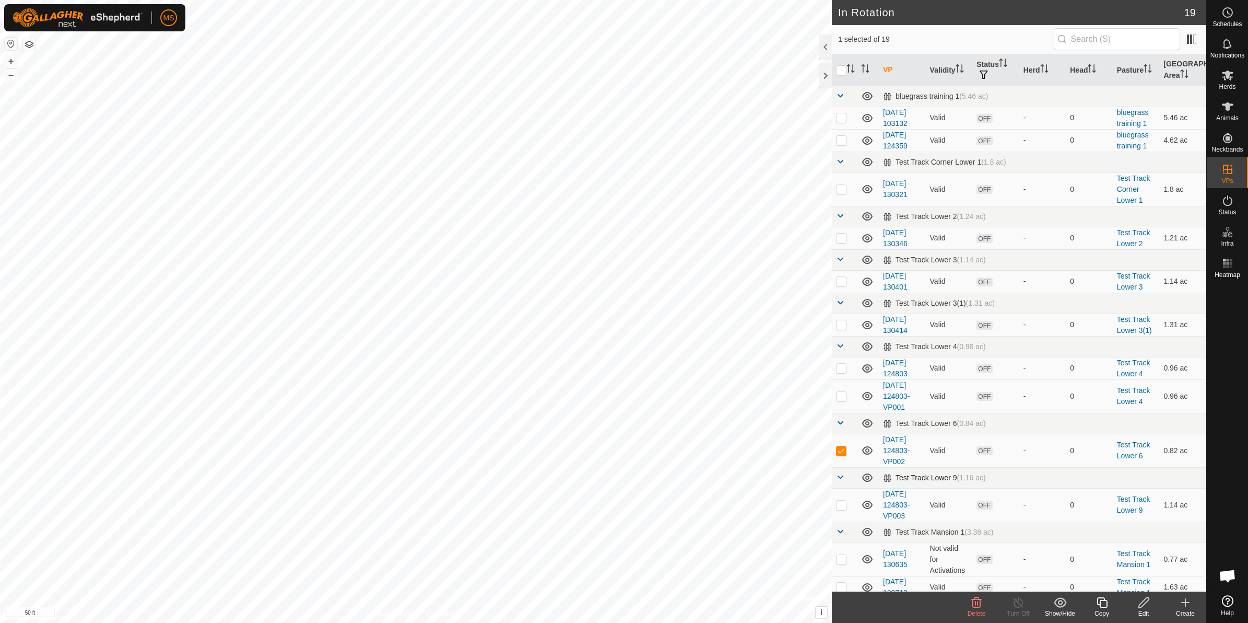
checkbox input "false"
checkbox input "true"
checkbox input "false"
checkbox input "true"
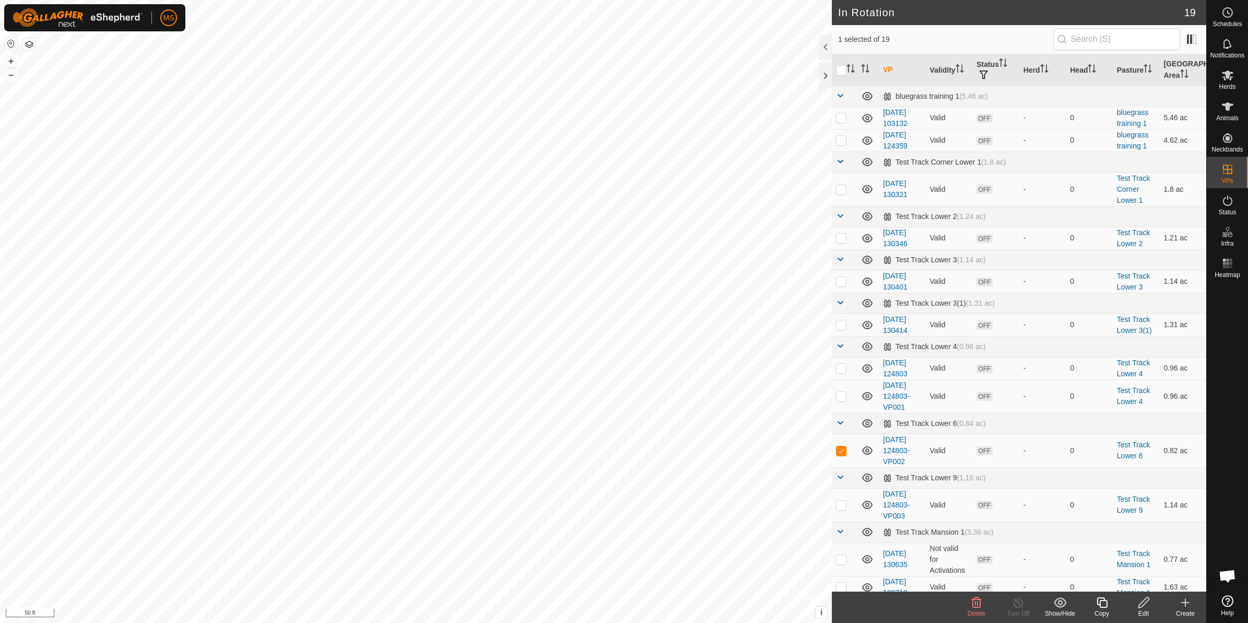
checkbox input "false"
checkbox input "true"
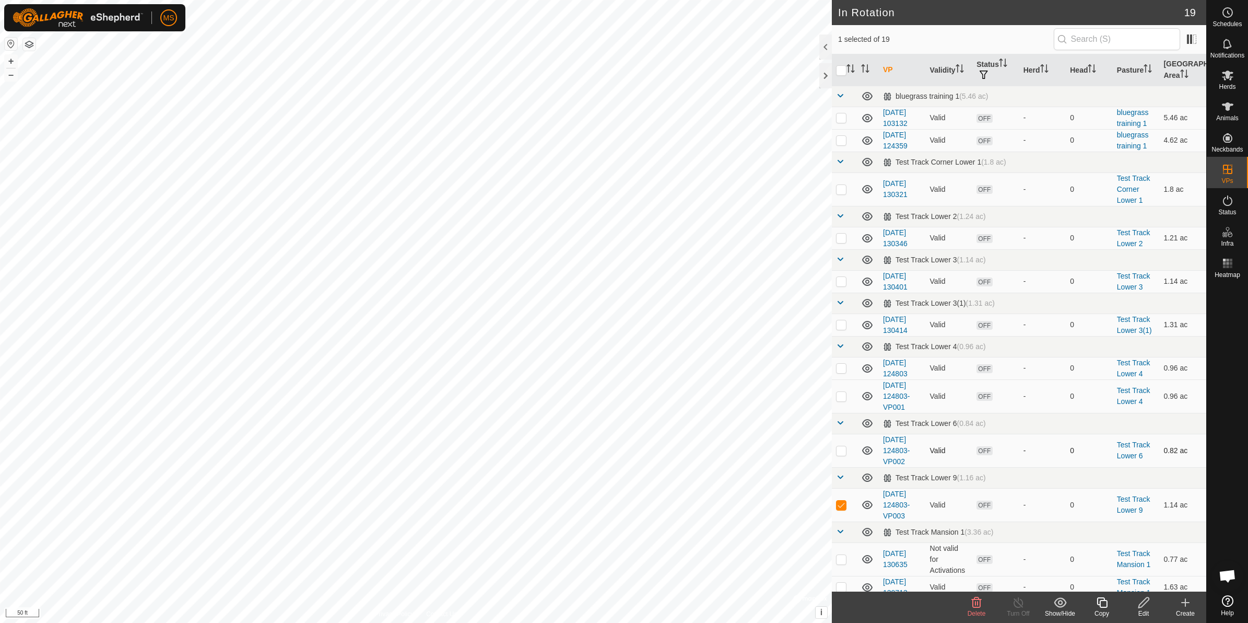
checkbox input "false"
click at [1236, 108] on es-animals-svg-icon at bounding box center [1228, 106] width 19 height 17
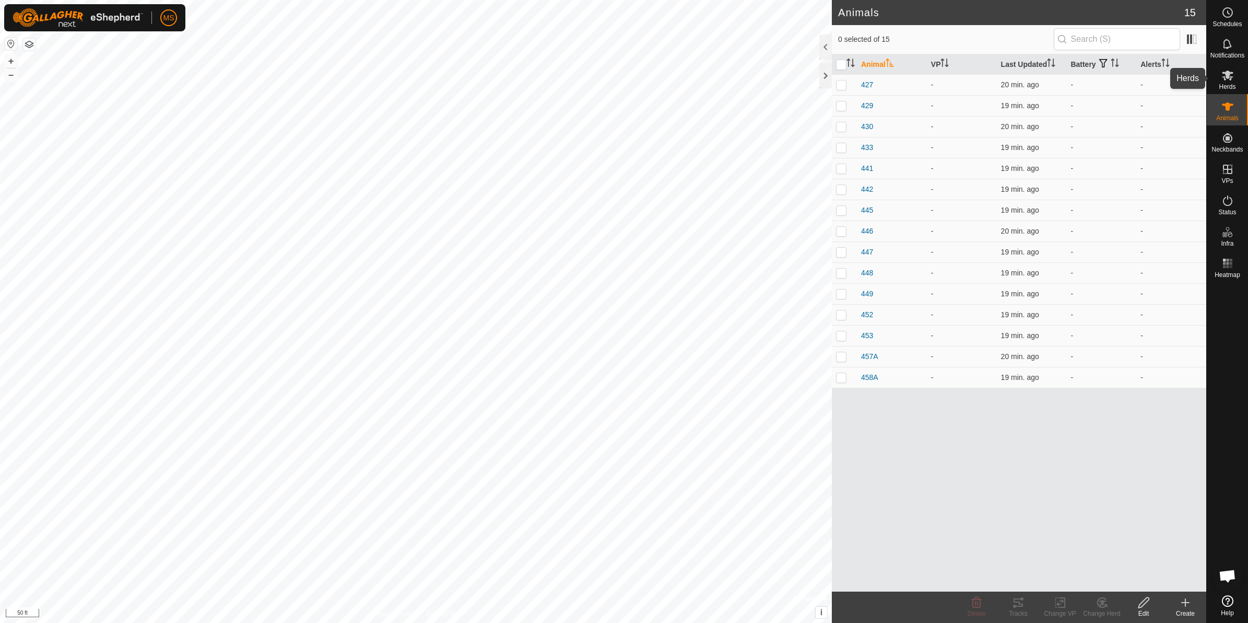
click at [1236, 84] on span "Herds" at bounding box center [1227, 87] width 17 height 6
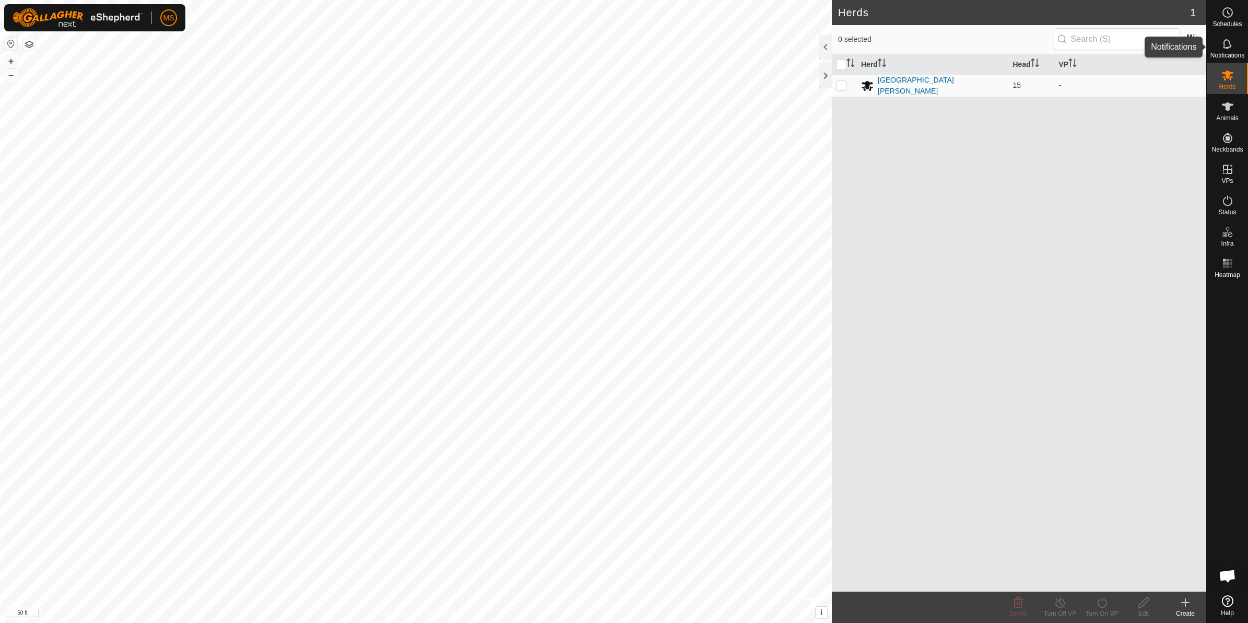
click at [1229, 54] on span "Notifications" at bounding box center [1228, 55] width 34 height 6
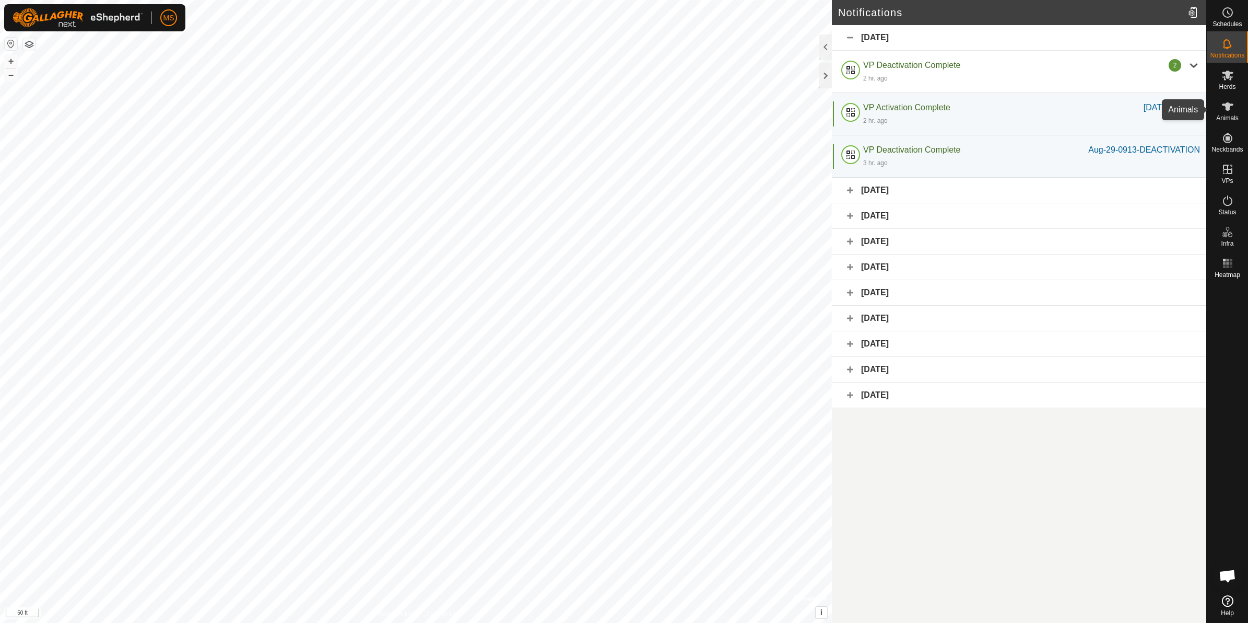
click at [1223, 115] on span "Animals" at bounding box center [1228, 118] width 22 height 6
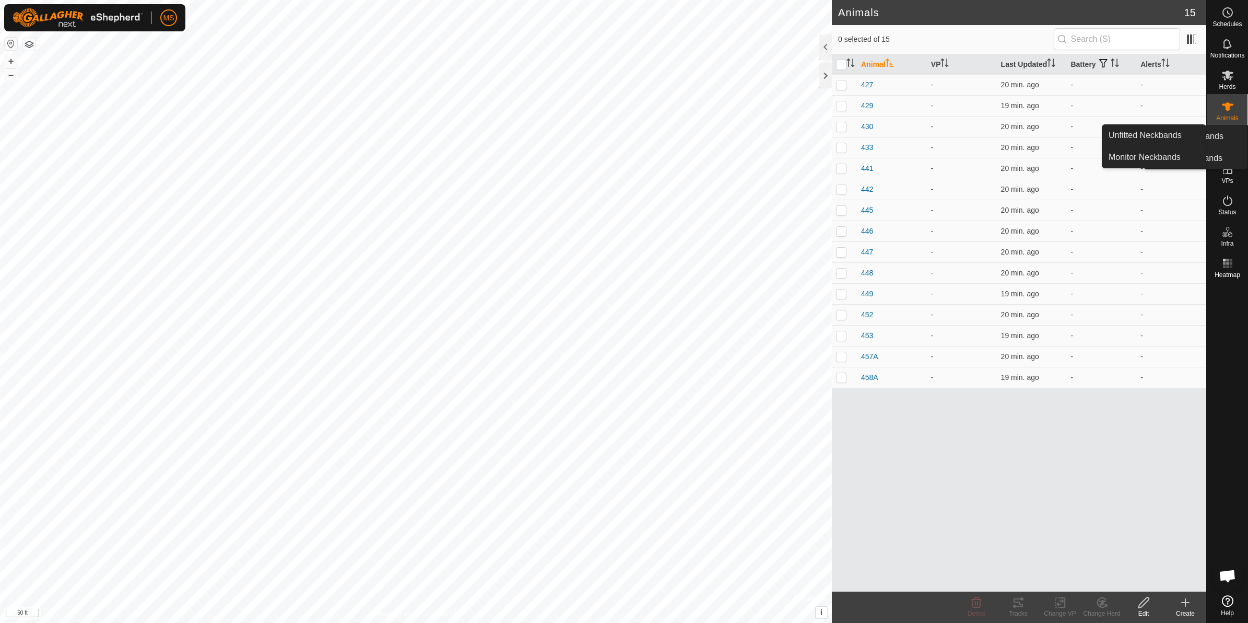
click at [1226, 152] on span "Neckbands" at bounding box center [1227, 149] width 31 height 6
click at [1228, 138] on icon at bounding box center [1227, 137] width 9 height 9
click at [1220, 212] on span "Status" at bounding box center [1228, 212] width 18 height 6
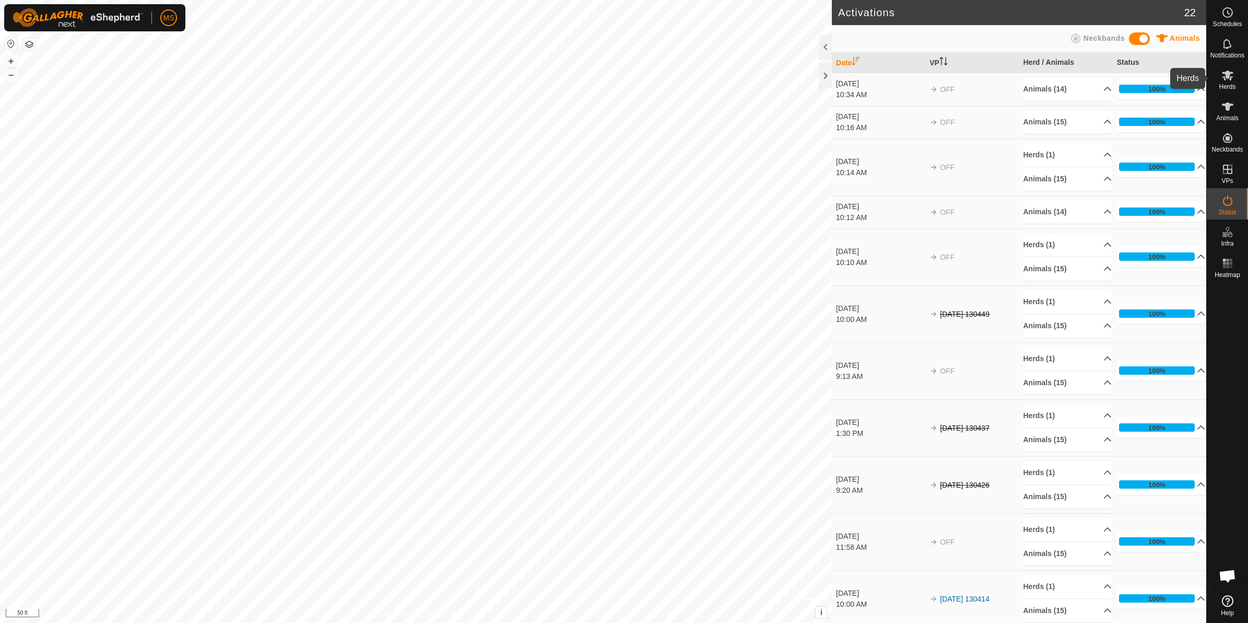
click at [1222, 74] on icon at bounding box center [1228, 75] width 13 height 13
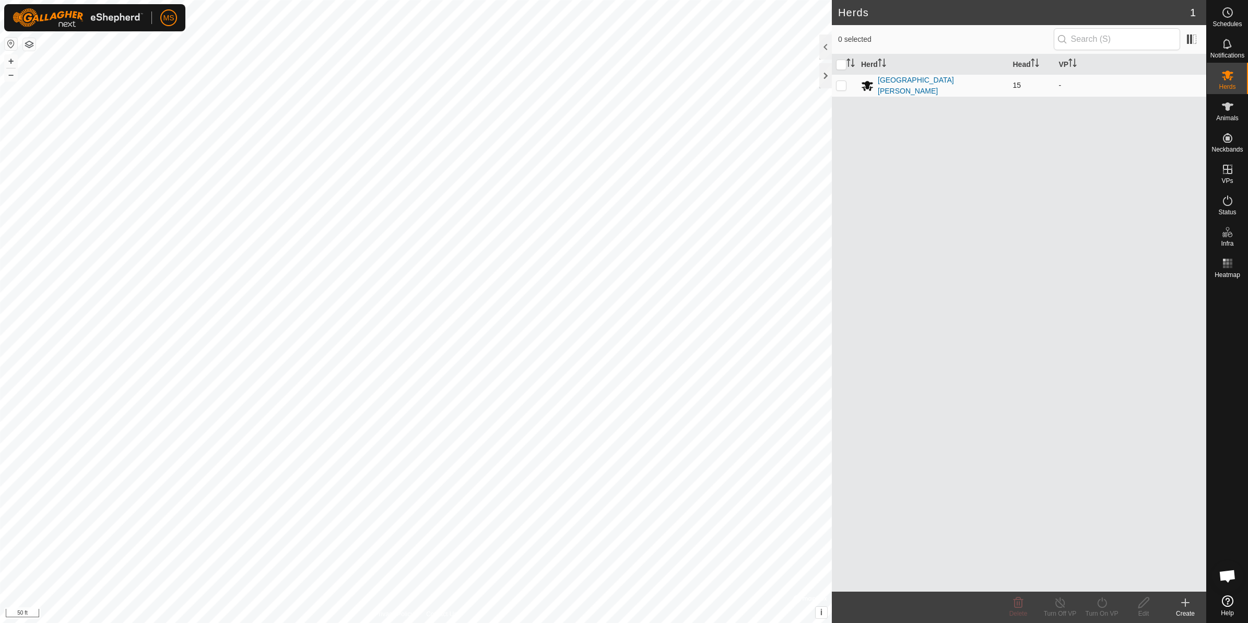
click at [845, 81] on p-checkbox at bounding box center [841, 85] width 10 height 8
checkbox input "true"
